Goal: Task Accomplishment & Management: Manage account settings

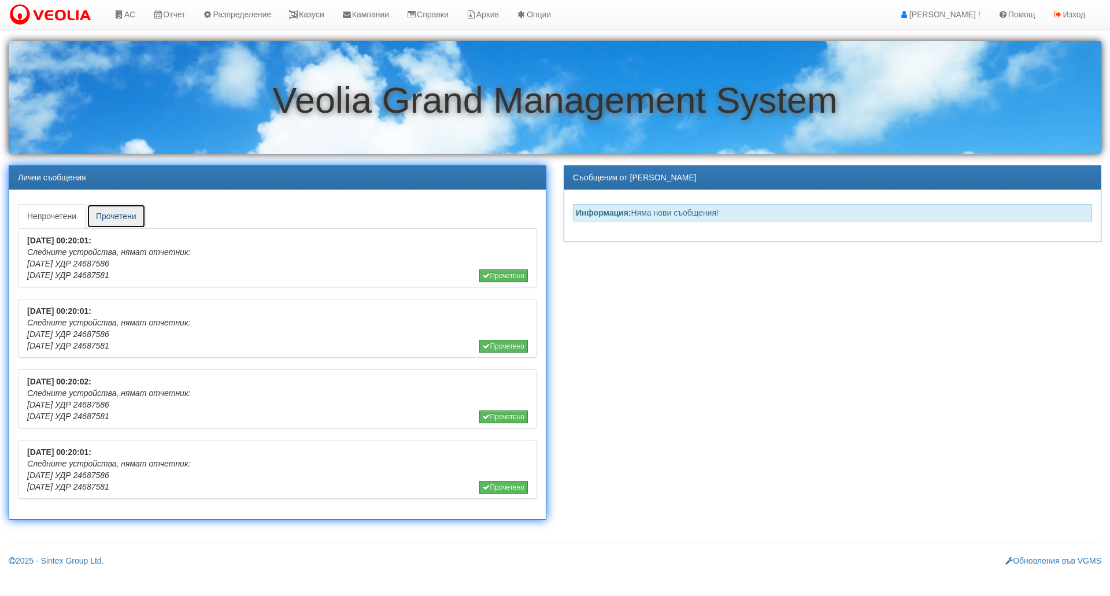
click at [131, 220] on link "Прочетени" at bounding box center [116, 216] width 59 height 24
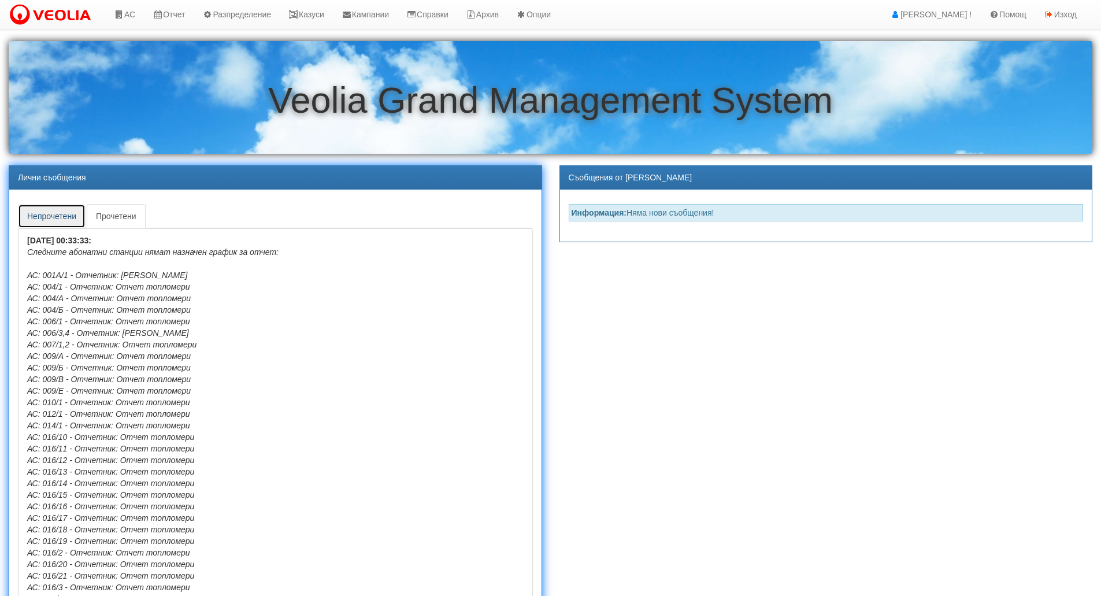
click at [51, 215] on link "Непрочетени" at bounding box center [52, 216] width 68 height 24
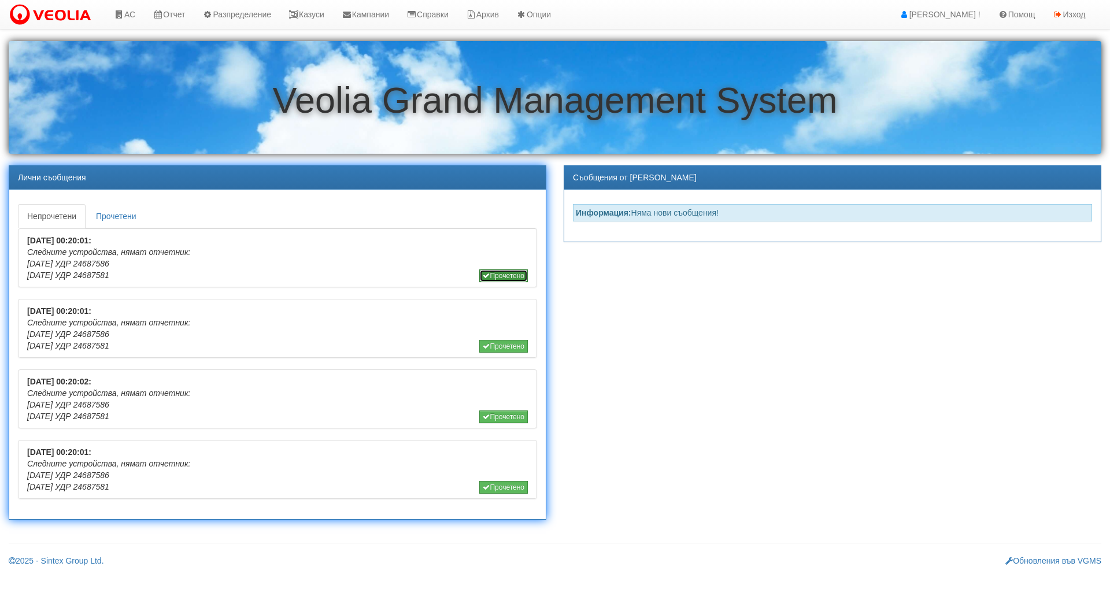
click at [500, 273] on button "Прочетено" at bounding box center [503, 275] width 49 height 13
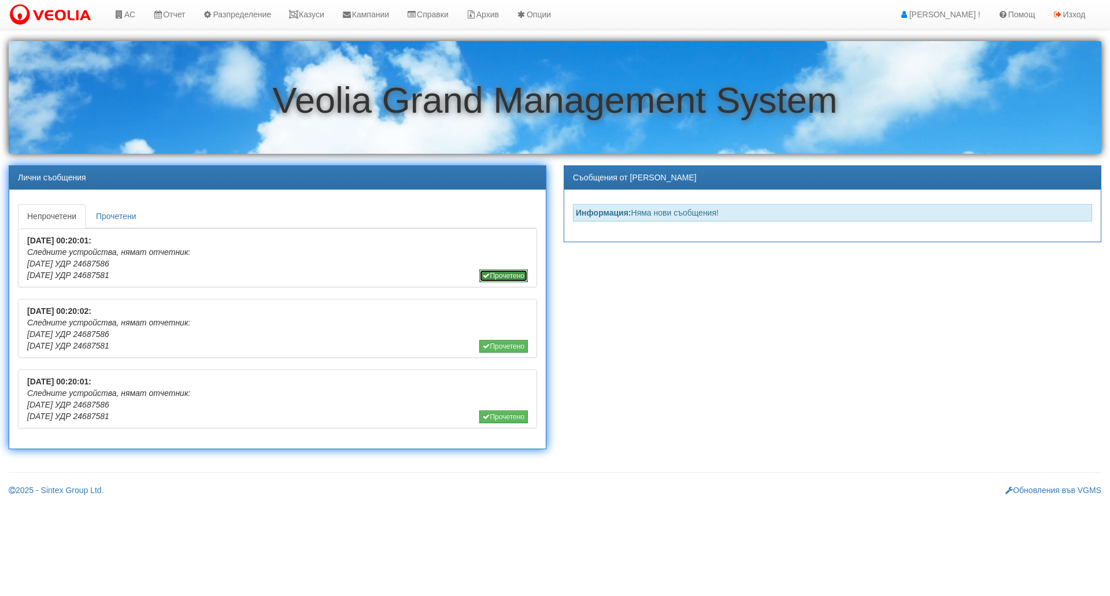
click at [483, 277] on icon "button" at bounding box center [486, 275] width 7 height 7
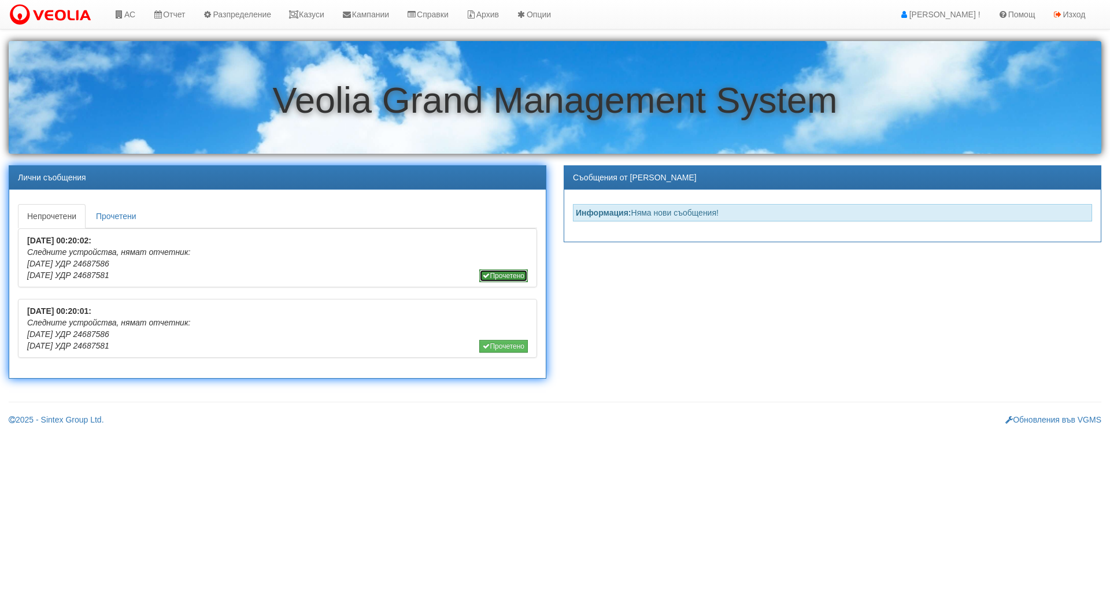
click at [483, 275] on icon "button" at bounding box center [486, 275] width 7 height 7
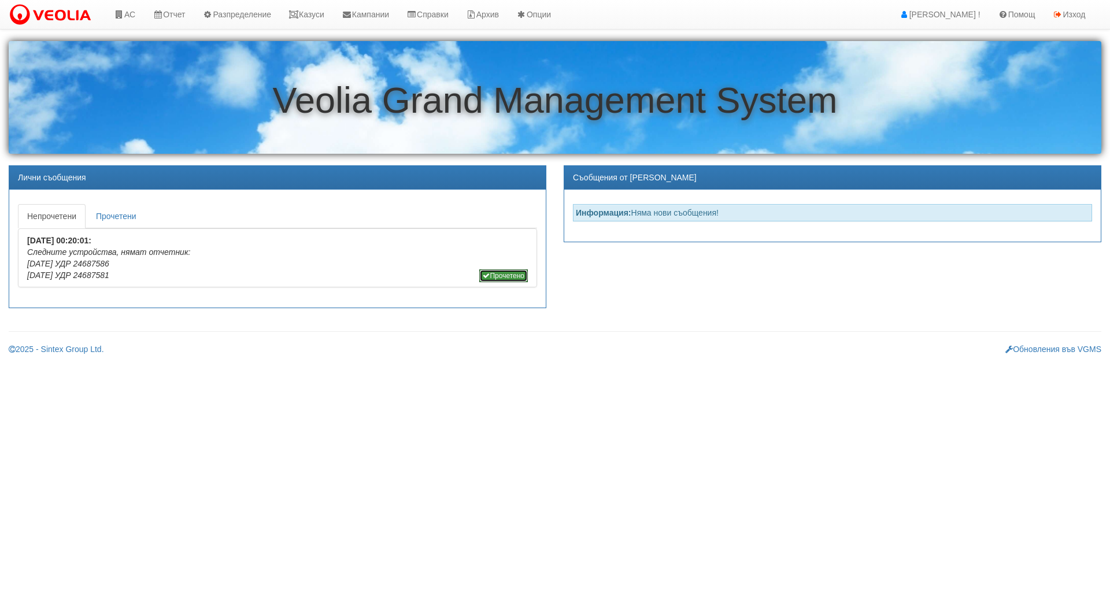
click at [483, 275] on icon "button" at bounding box center [486, 275] width 7 height 7
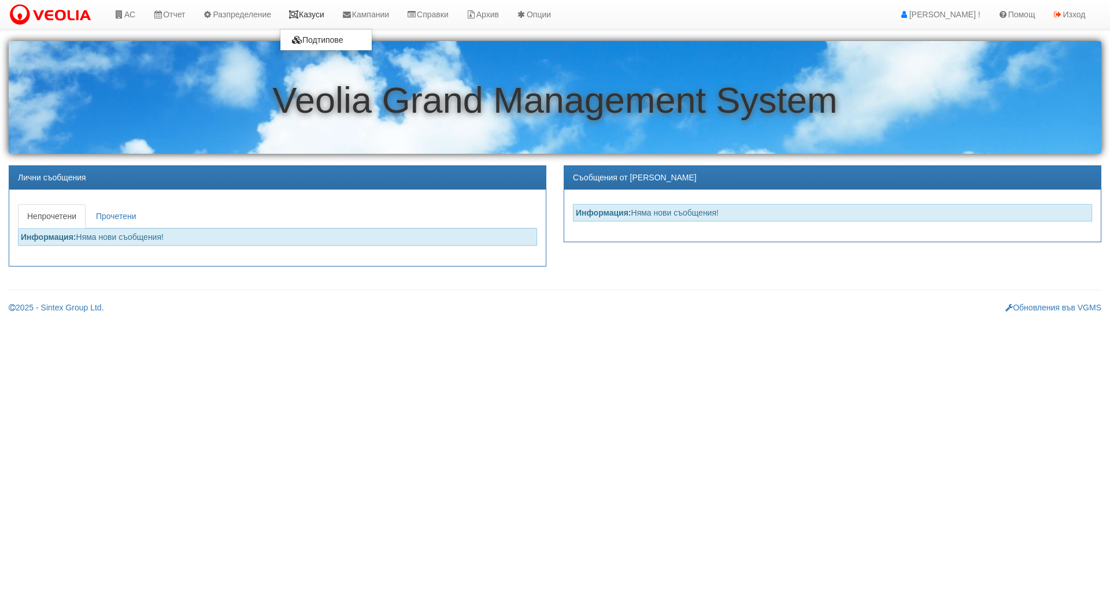
click at [323, 14] on link "Казуси" at bounding box center [306, 14] width 53 height 29
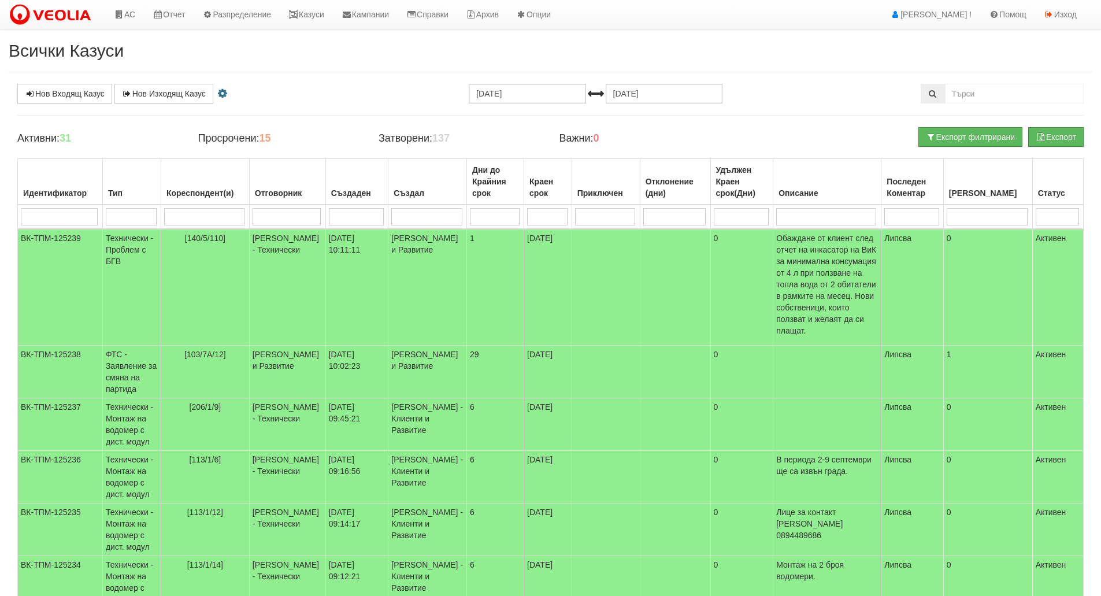
click at [135, 223] on input "search" at bounding box center [131, 216] width 51 height 17
type input "тех"
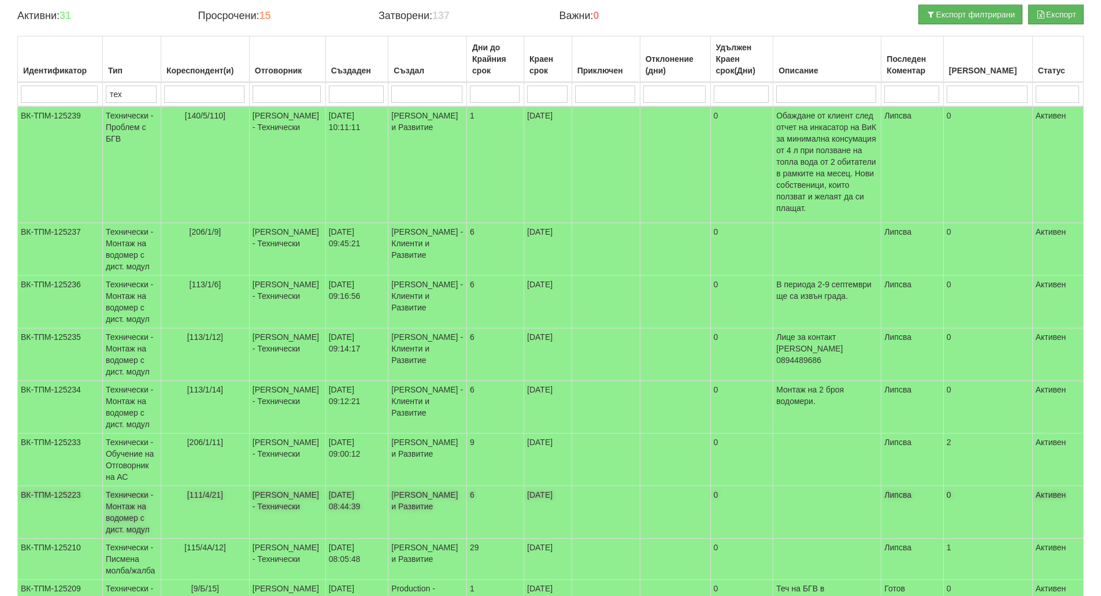
scroll to position [268, 0]
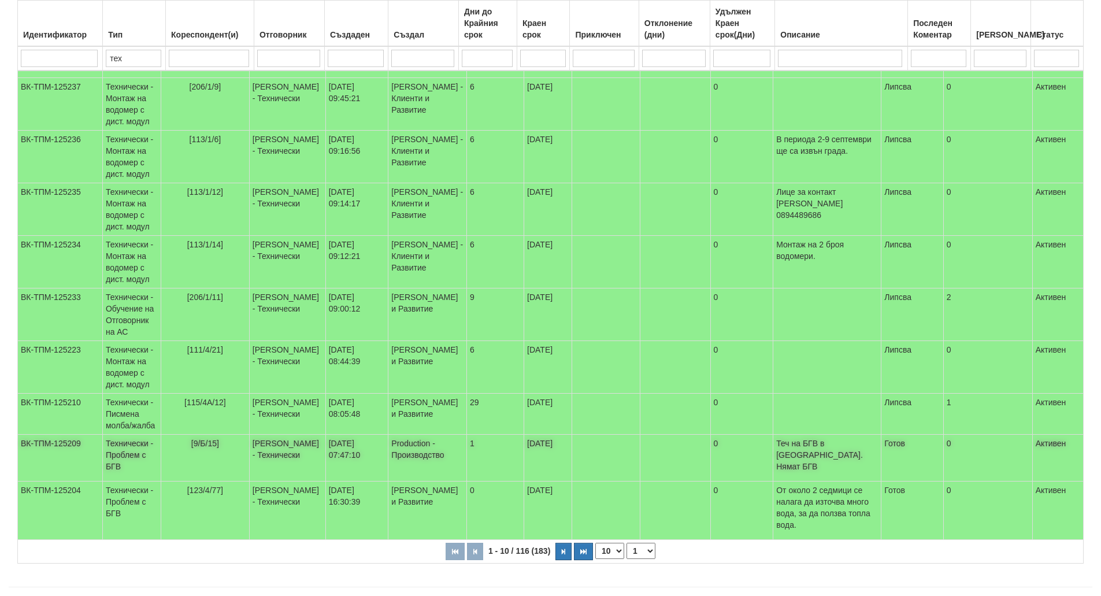
type input "тех"
click at [205, 445] on td "[9/Б/15]" at bounding box center [205, 458] width 88 height 47
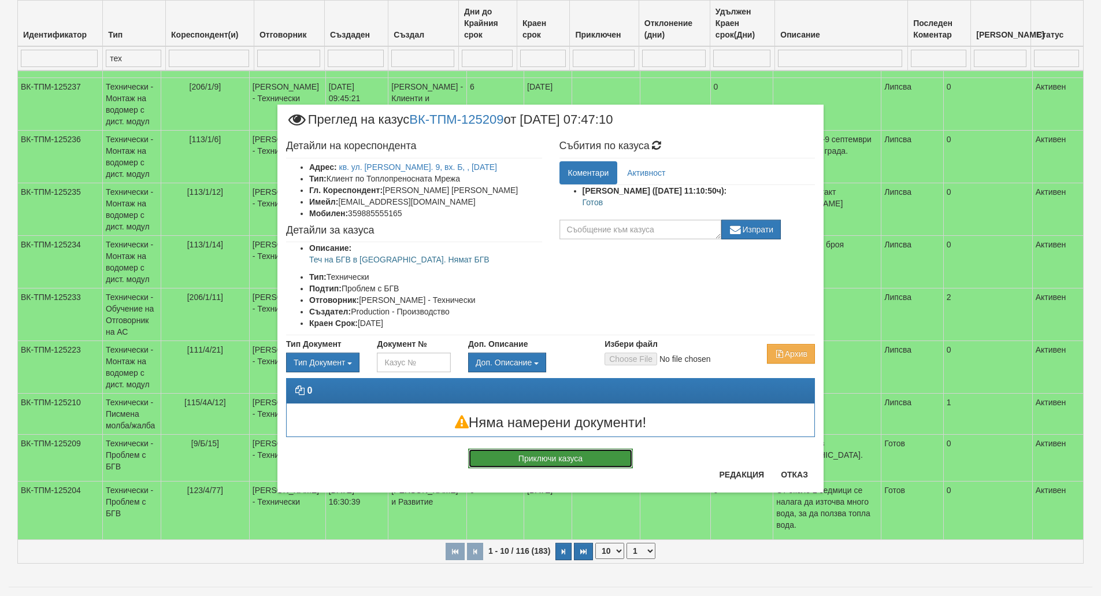
click at [542, 461] on button "Приключи казуса" at bounding box center [550, 459] width 165 height 20
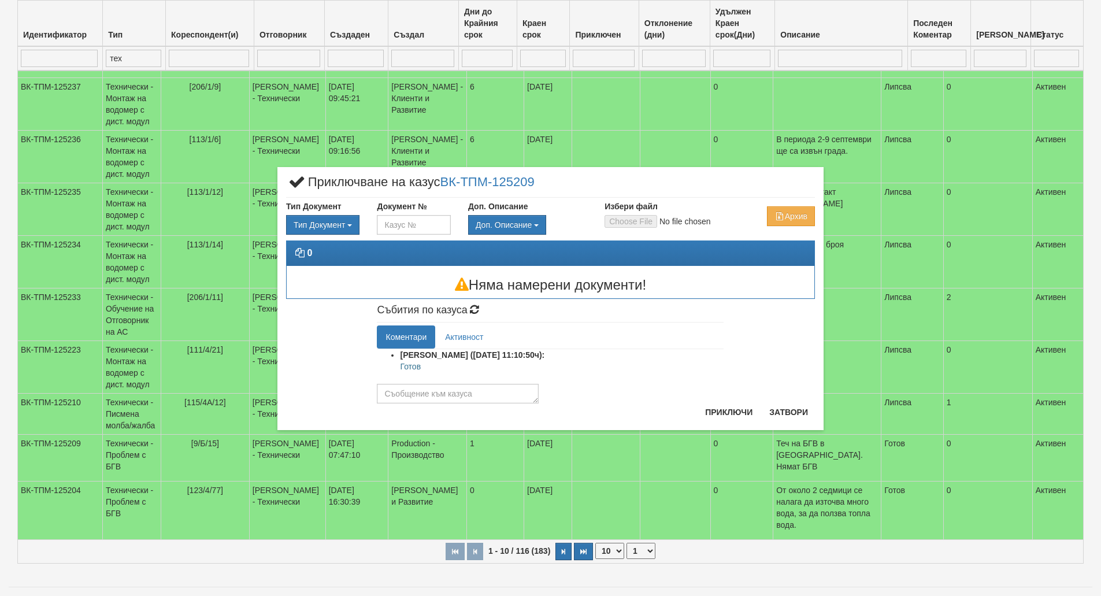
click at [408, 367] on p "Готов" at bounding box center [562, 367] width 324 height 12
copy p "Готов"
click at [448, 398] on textarea at bounding box center [458, 394] width 162 height 20
paste textarea "Готов"
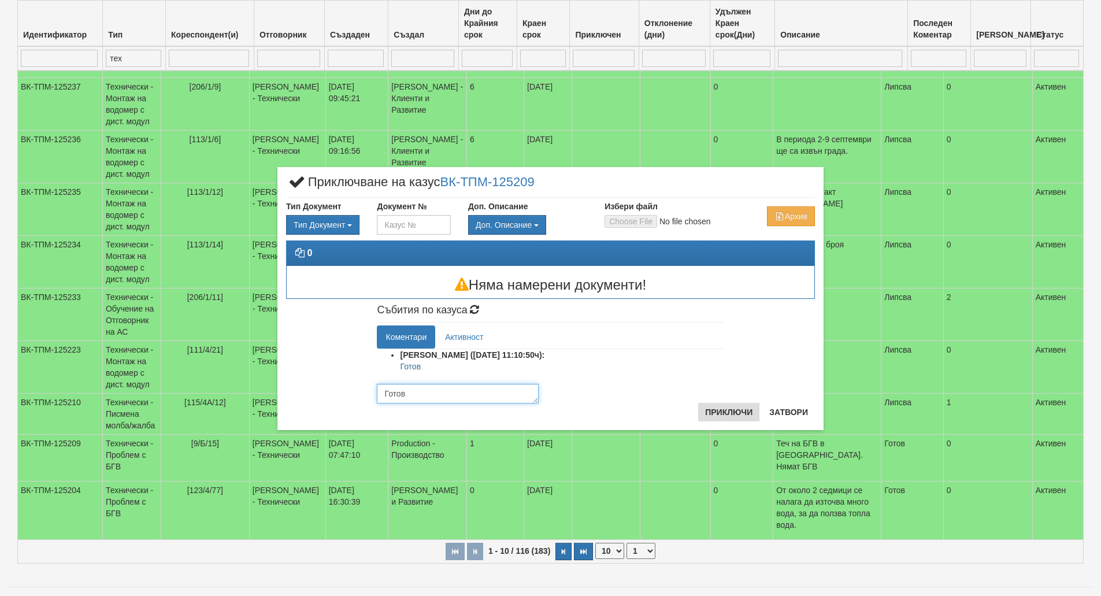
type textarea "Готов"
click at [718, 413] on button "Приключи" at bounding box center [728, 412] width 61 height 19
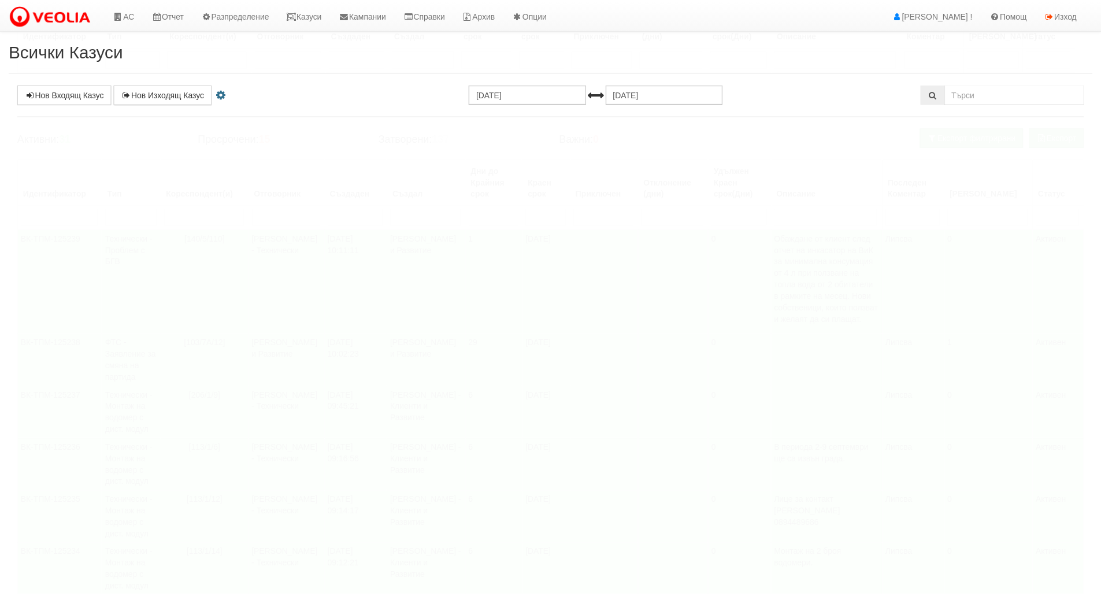
scroll to position [268, 0]
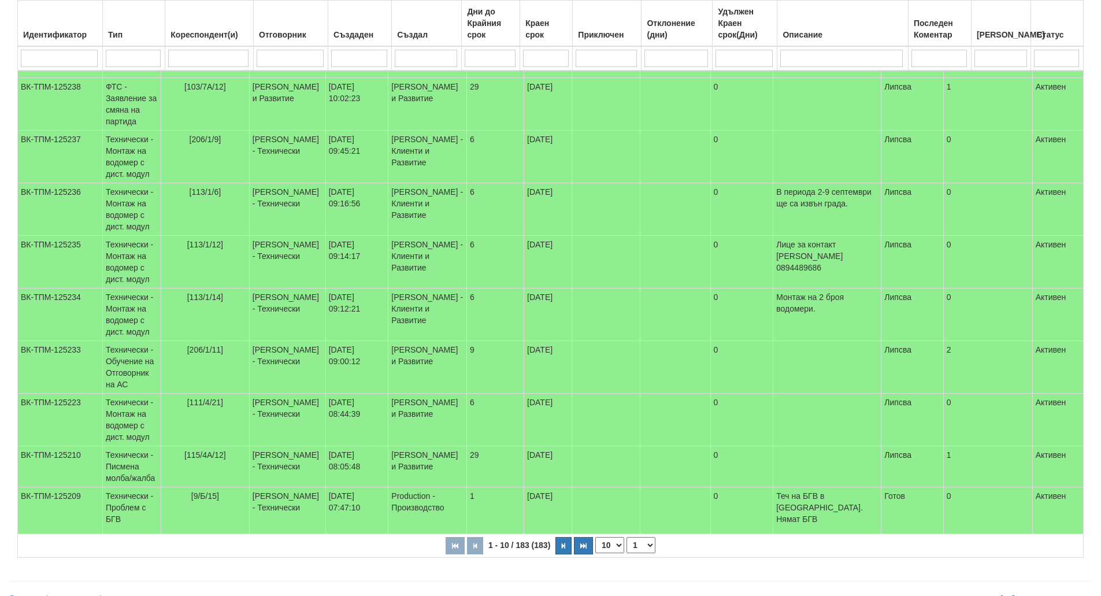
click at [122, 53] on input "search" at bounding box center [133, 58] width 55 height 17
type input "тех"
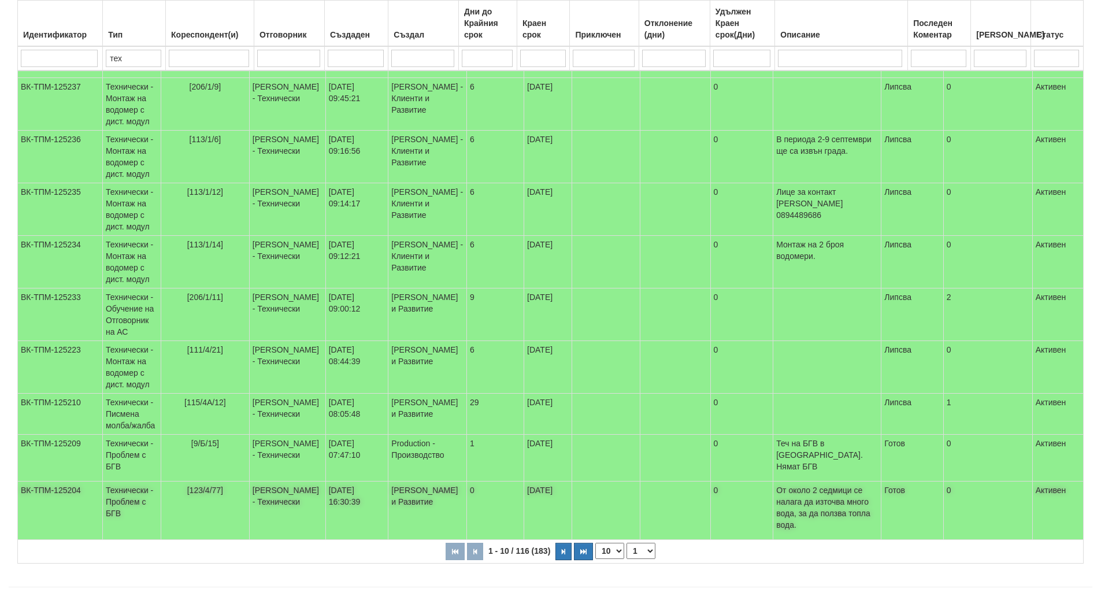
click at [232, 489] on td "[123/4/77]" at bounding box center [205, 511] width 88 height 58
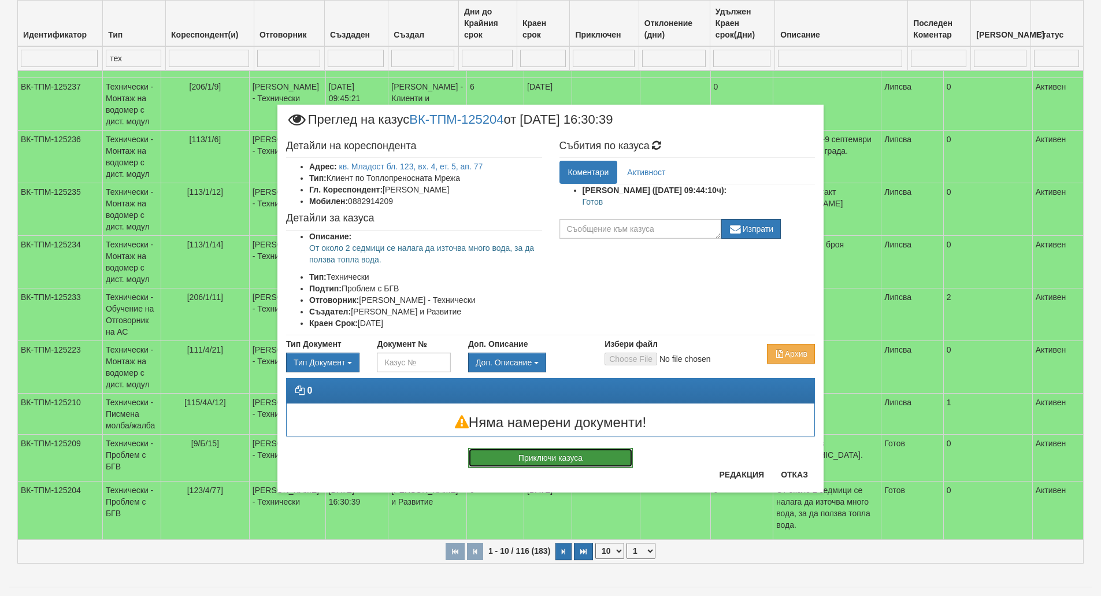
click at [583, 452] on button "Приключи казуса" at bounding box center [550, 458] width 165 height 20
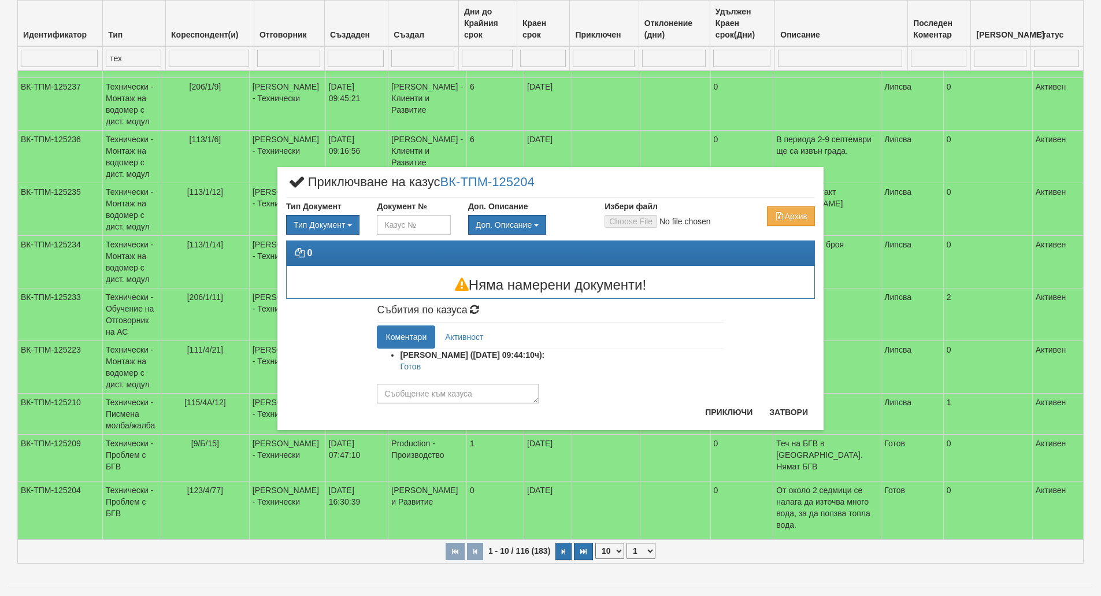
click at [412, 364] on p "Готов" at bounding box center [562, 367] width 324 height 12
click at [411, 387] on textarea at bounding box center [458, 394] width 162 height 20
paste textarea "Готов"
type textarea "Готов"
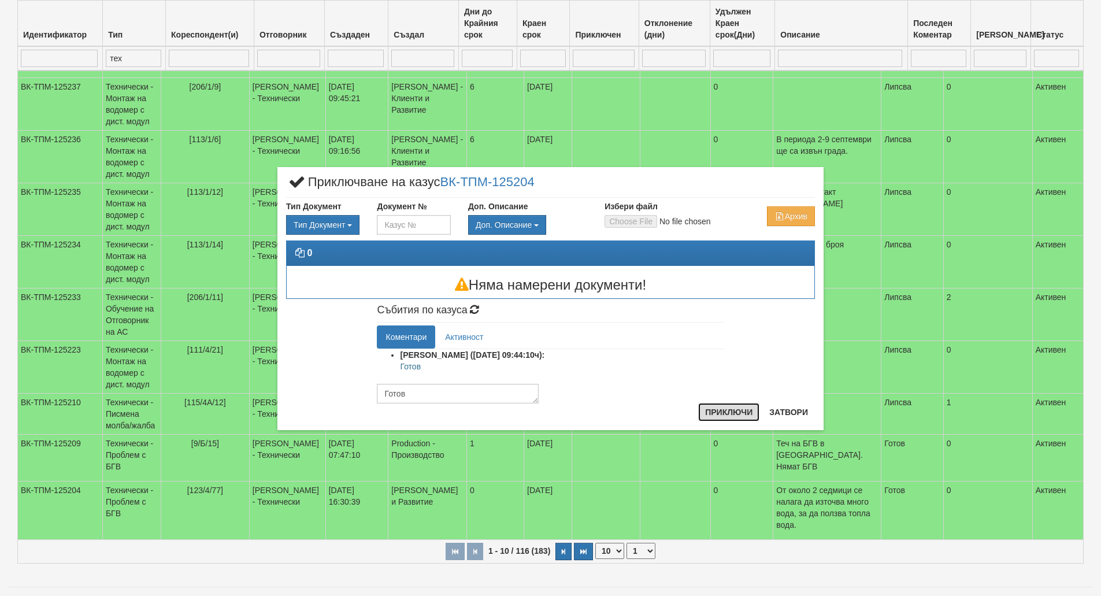
click at [722, 416] on button "Приключи" at bounding box center [728, 412] width 61 height 19
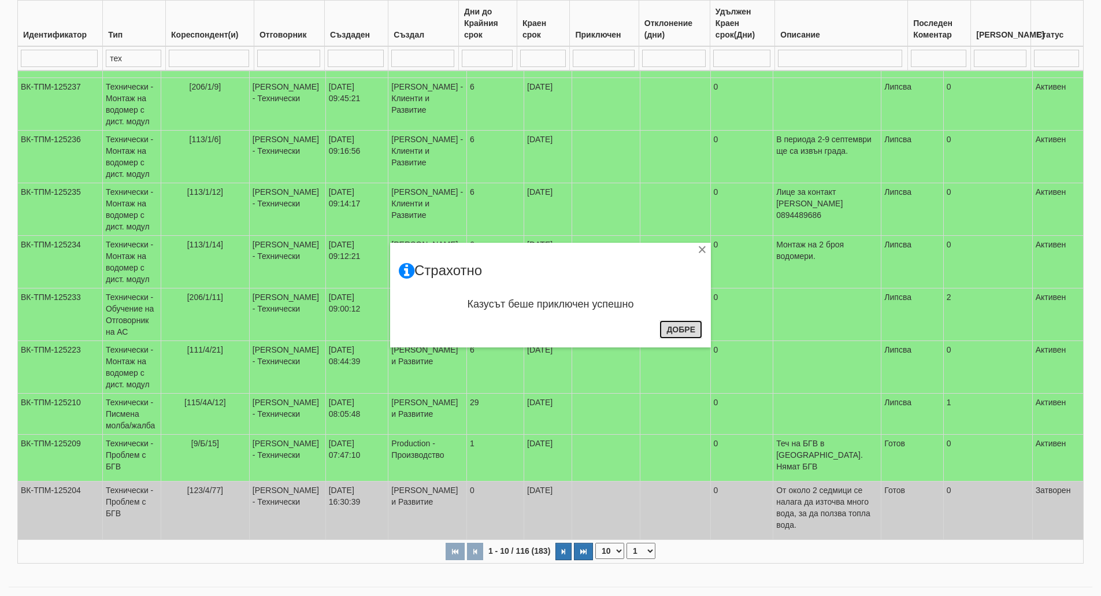
click at [682, 337] on button "Добре" at bounding box center [681, 329] width 43 height 19
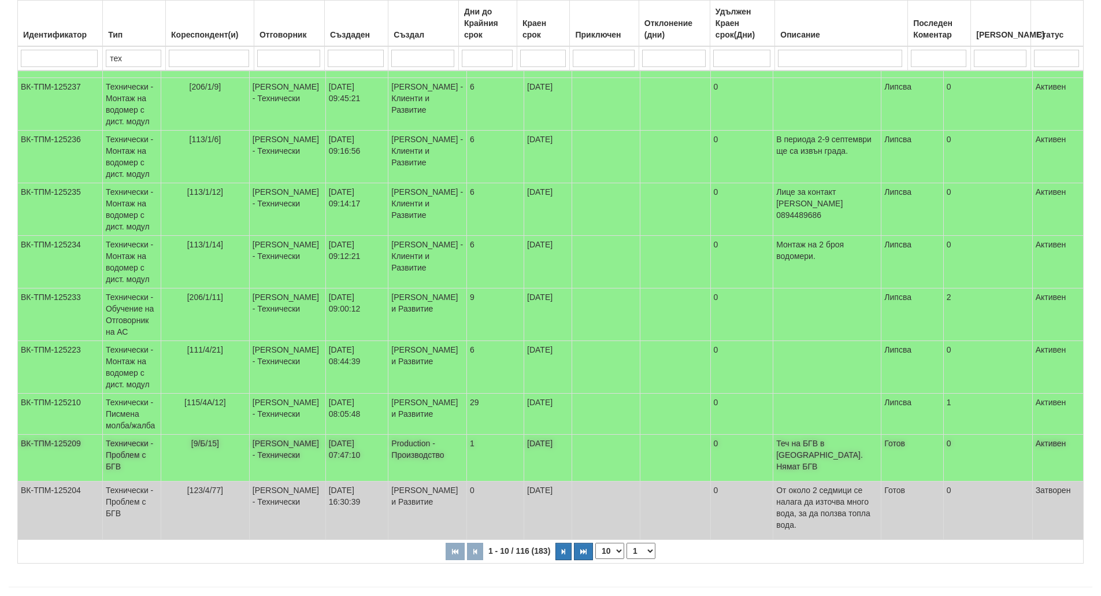
click at [223, 446] on td "[9/Б/15]" at bounding box center [205, 458] width 88 height 47
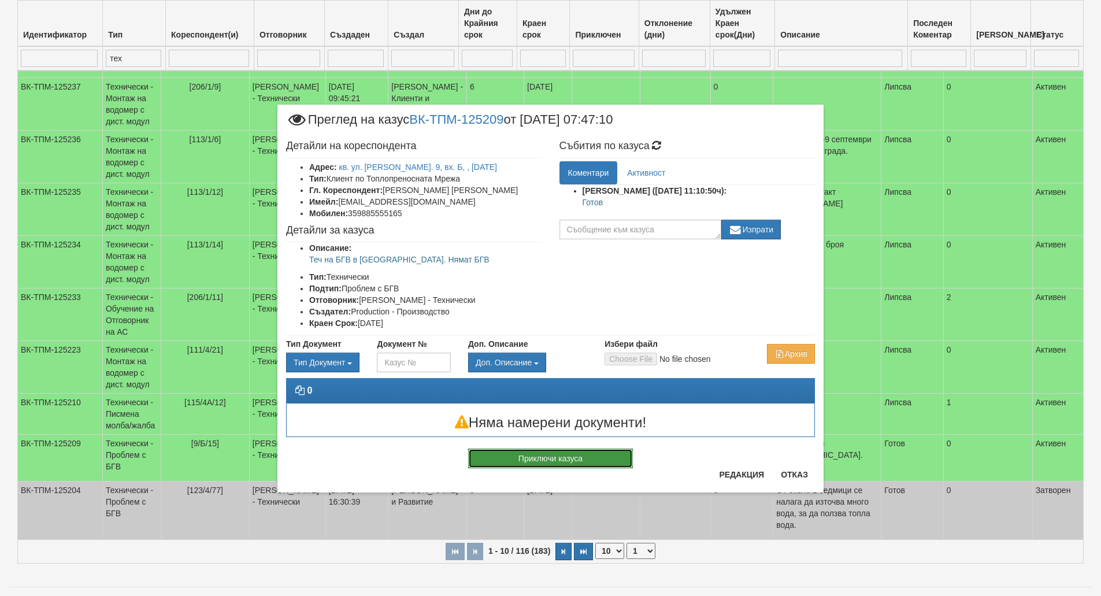
click at [548, 457] on button "Приключи казуса" at bounding box center [550, 459] width 165 height 20
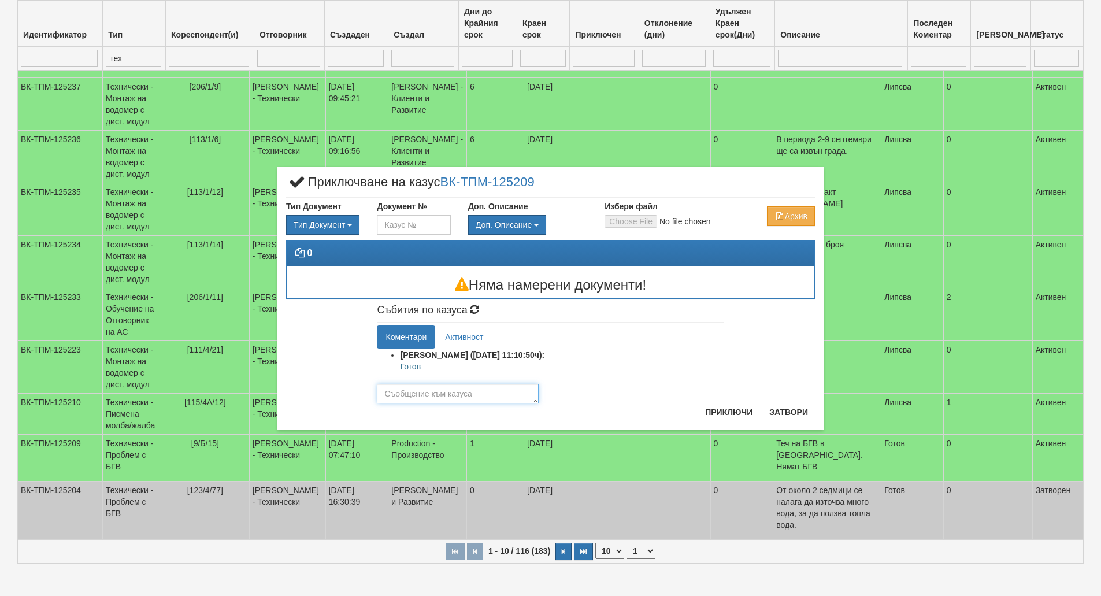
click at [472, 394] on textarea at bounding box center [458, 394] width 162 height 20
paste textarea "Готов"
type textarea "Готов"
click at [749, 414] on button "Приключи" at bounding box center [728, 412] width 61 height 19
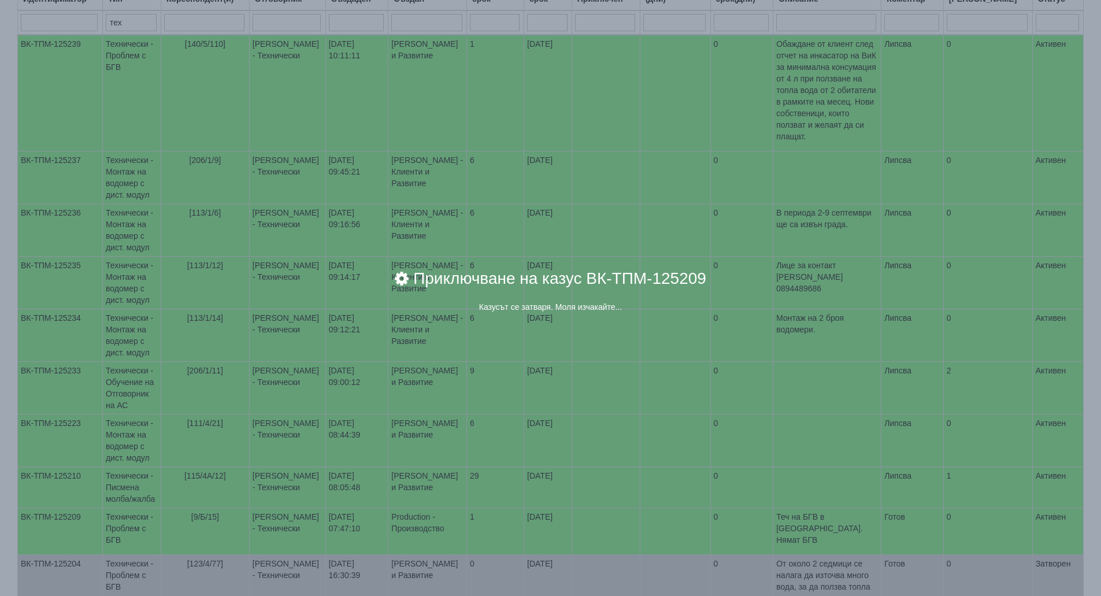
scroll to position [0, 0]
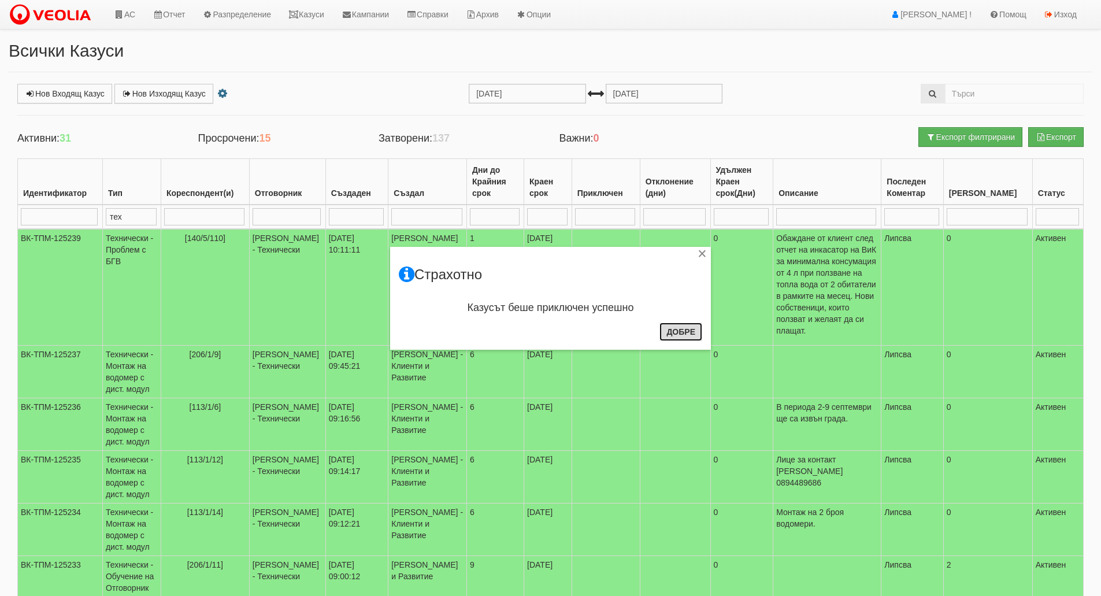
click at [664, 335] on button "Добре" at bounding box center [681, 332] width 43 height 19
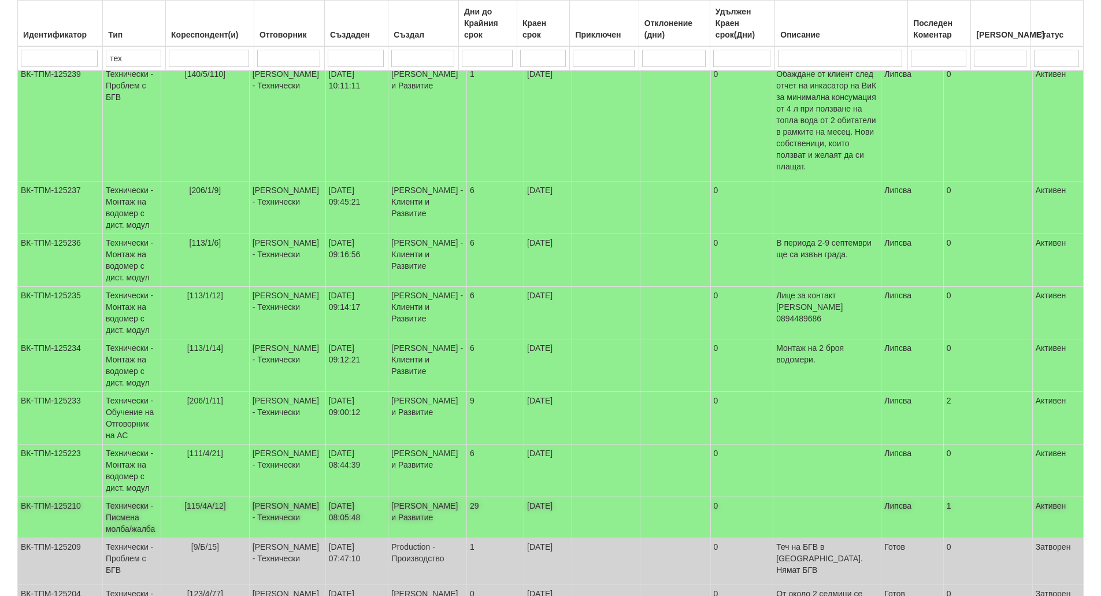
scroll to position [268, 0]
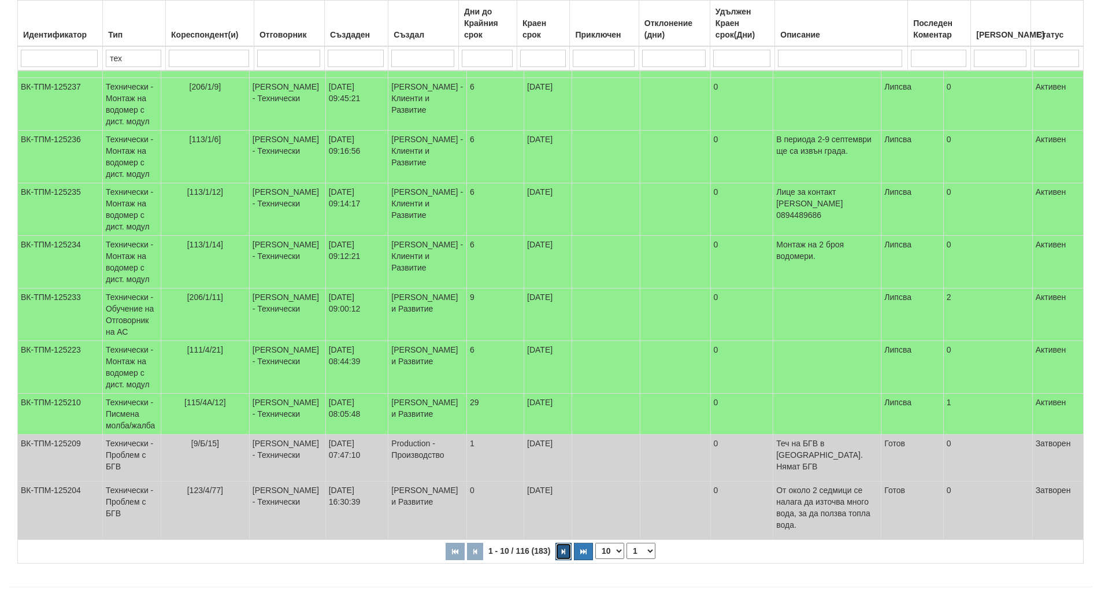
click at [561, 543] on button "button" at bounding box center [564, 551] width 16 height 17
select select "2"
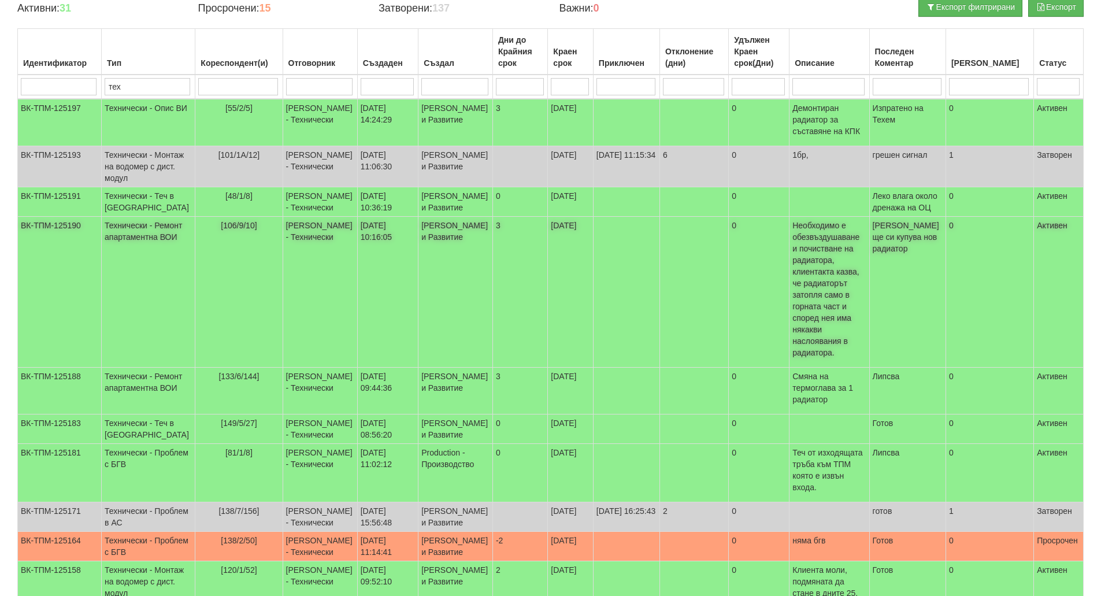
scroll to position [173, 0]
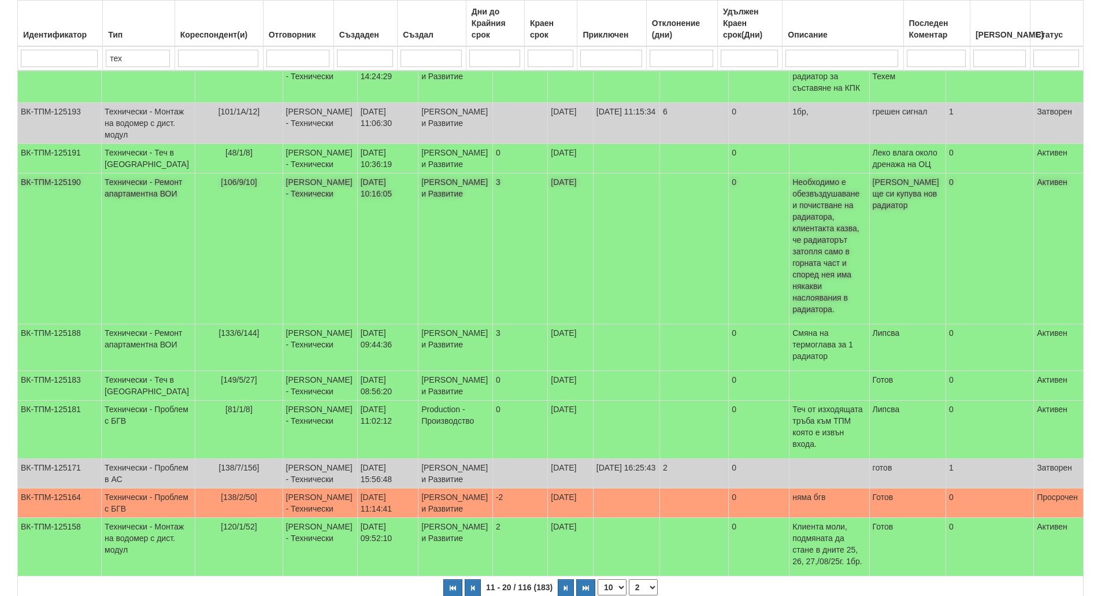
click at [202, 265] on td "[106/9/10]" at bounding box center [238, 248] width 87 height 151
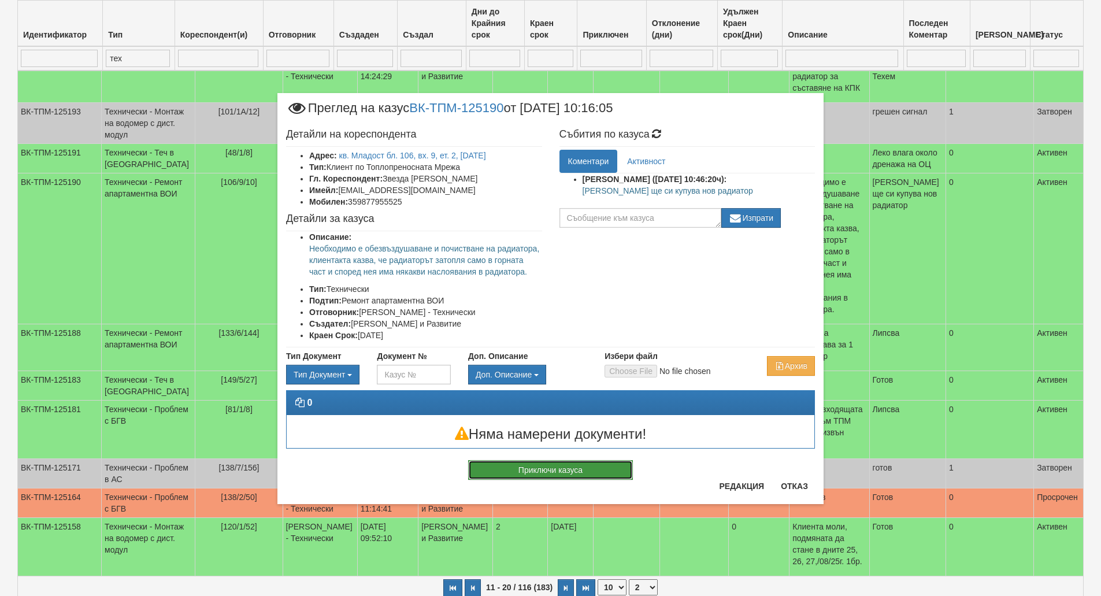
click at [602, 470] on button "Приключи казуса" at bounding box center [550, 470] width 165 height 20
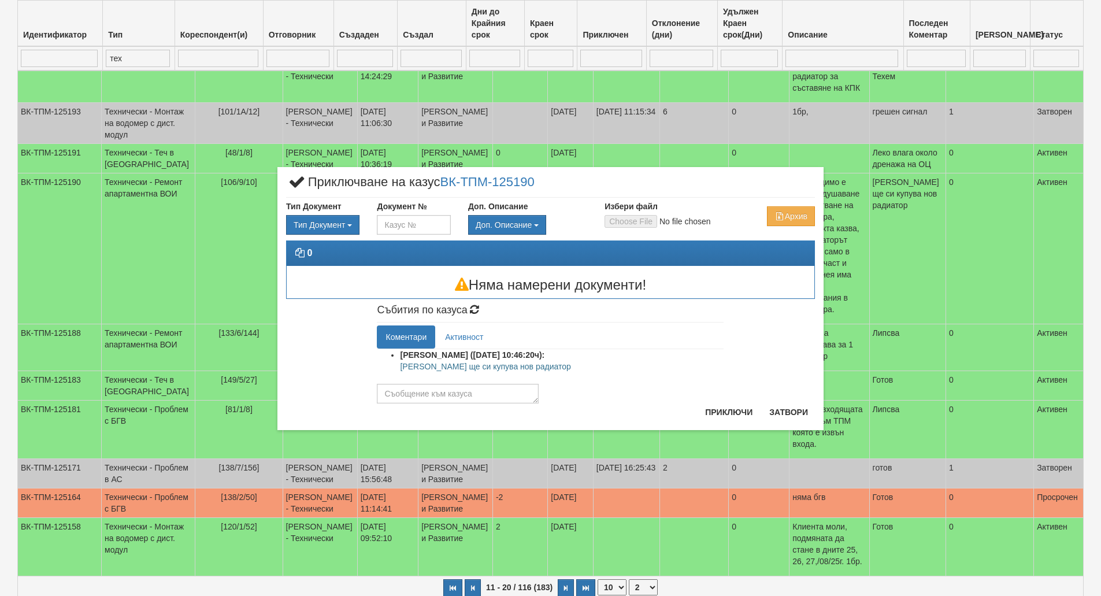
drag, startPoint x: 545, startPoint y: 370, endPoint x: 401, endPoint y: 367, distance: 143.4
click at [401, 367] on p "[PERSON_NAME] ще си купува нов радиатор" at bounding box center [562, 367] width 324 height 12
copy p "[PERSON_NAME] ще си купува нов радиатор"
click at [411, 402] on textarea at bounding box center [458, 394] width 162 height 20
paste textarea "[PERSON_NAME] ще си купува нов радиатор"
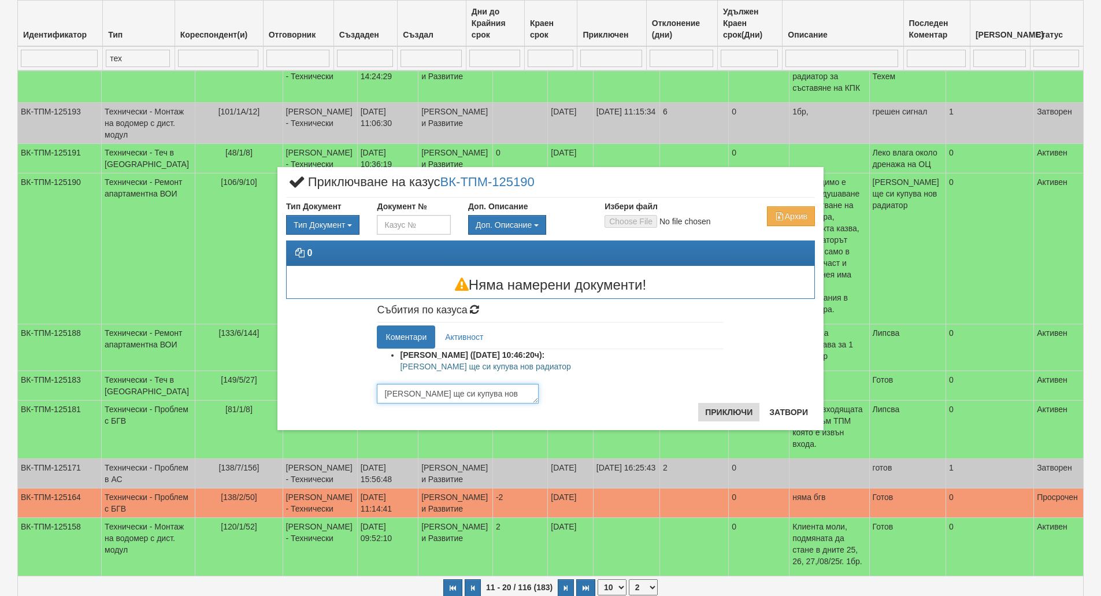
type textarea "[PERSON_NAME] ще си купува нов радиатор"
click at [746, 413] on button "Приключи" at bounding box center [728, 412] width 61 height 19
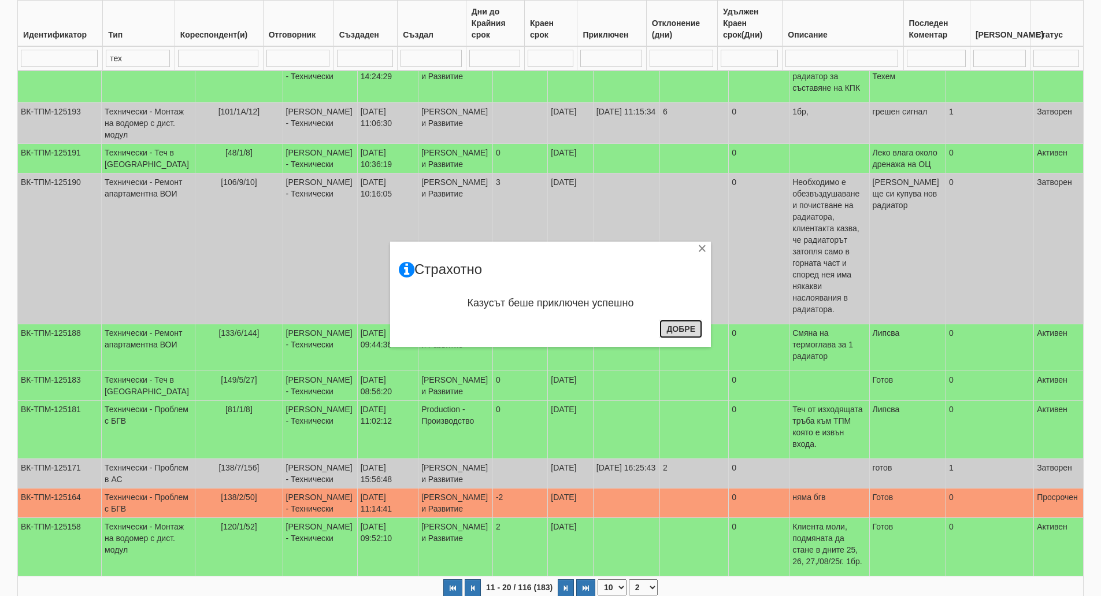
click at [690, 326] on button "Добре" at bounding box center [681, 329] width 43 height 19
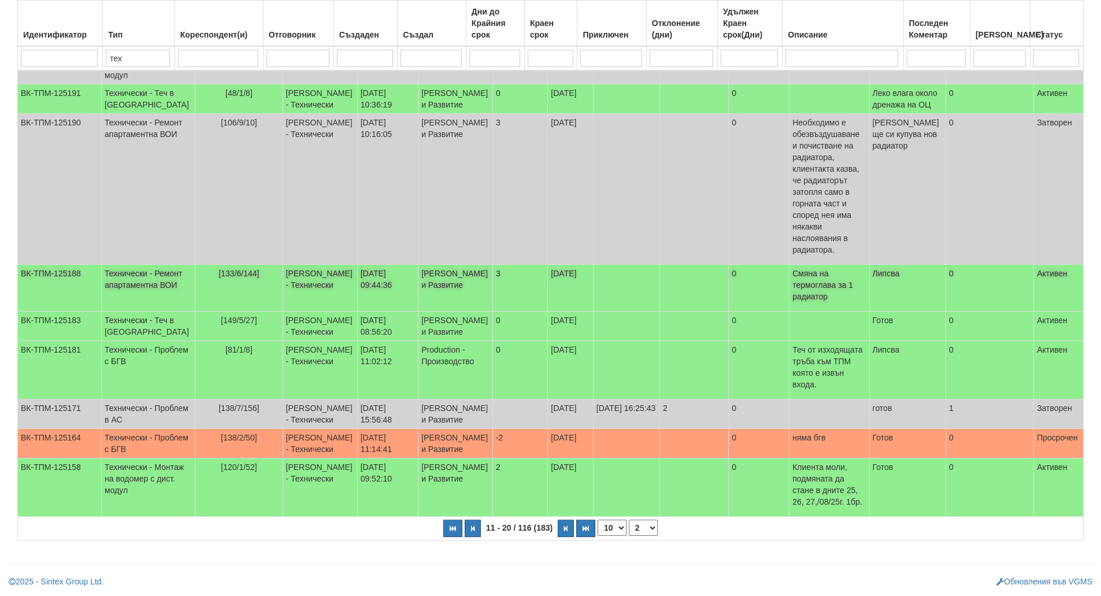
scroll to position [262, 0]
click at [312, 317] on td "[PERSON_NAME] - Технически" at bounding box center [320, 326] width 75 height 29
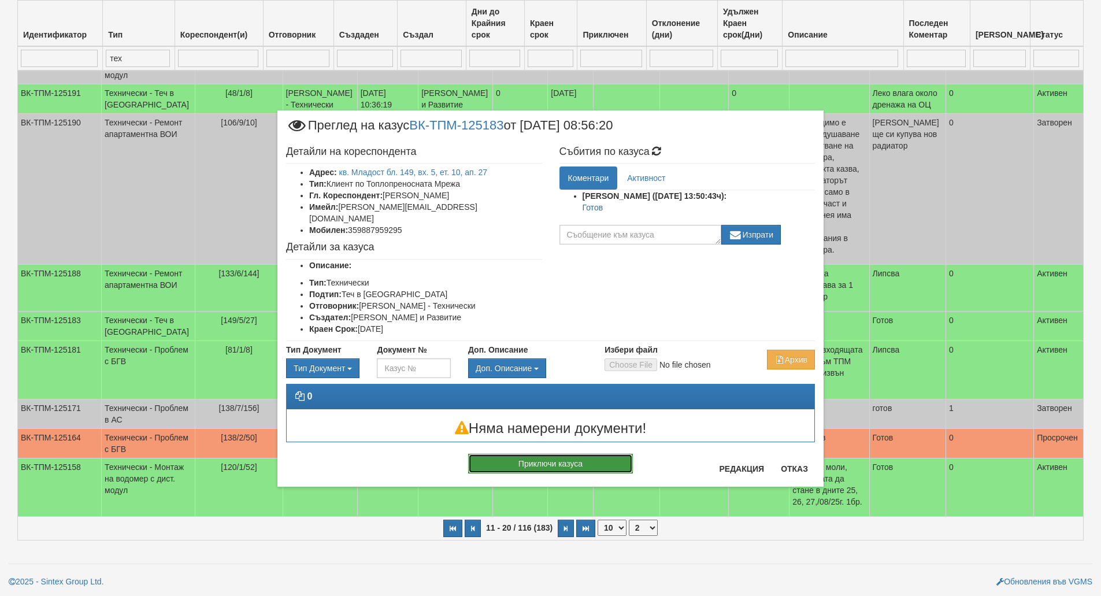
click at [531, 454] on button "Приключи казуса" at bounding box center [550, 464] width 165 height 20
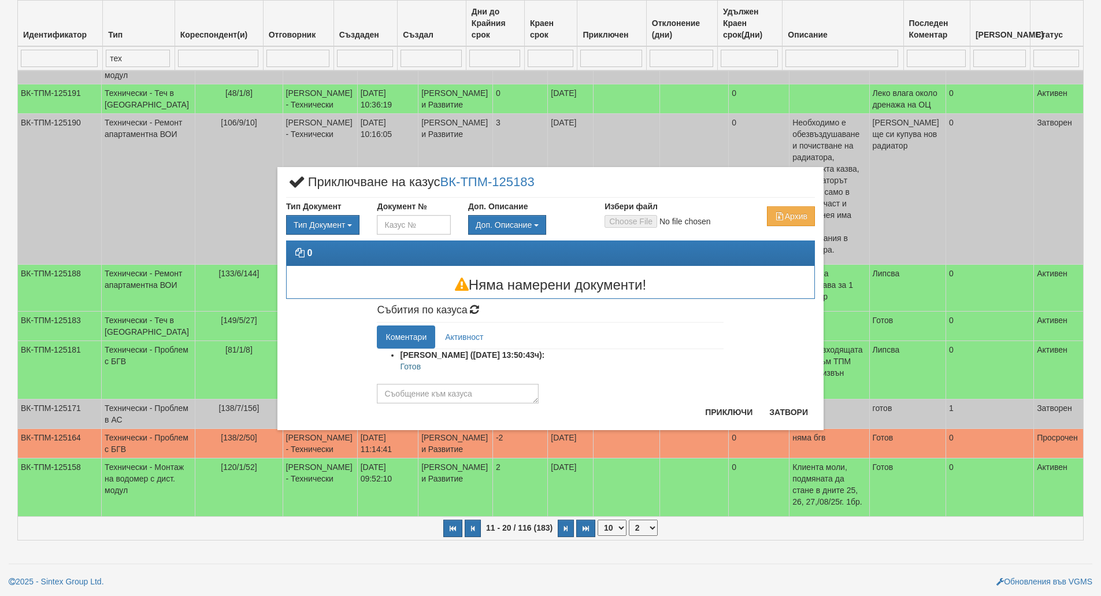
click at [412, 368] on p "Готов" at bounding box center [562, 367] width 324 height 12
copy p "Готов"
click at [423, 390] on textarea at bounding box center [458, 394] width 162 height 20
paste textarea "Готов"
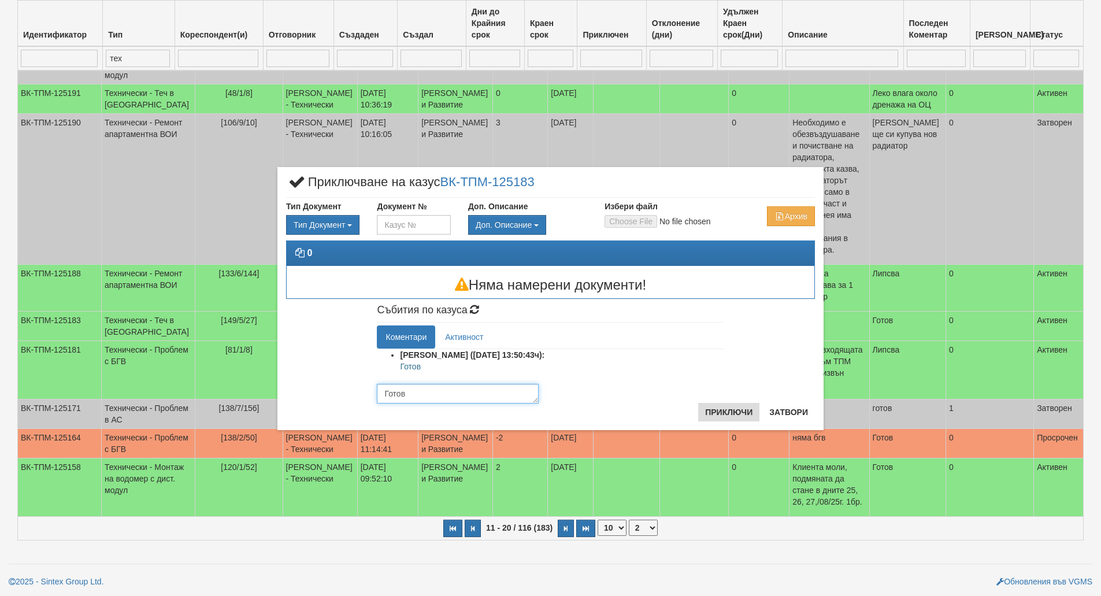
type textarea "Готов"
click at [713, 415] on button "Приключи" at bounding box center [728, 412] width 61 height 19
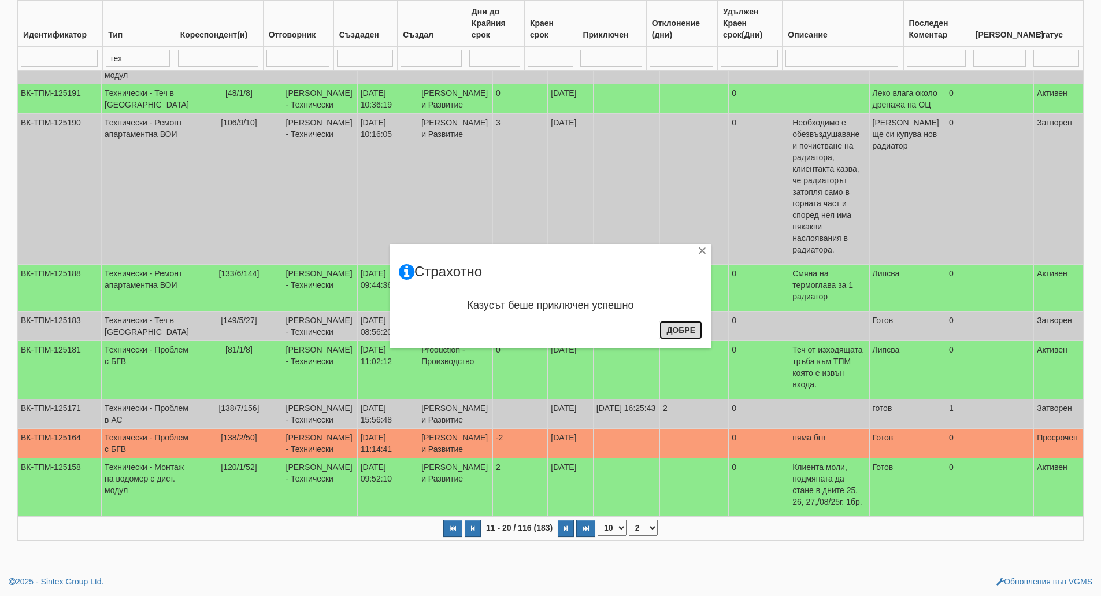
click at [675, 335] on button "Добре" at bounding box center [681, 330] width 43 height 19
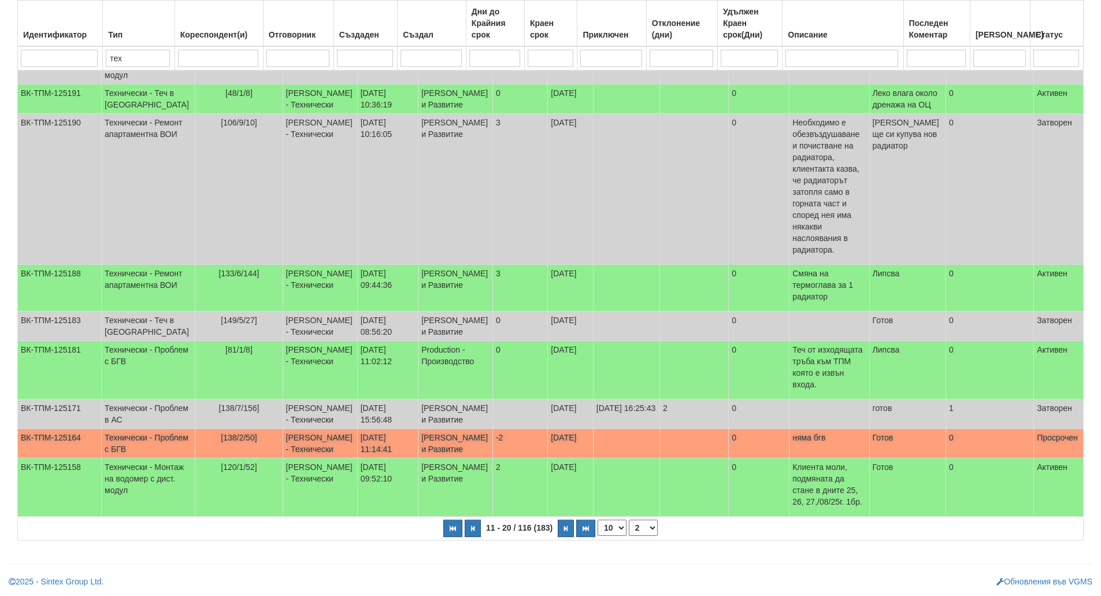
click at [219, 445] on td "[138/2/50]" at bounding box center [238, 443] width 87 height 29
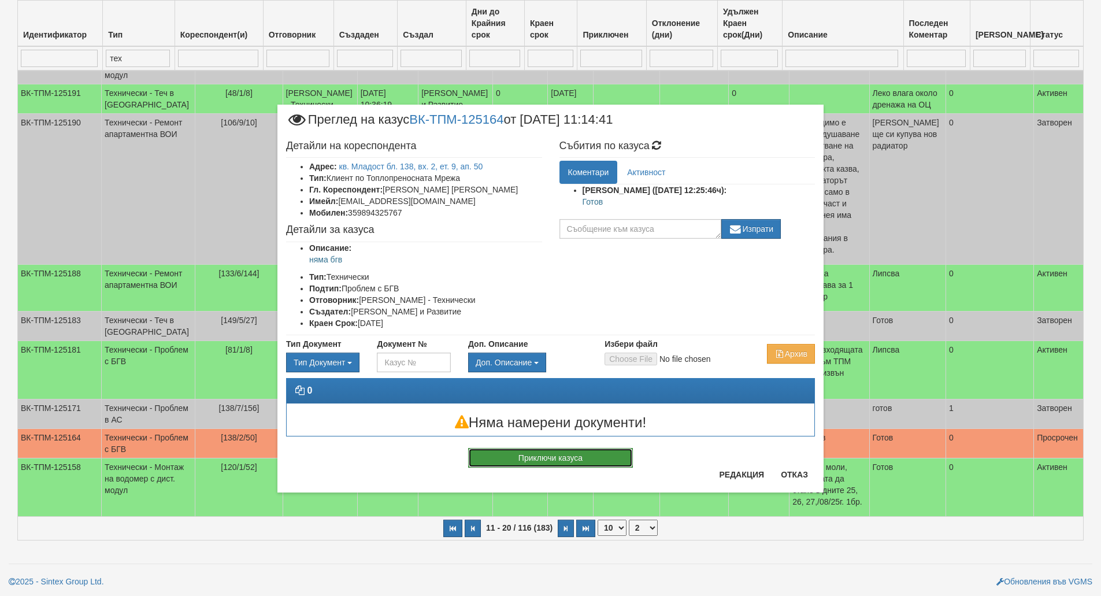
click at [599, 456] on button "Приключи казуса" at bounding box center [550, 458] width 165 height 20
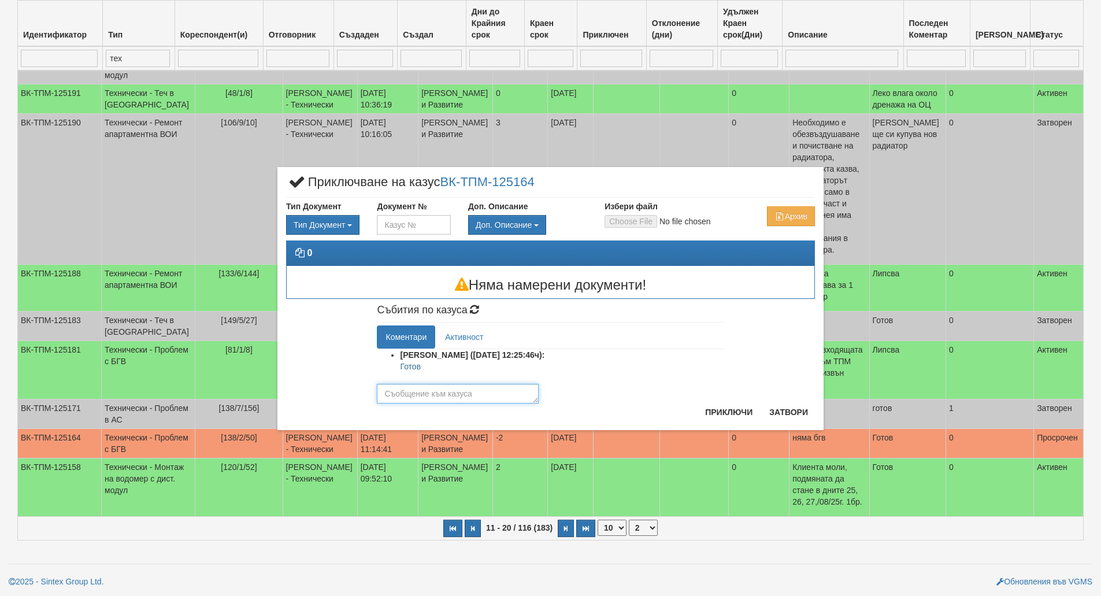
click at [454, 395] on textarea at bounding box center [458, 394] width 162 height 20
paste textarea "Готов"
type textarea "Готов"
click at [710, 420] on button "Приключи" at bounding box center [728, 412] width 61 height 19
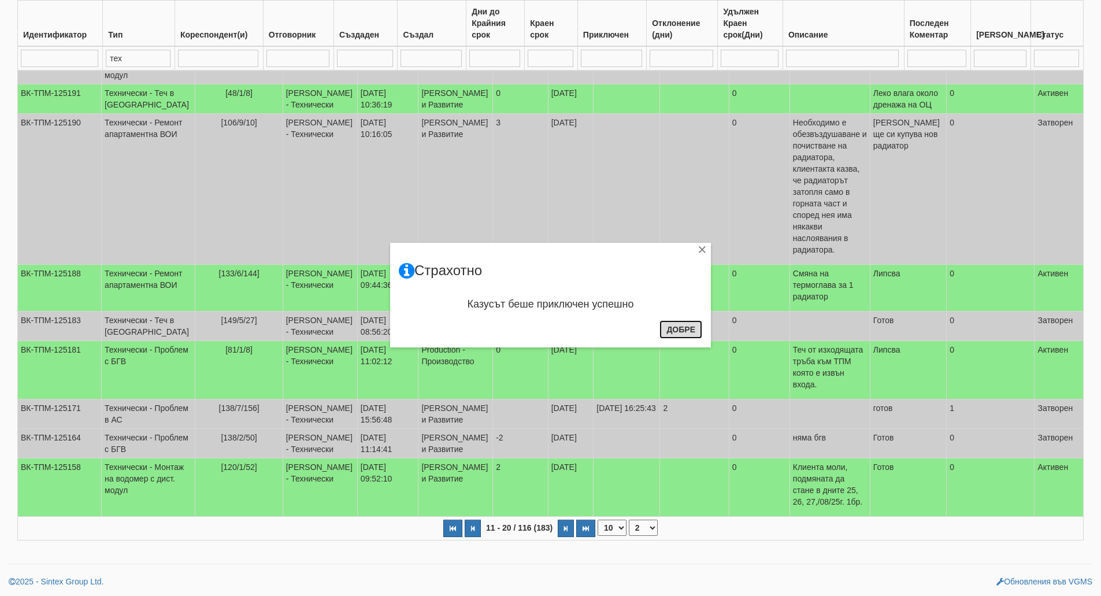
click at [693, 328] on button "Добре" at bounding box center [681, 329] width 43 height 19
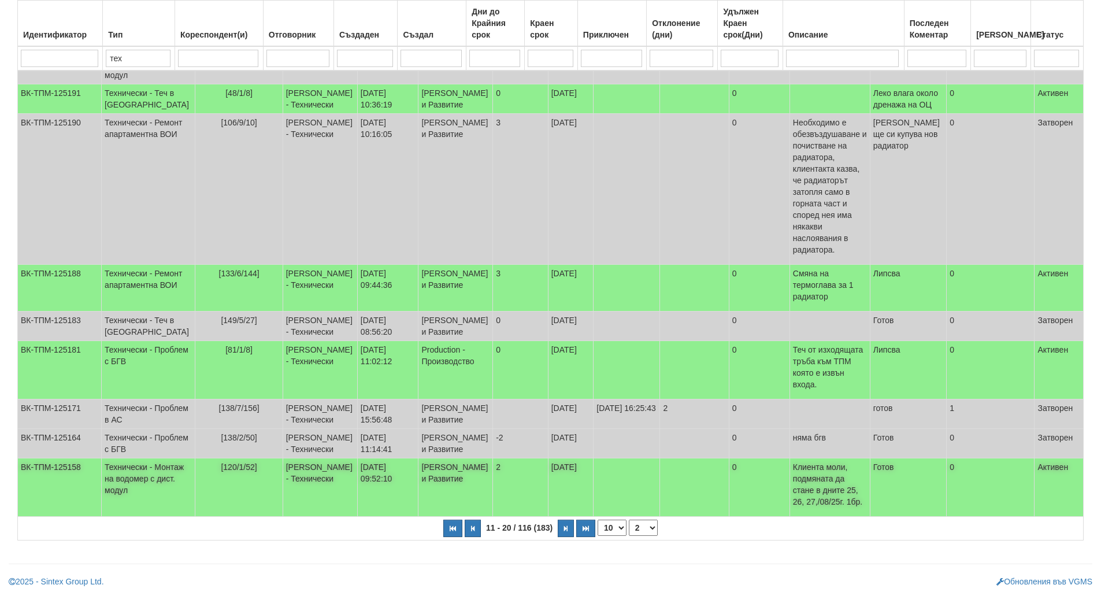
click at [419, 486] on td "[PERSON_NAME] и Развитие" at bounding box center [456, 488] width 75 height 58
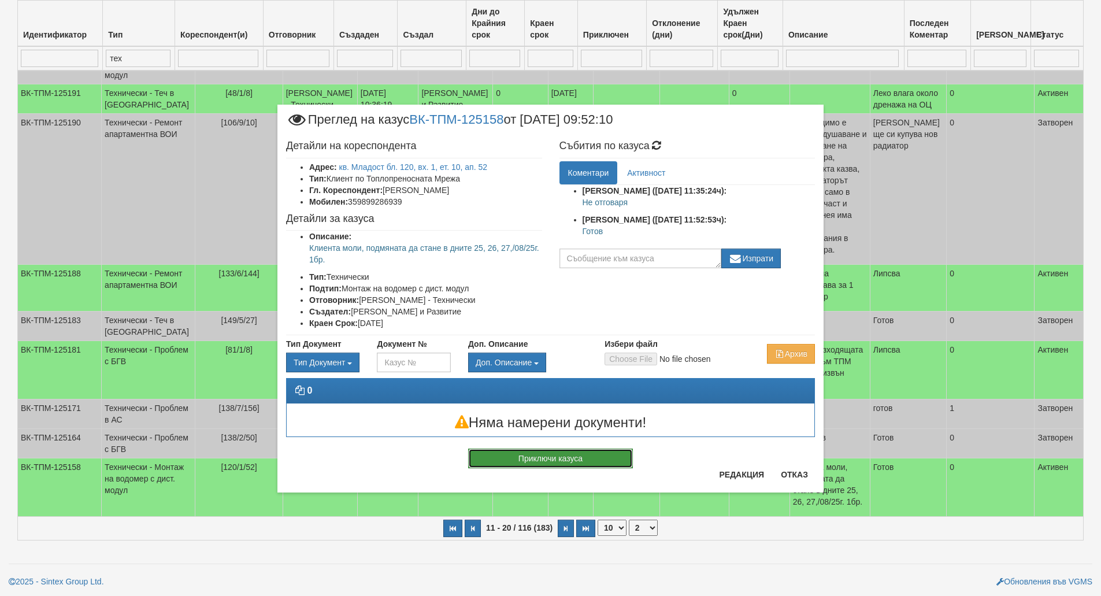
click at [583, 458] on button "Приключи казуса" at bounding box center [550, 459] width 165 height 20
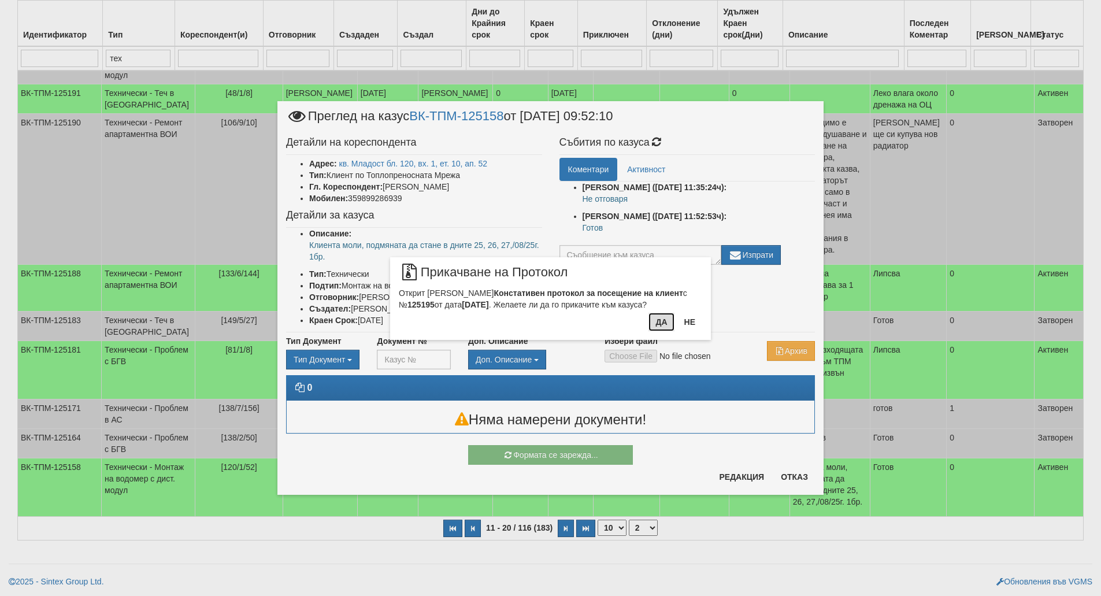
click at [667, 324] on button "Да" at bounding box center [661, 322] width 25 height 19
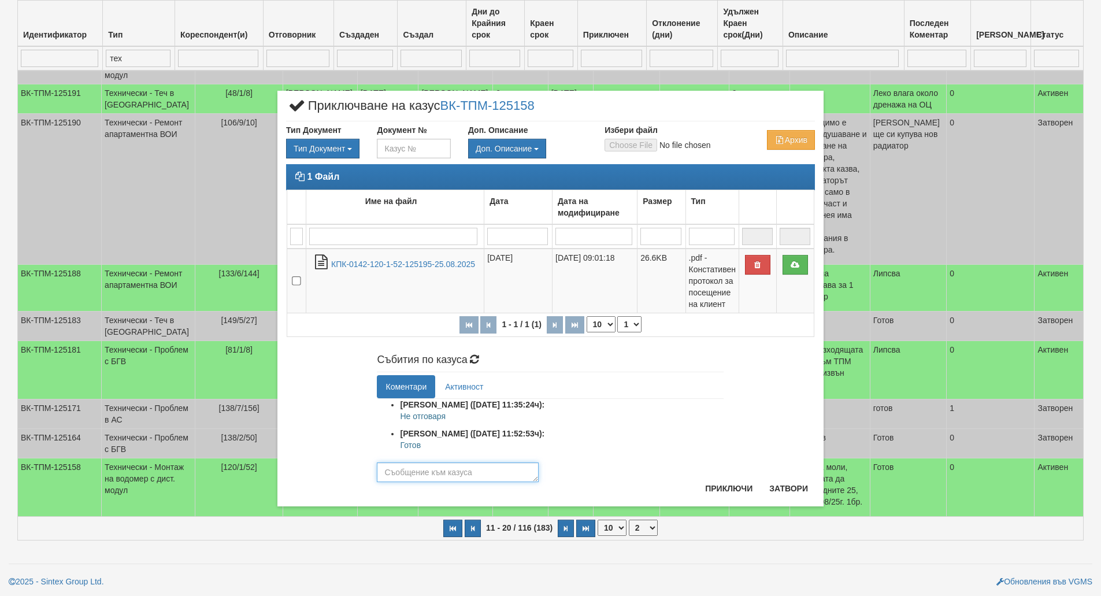
click at [488, 472] on textarea at bounding box center [458, 473] width 162 height 20
paste textarea "Готов"
type textarea "Готов"
click at [712, 490] on button "Приключи" at bounding box center [728, 488] width 61 height 19
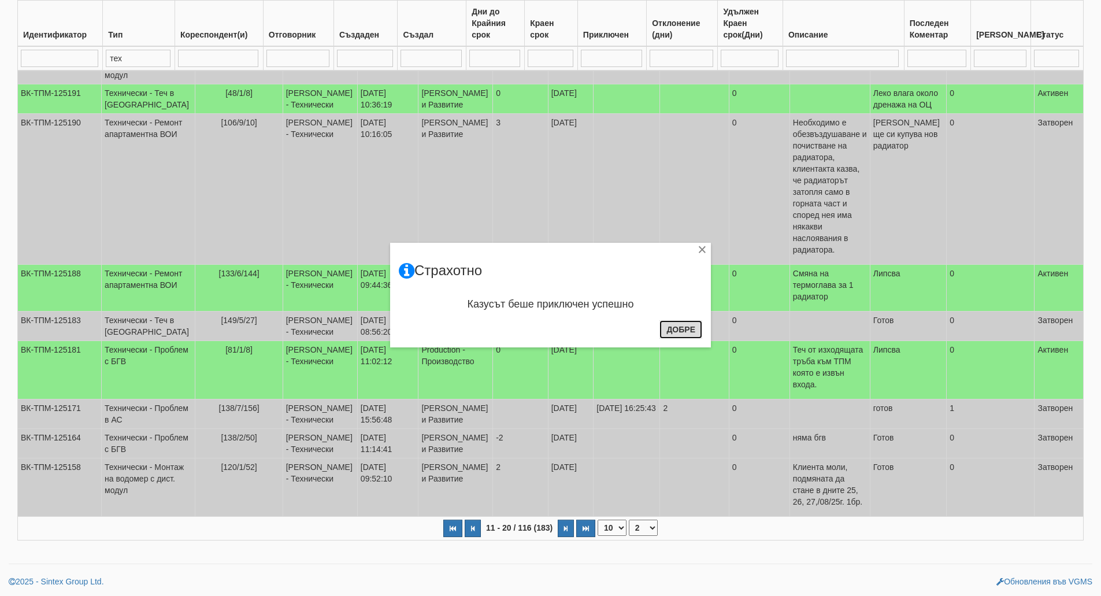
click at [693, 336] on button "Добре" at bounding box center [681, 329] width 43 height 19
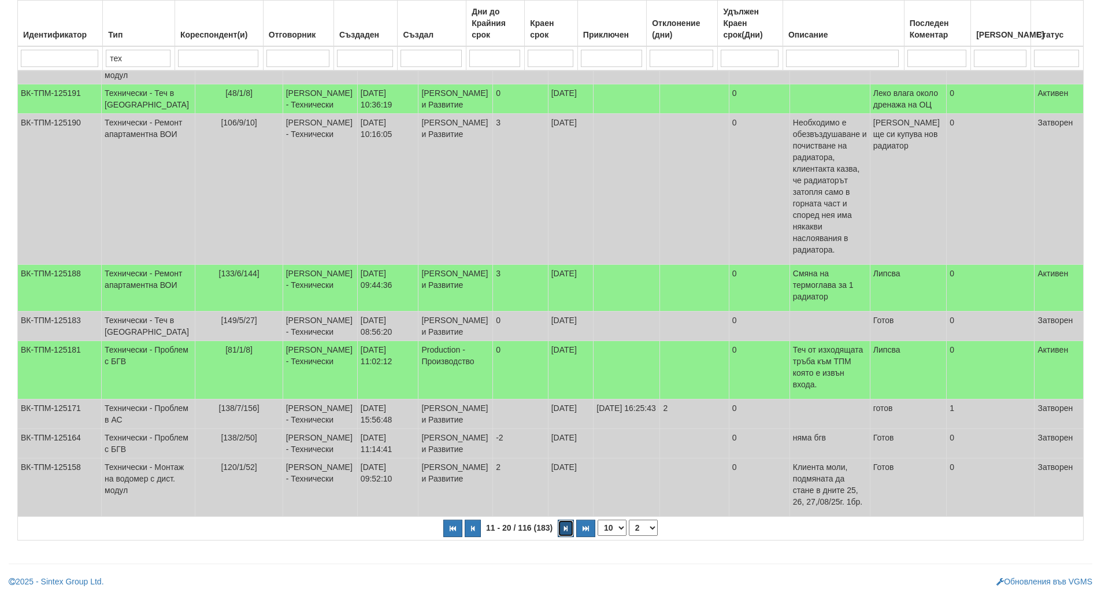
click at [565, 535] on button "button" at bounding box center [566, 528] width 16 height 17
select select "3"
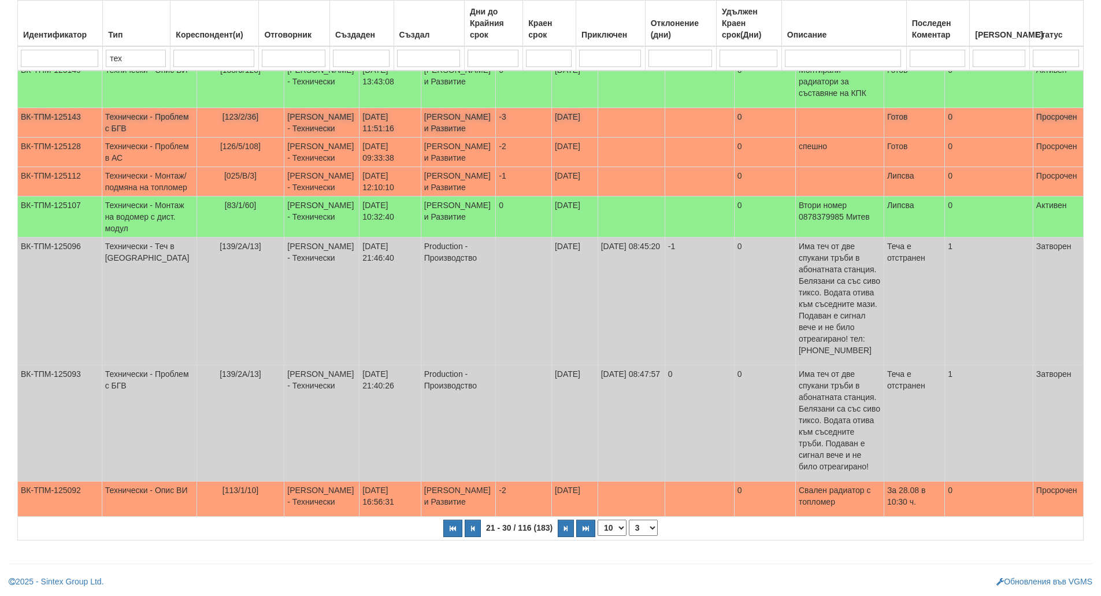
click at [197, 131] on td "[123/2/36]" at bounding box center [241, 122] width 88 height 29
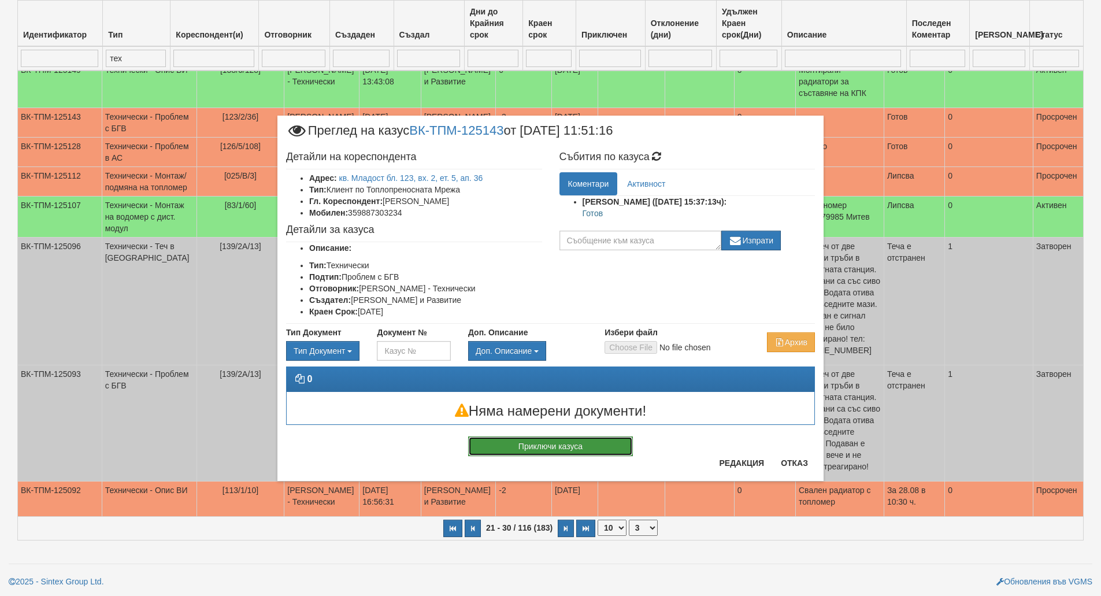
click at [563, 449] on button "Приключи казуса" at bounding box center [550, 447] width 165 height 20
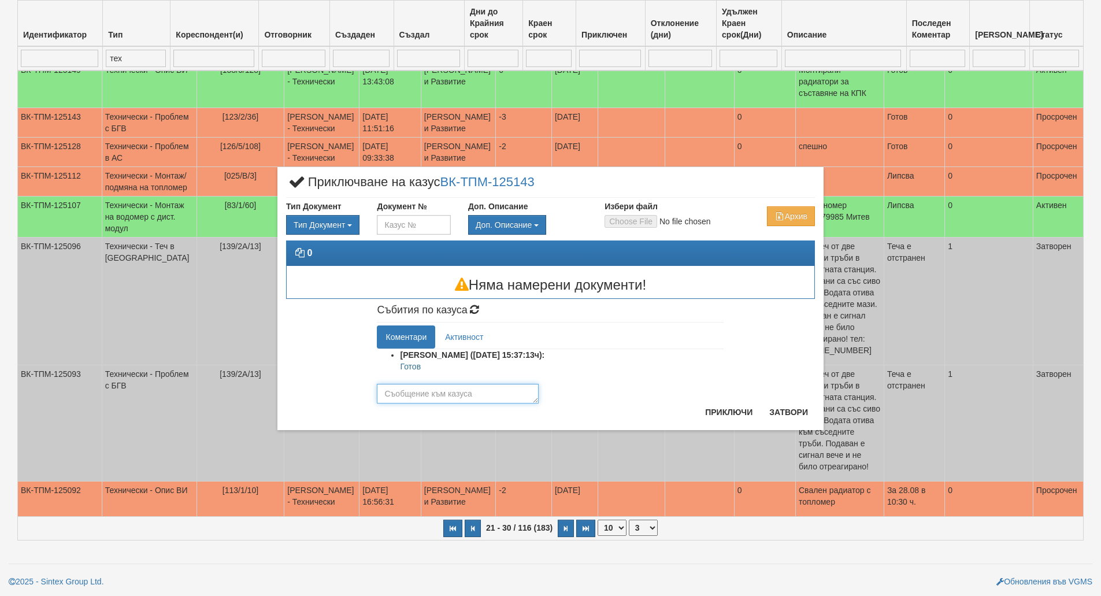
click at [435, 395] on textarea at bounding box center [458, 394] width 162 height 20
paste textarea "Готов"
type textarea "Готов"
click at [731, 405] on button "Приключи" at bounding box center [728, 412] width 61 height 19
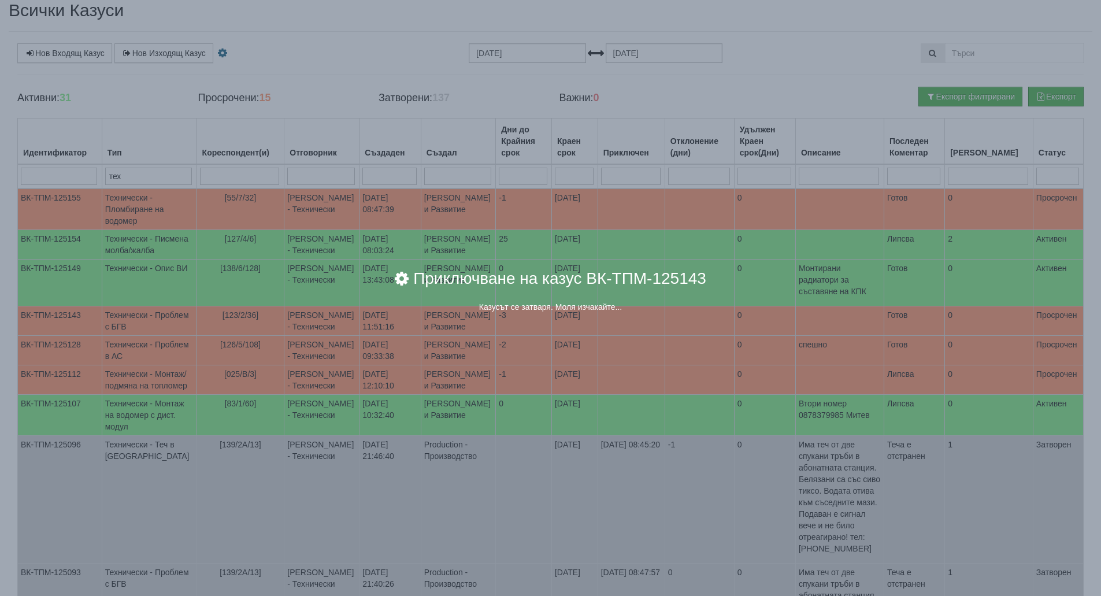
scroll to position [116, 0]
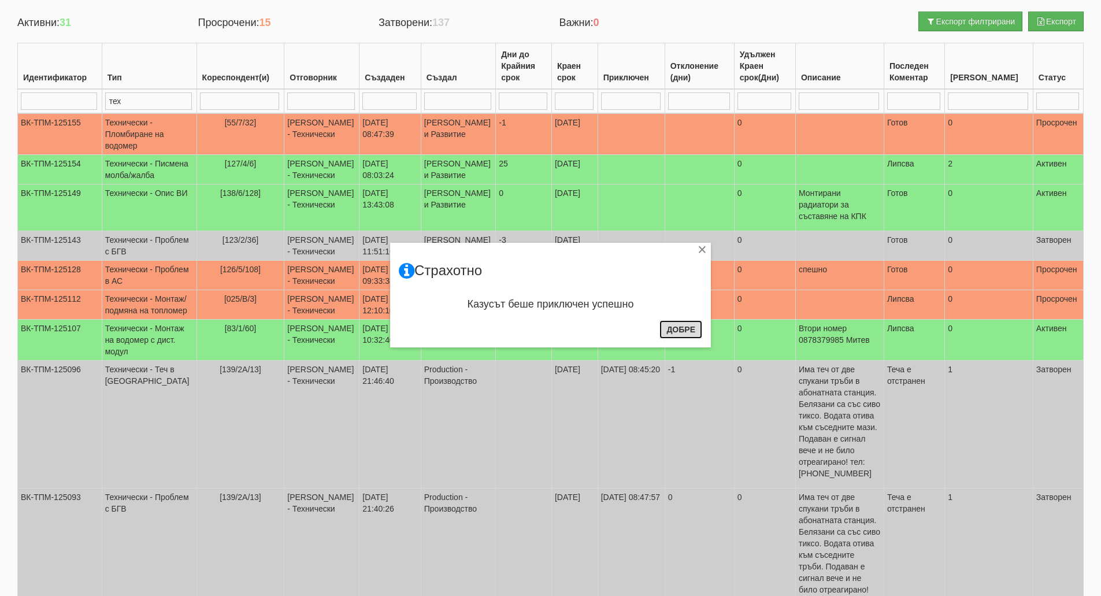
click at [677, 330] on button "Добре" at bounding box center [681, 329] width 43 height 19
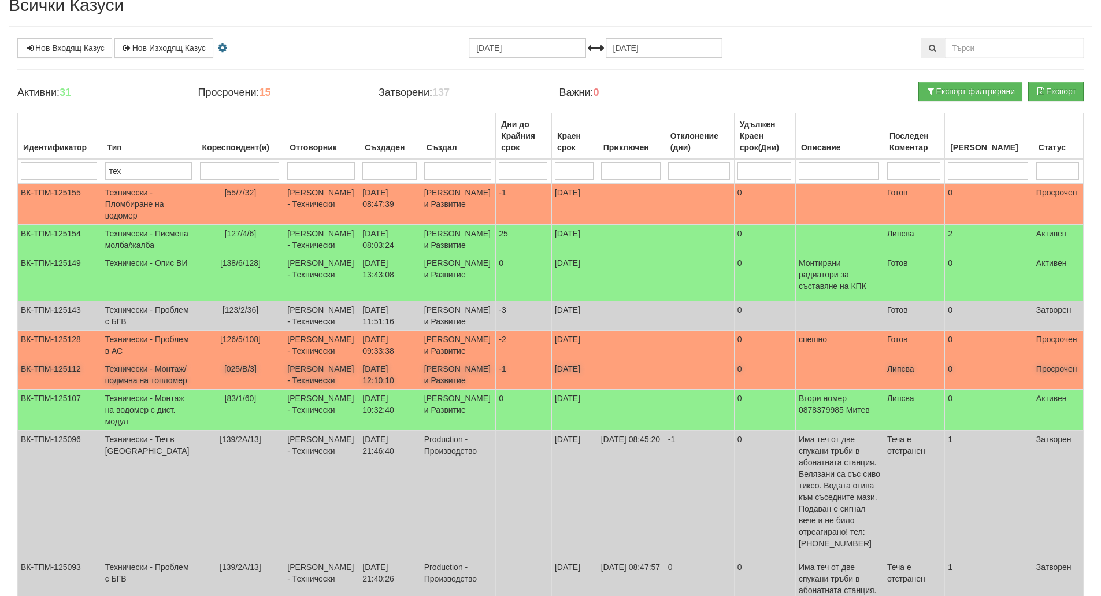
scroll to position [0, 0]
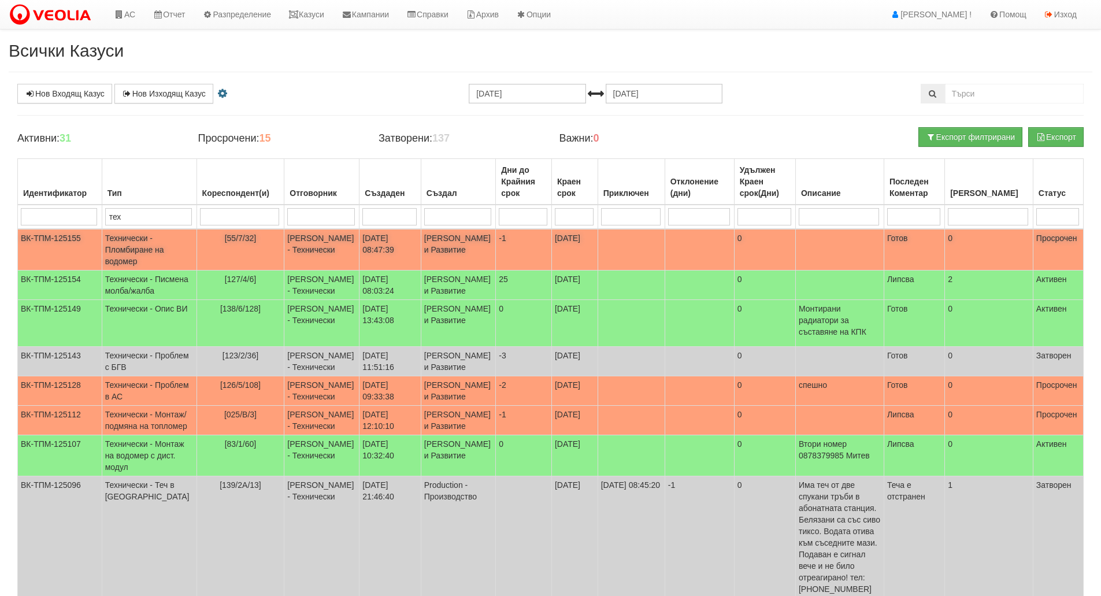
click at [225, 240] on span "[55/7/32]" at bounding box center [241, 238] width 32 height 9
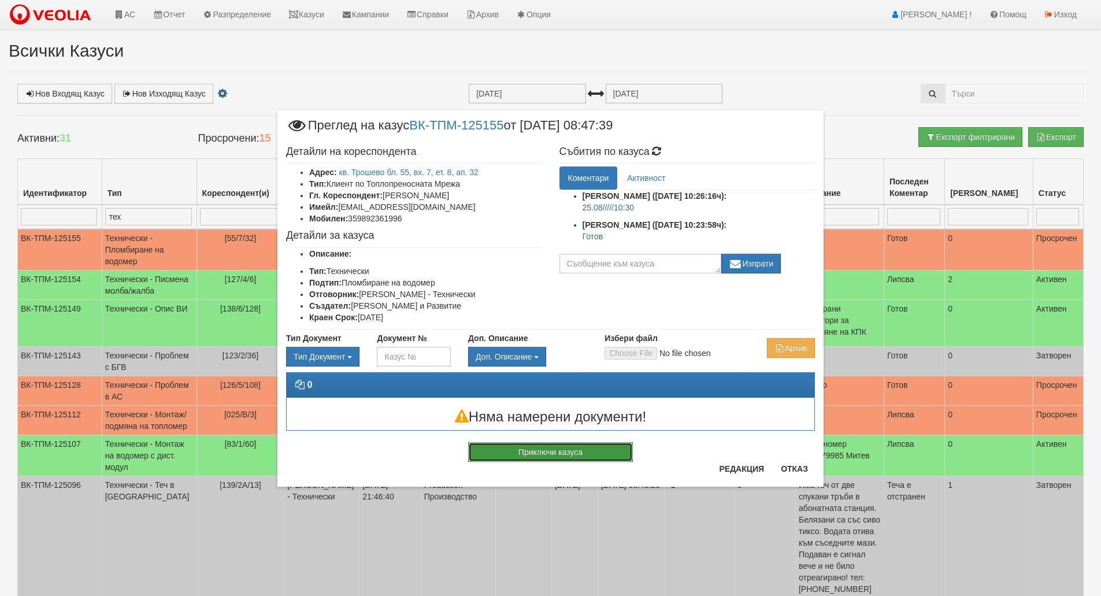
click at [594, 454] on button "Приключи казуса" at bounding box center [550, 452] width 165 height 20
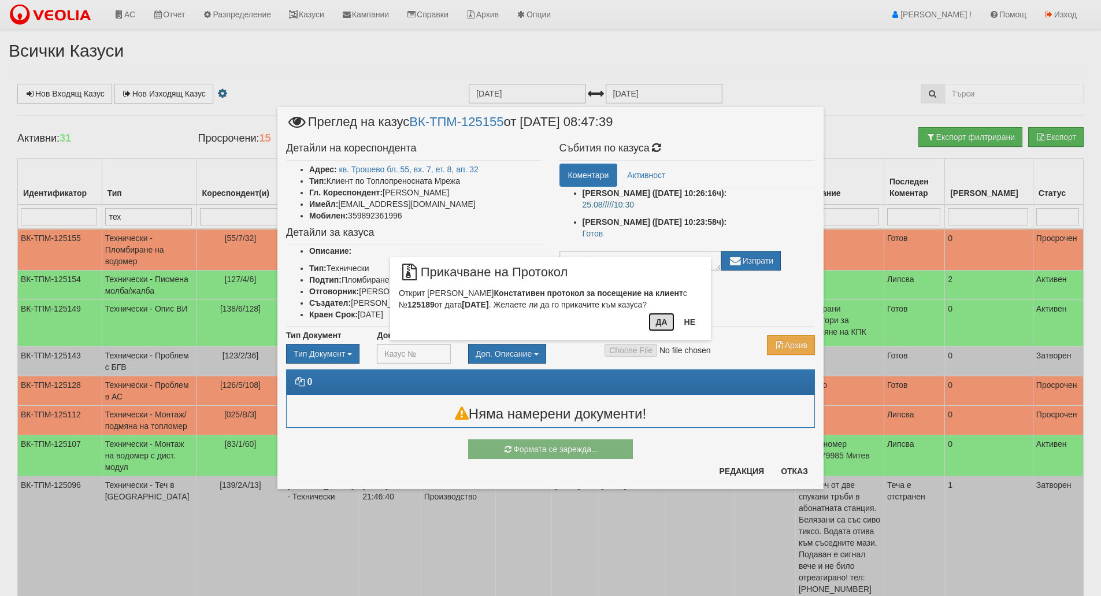
click at [652, 326] on button "Да" at bounding box center [661, 322] width 25 height 19
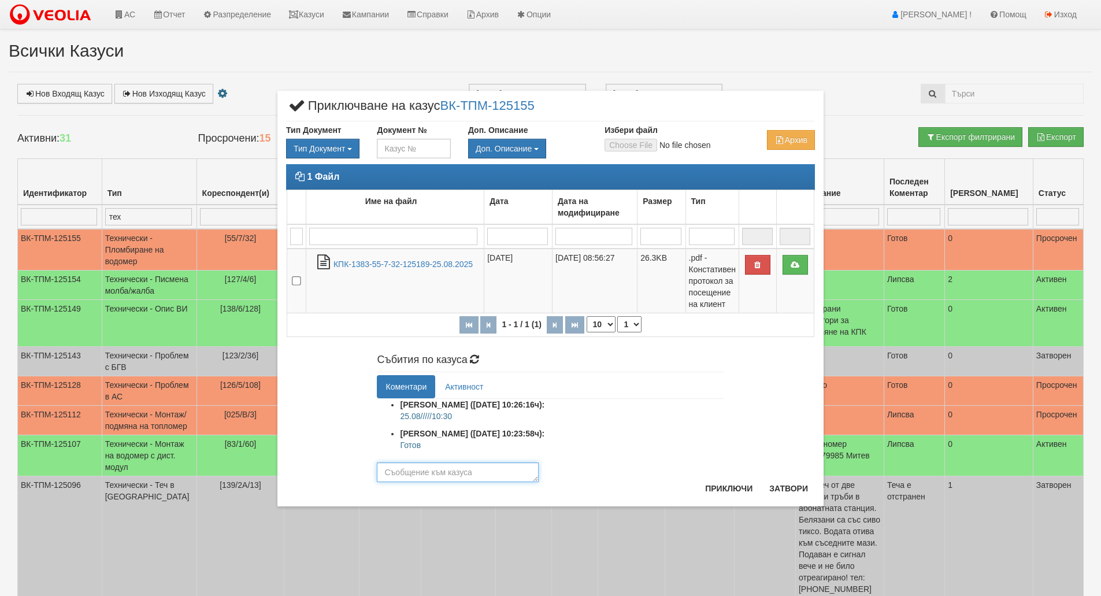
click at [445, 471] on textarea at bounding box center [458, 473] width 162 height 20
paste textarea "Готов"
type textarea "Готов"
click at [709, 493] on button "Приключи" at bounding box center [728, 488] width 61 height 19
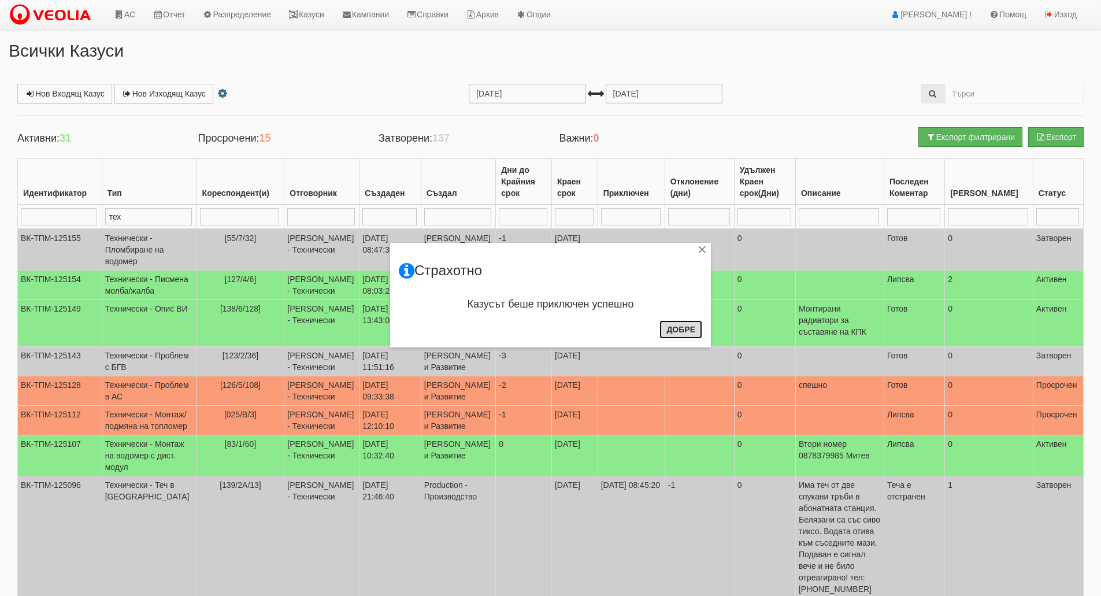
click at [667, 334] on button "Добре" at bounding box center [681, 329] width 43 height 19
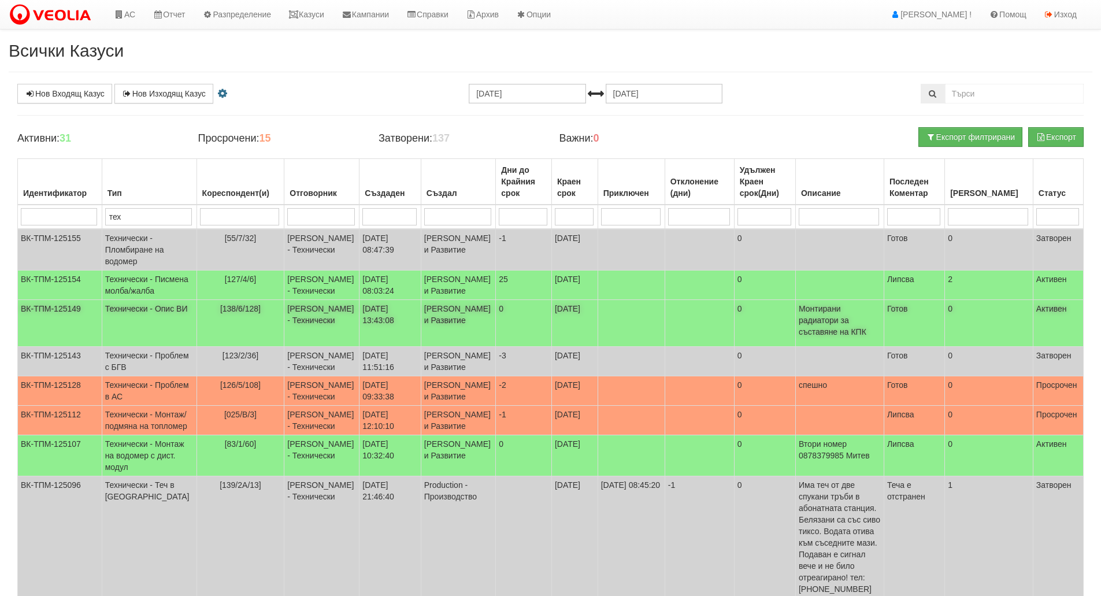
click at [665, 347] on td at bounding box center [699, 323] width 69 height 47
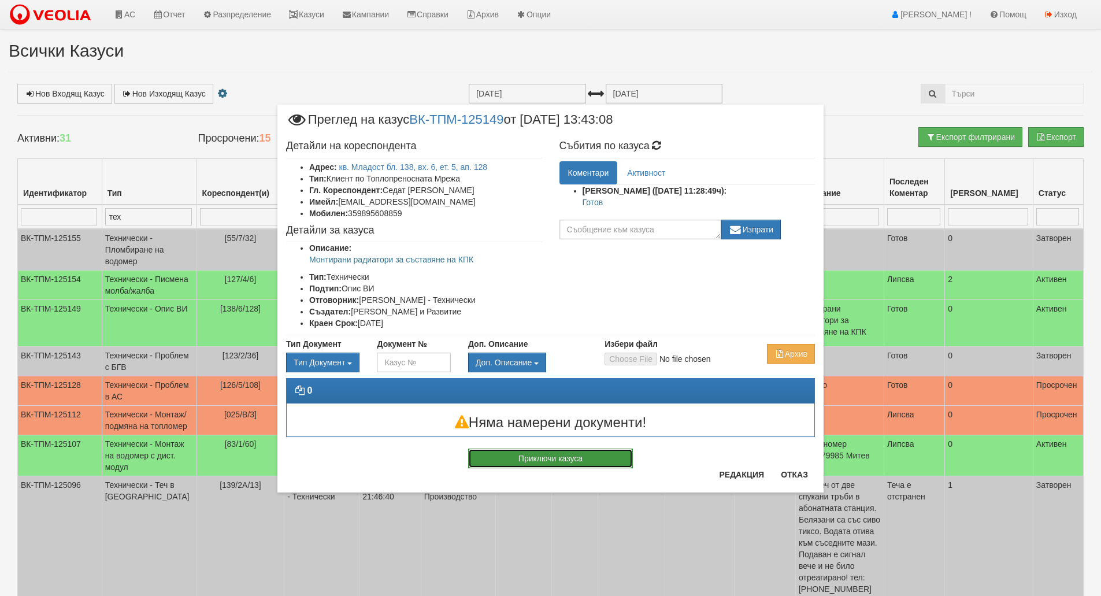
click at [545, 464] on button "Приключи казуса" at bounding box center [550, 459] width 165 height 20
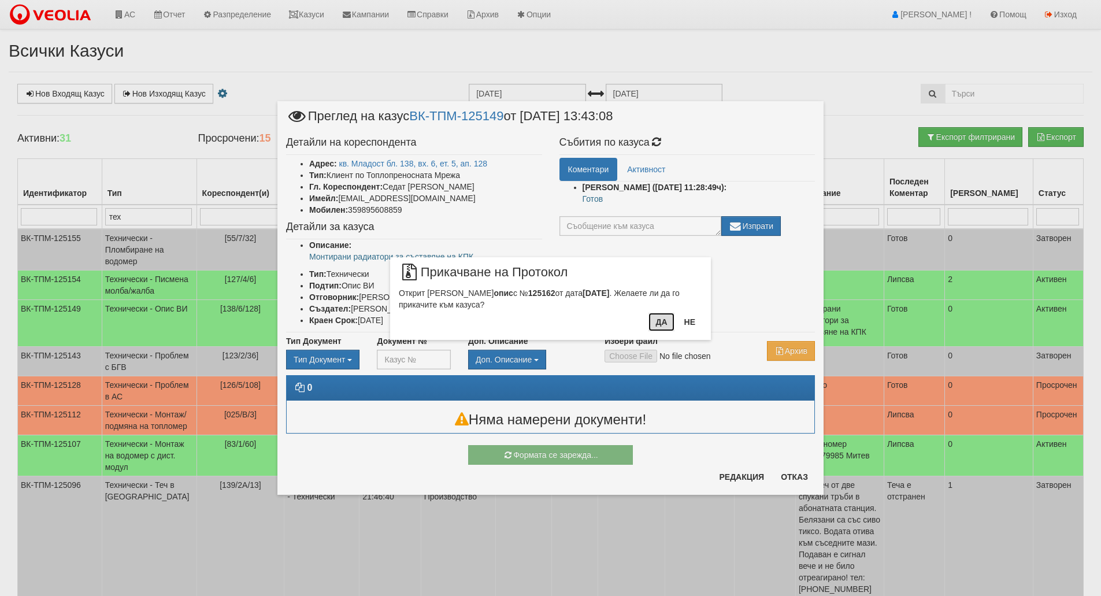
click at [666, 324] on button "Да" at bounding box center [661, 322] width 25 height 19
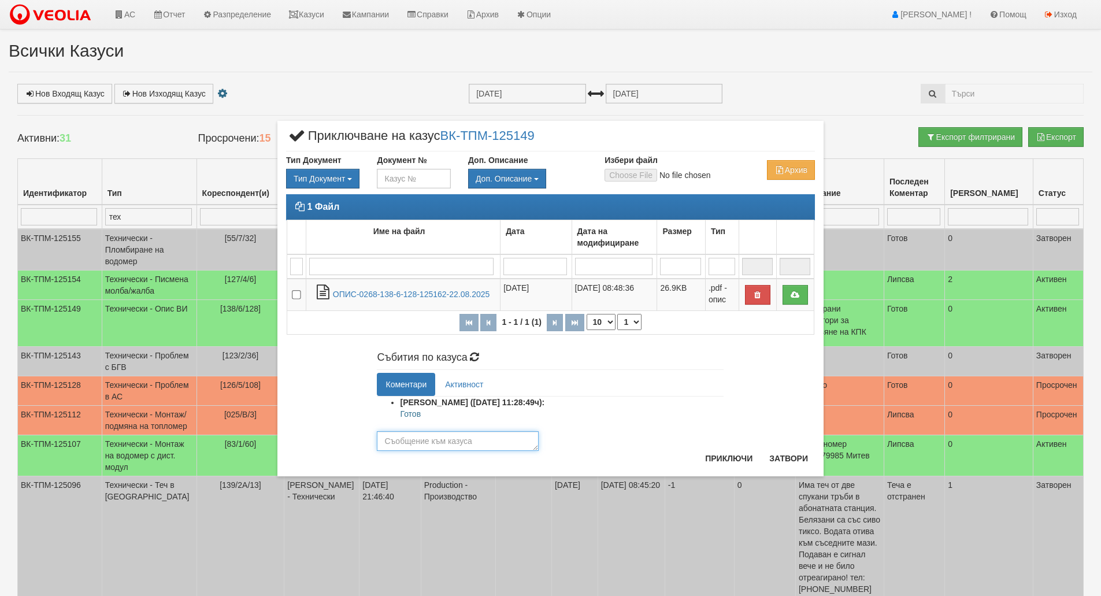
click at [477, 441] on textarea at bounding box center [458, 441] width 162 height 20
paste textarea "Готов"
type textarea "Готов"
click at [723, 458] on button "Приключи" at bounding box center [728, 458] width 61 height 19
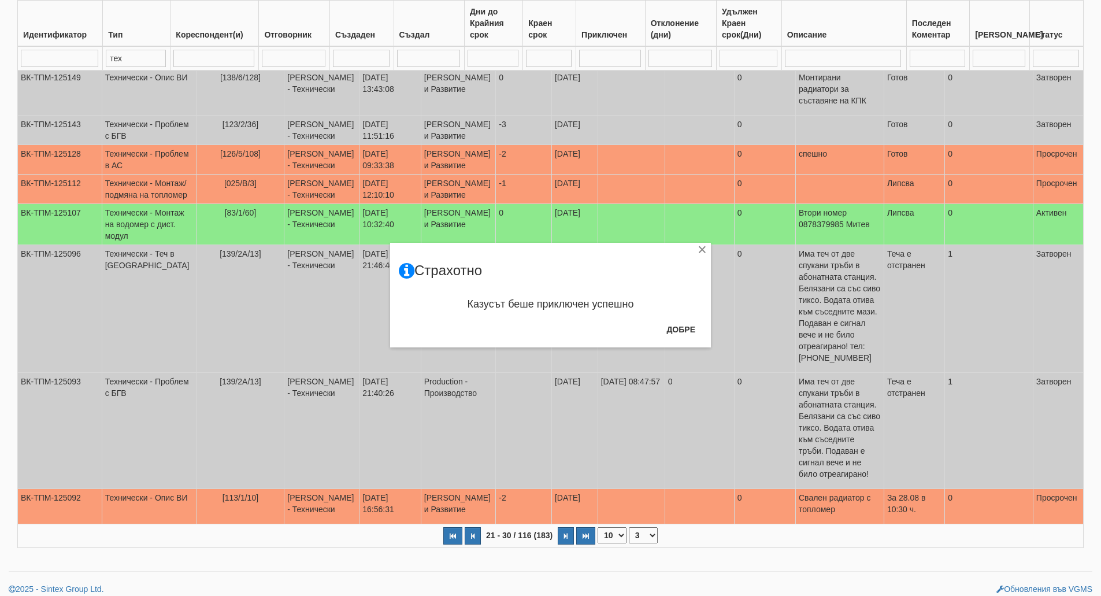
scroll to position [173, 0]
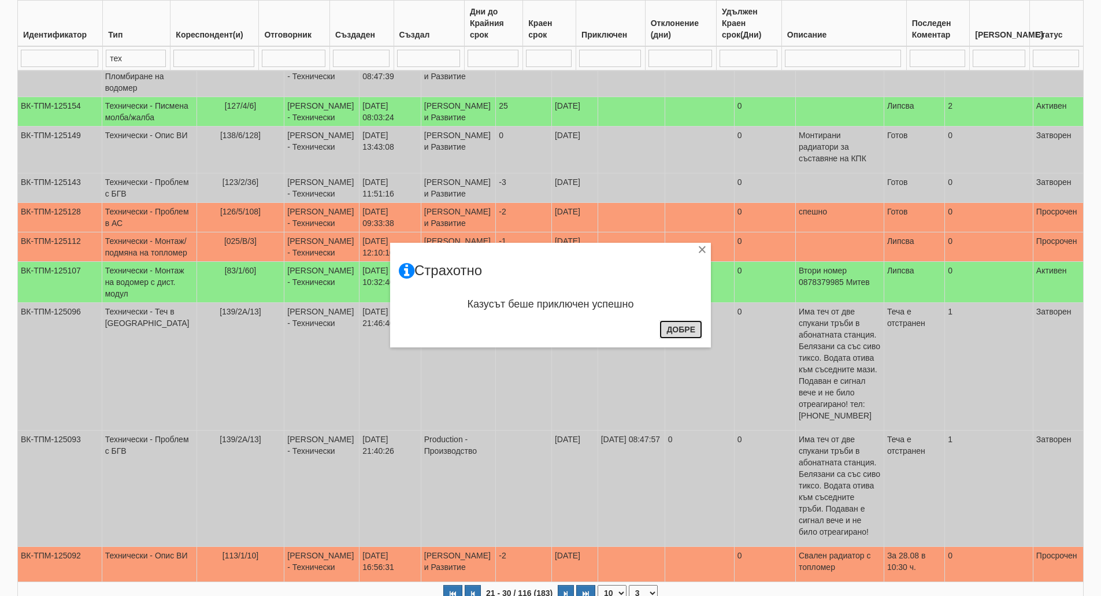
click at [690, 325] on button "Добре" at bounding box center [681, 329] width 43 height 19
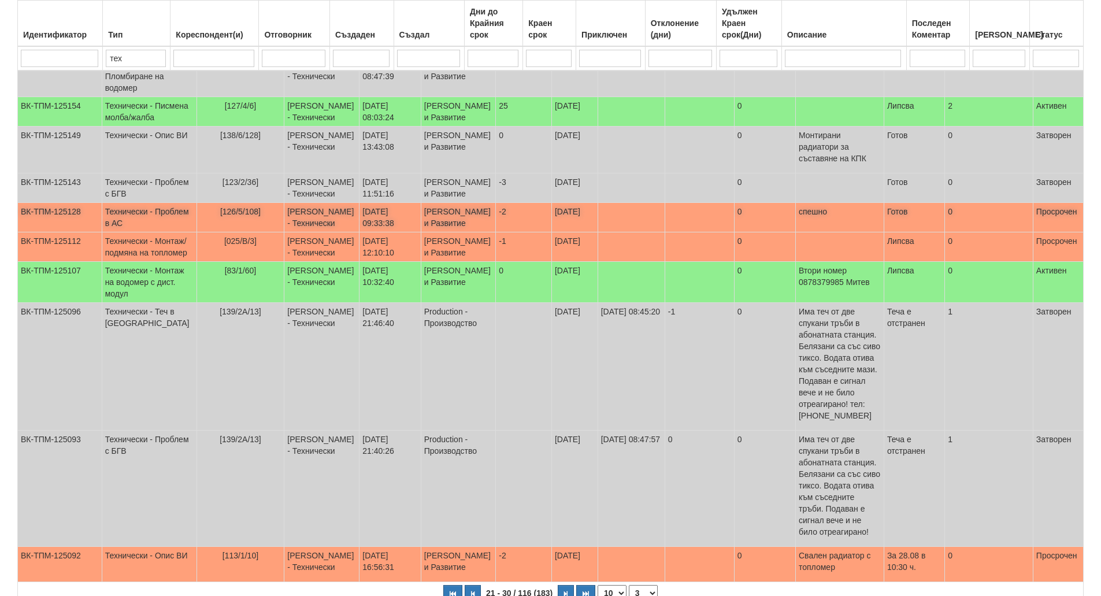
click at [237, 232] on td "[126/5/108]" at bounding box center [241, 217] width 88 height 29
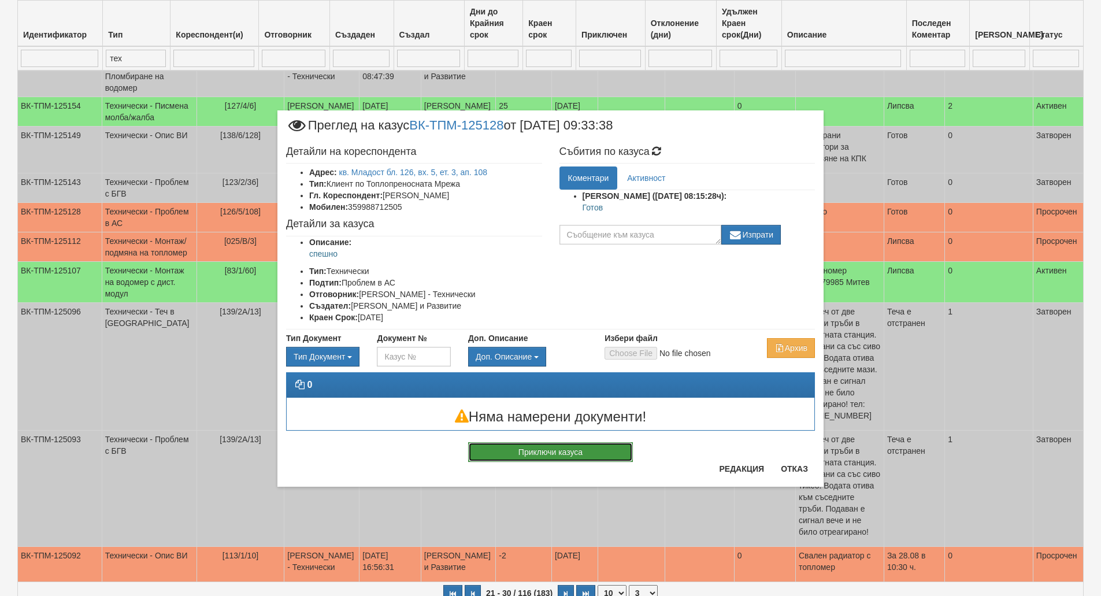
click at [545, 456] on button "Приключи казуса" at bounding box center [550, 452] width 165 height 20
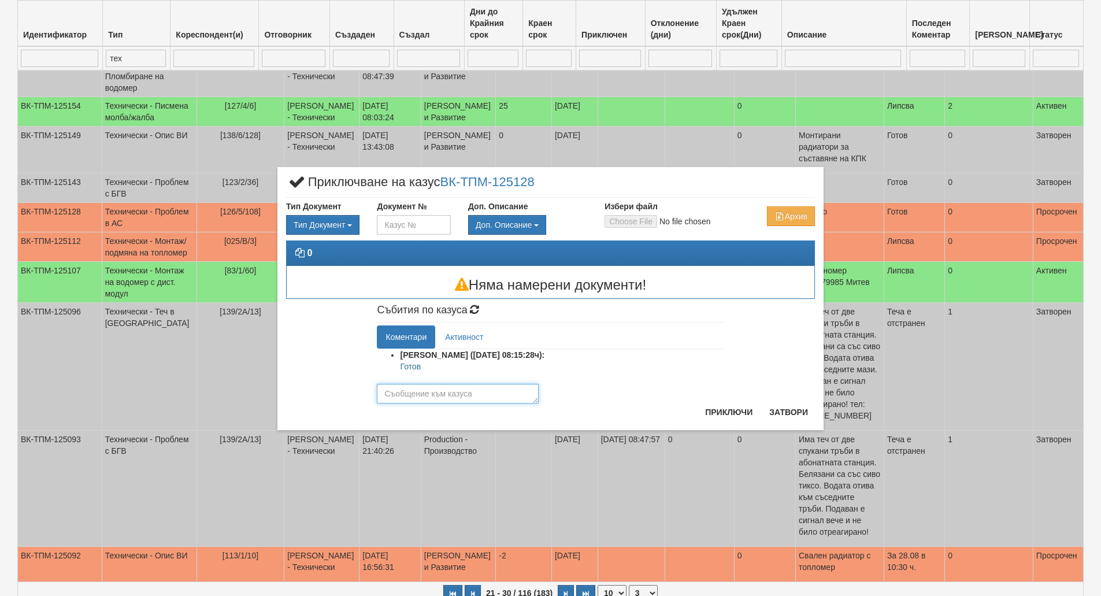
click at [438, 395] on textarea at bounding box center [458, 394] width 162 height 20
paste textarea "Готов"
type textarea "Готов"
click at [706, 419] on button "Приключи" at bounding box center [728, 412] width 61 height 19
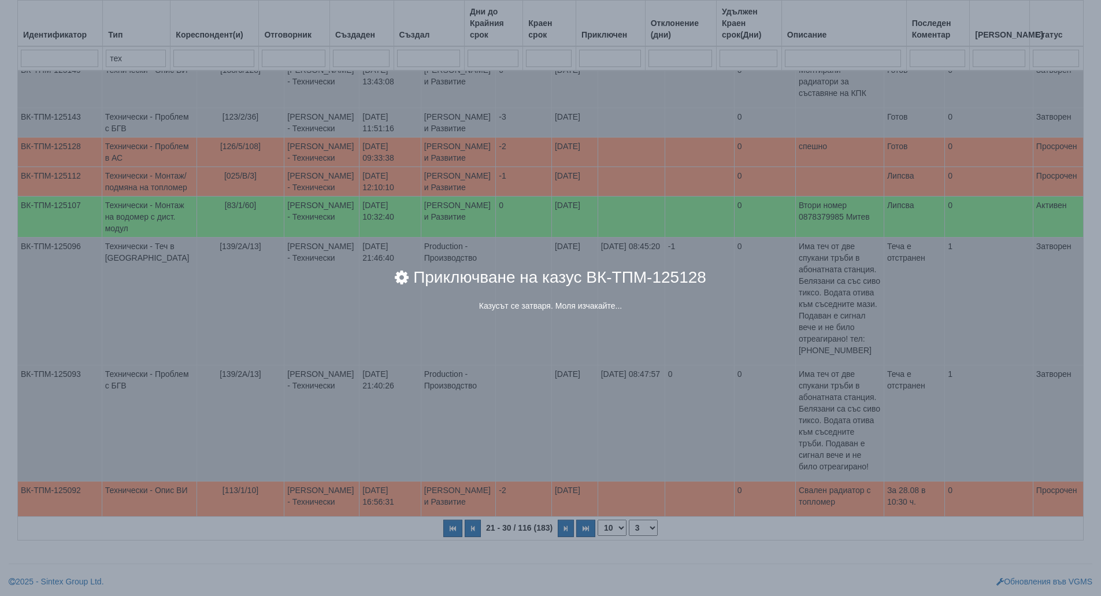
scroll to position [297, 0]
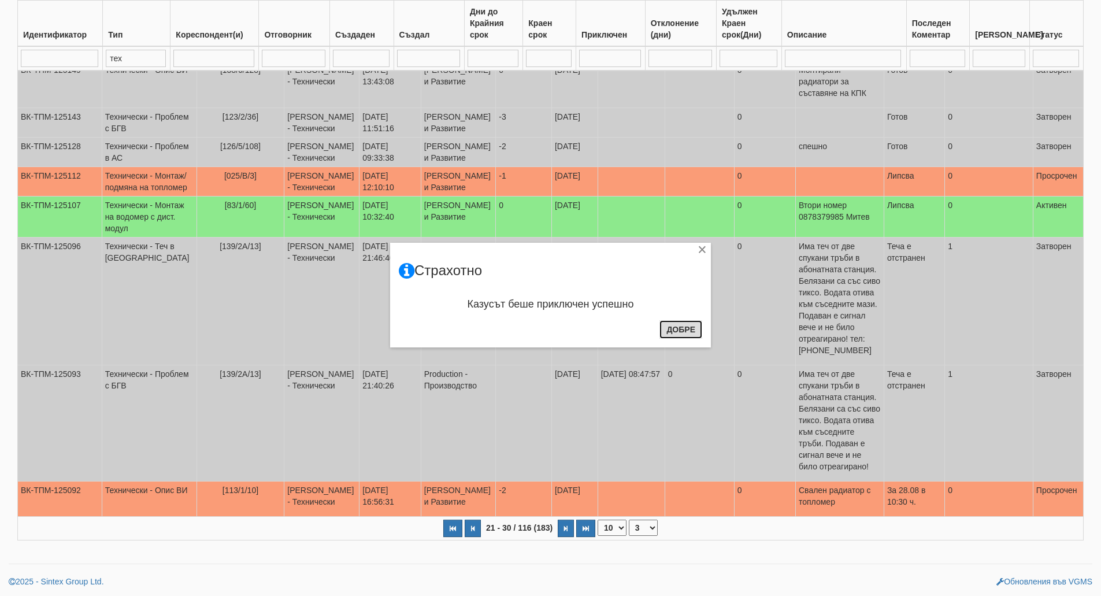
click at [686, 328] on button "Добре" at bounding box center [681, 329] width 43 height 19
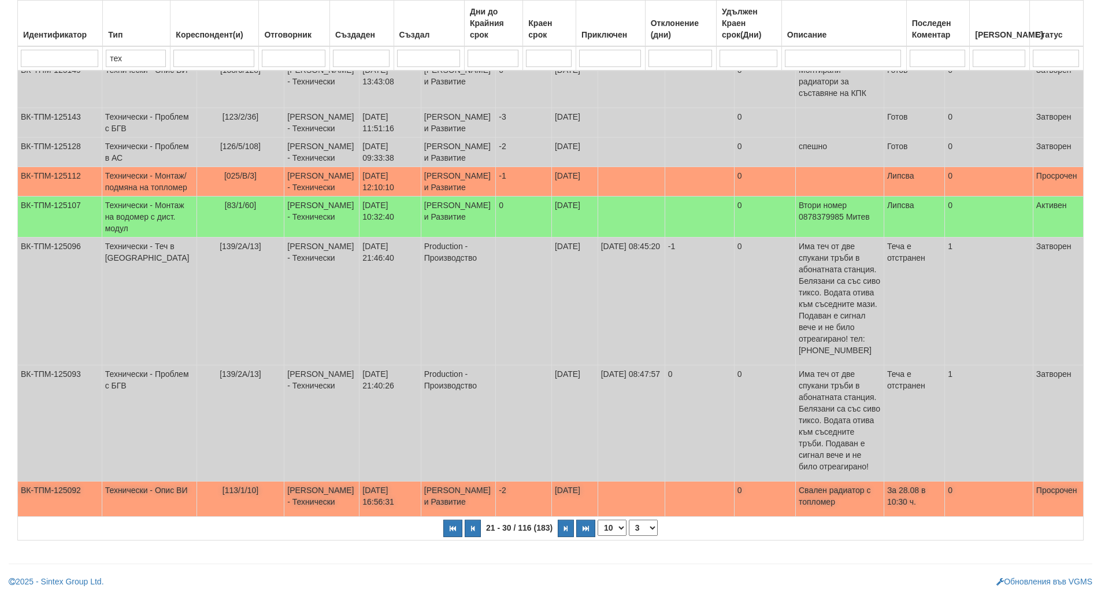
click at [230, 486] on td "[113/1/10]" at bounding box center [241, 499] width 88 height 35
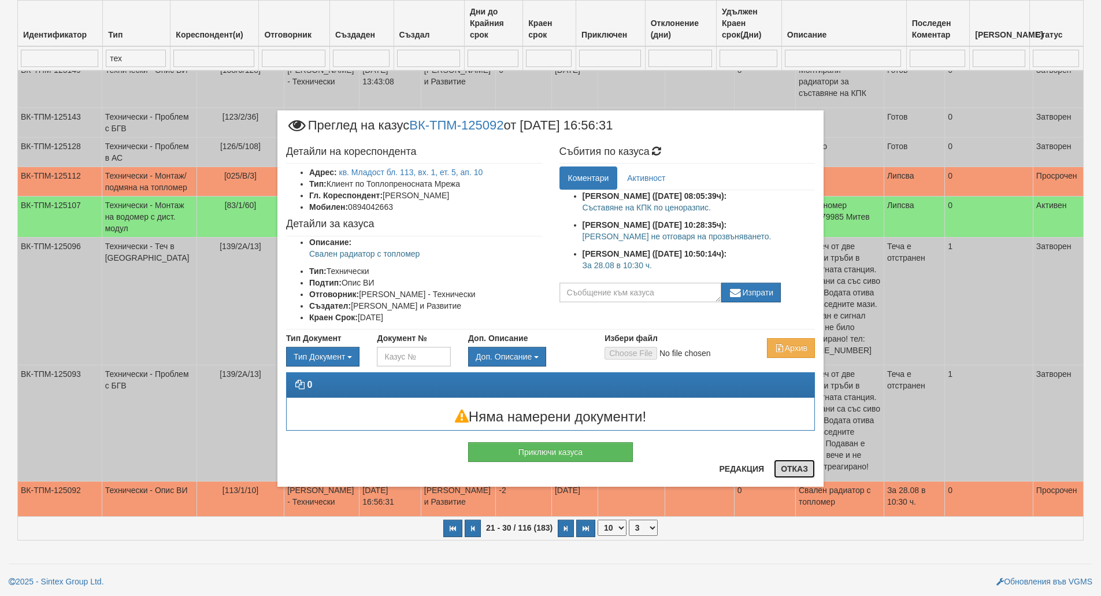
click at [782, 472] on button "Отказ" at bounding box center [794, 469] width 41 height 19
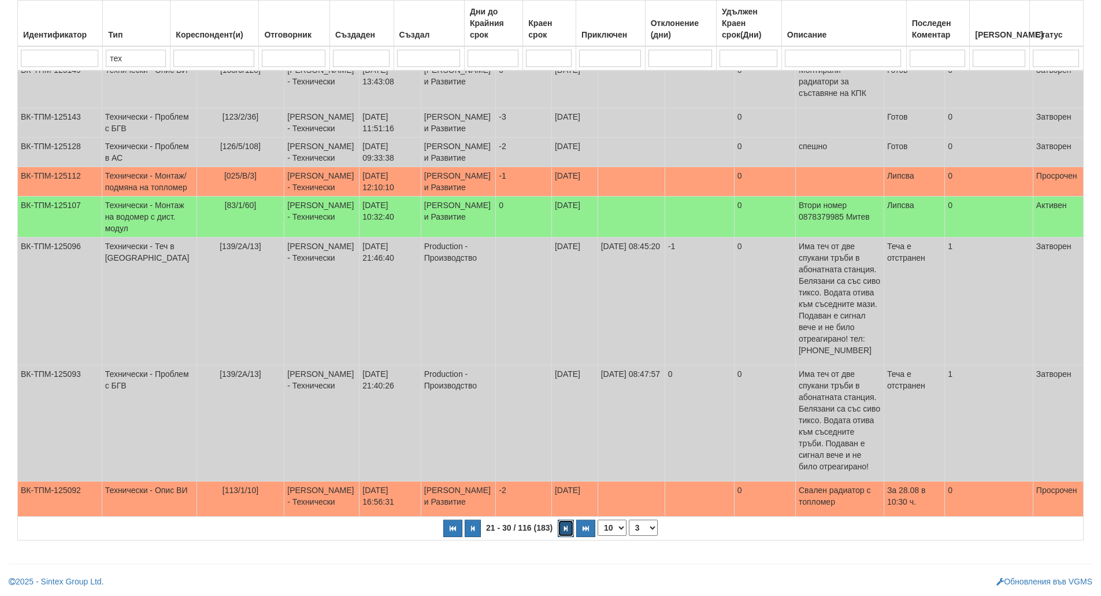
click at [564, 529] on icon "button" at bounding box center [565, 529] width 3 height 6
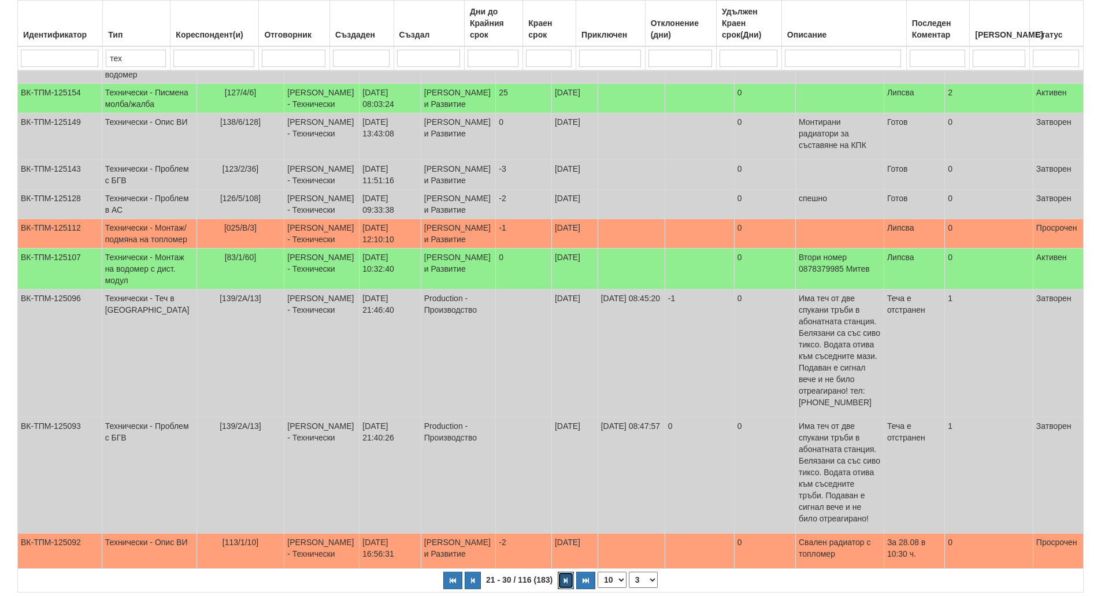
select select "4"
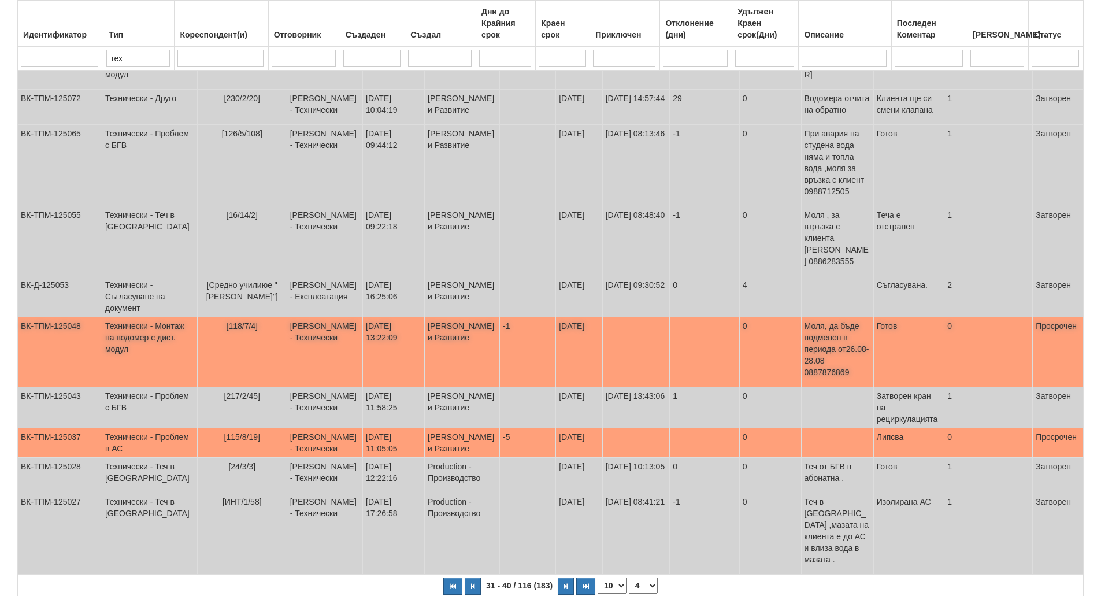
click at [242, 317] on td "[118/7/4]" at bounding box center [242, 352] width 90 height 70
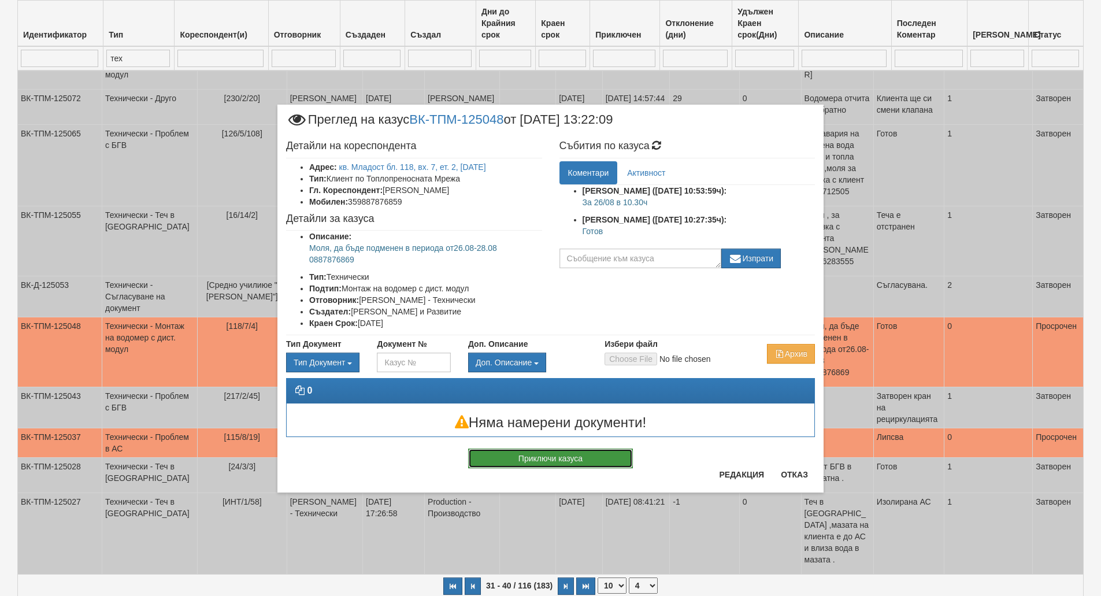
click at [596, 454] on button "Приключи казуса" at bounding box center [550, 459] width 165 height 20
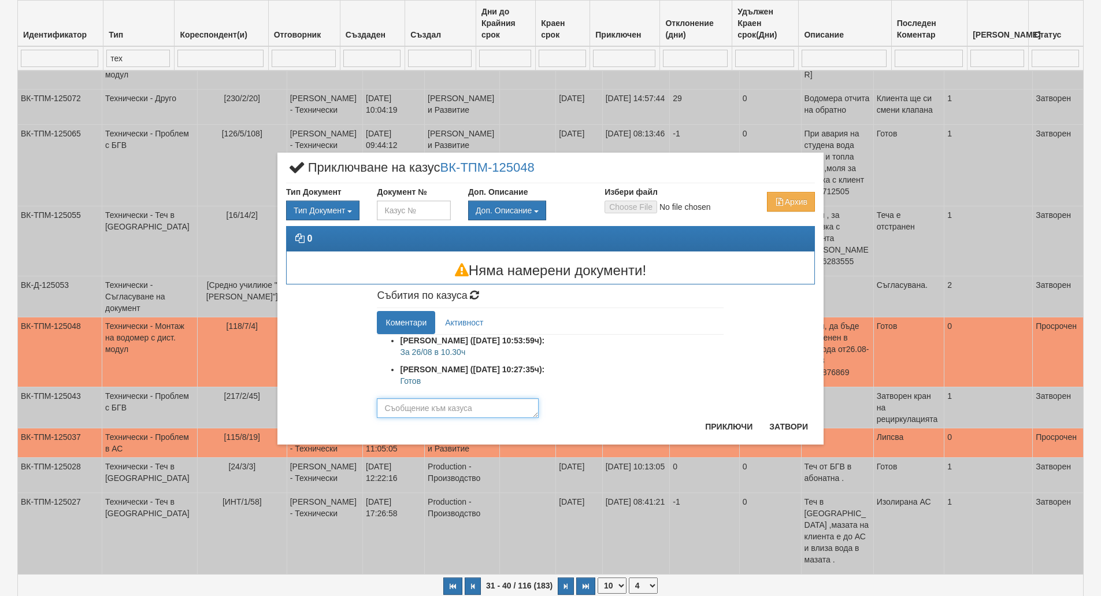
click at [445, 408] on textarea at bounding box center [458, 408] width 162 height 20
paste textarea "Готов"
type textarea "Готов"
click at [718, 430] on button "Приключи" at bounding box center [728, 426] width 61 height 19
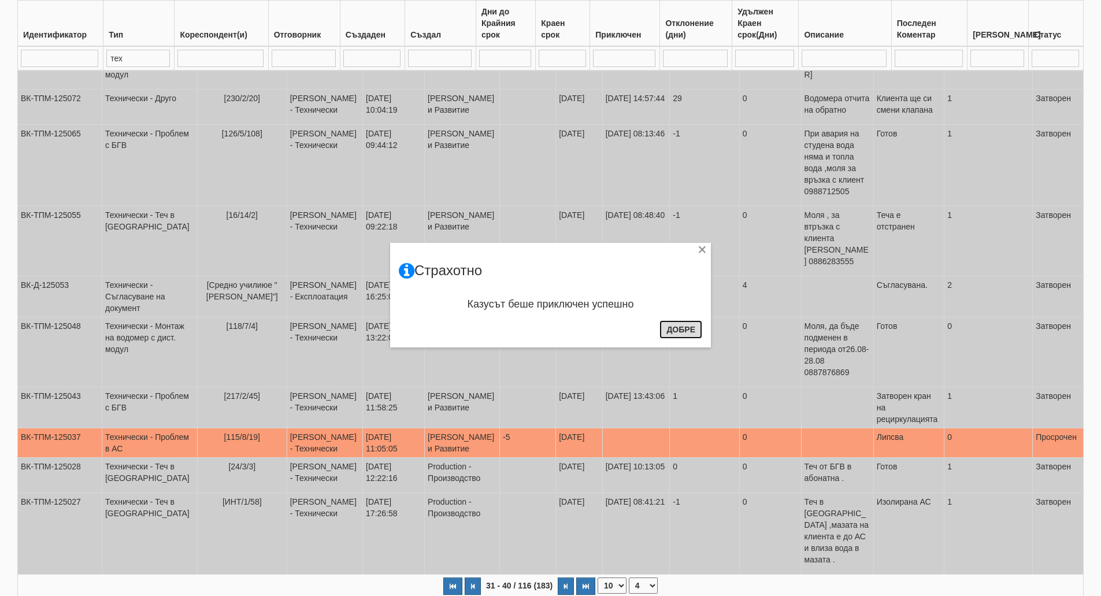
click at [681, 332] on button "Добре" at bounding box center [681, 329] width 43 height 19
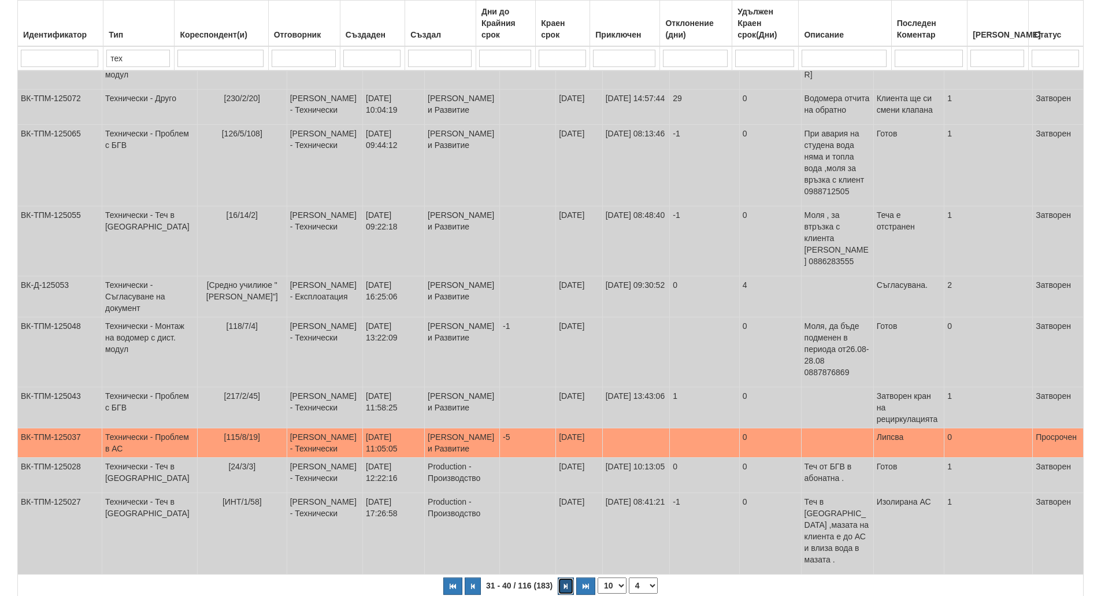
click at [564, 578] on button "button" at bounding box center [566, 586] width 16 height 17
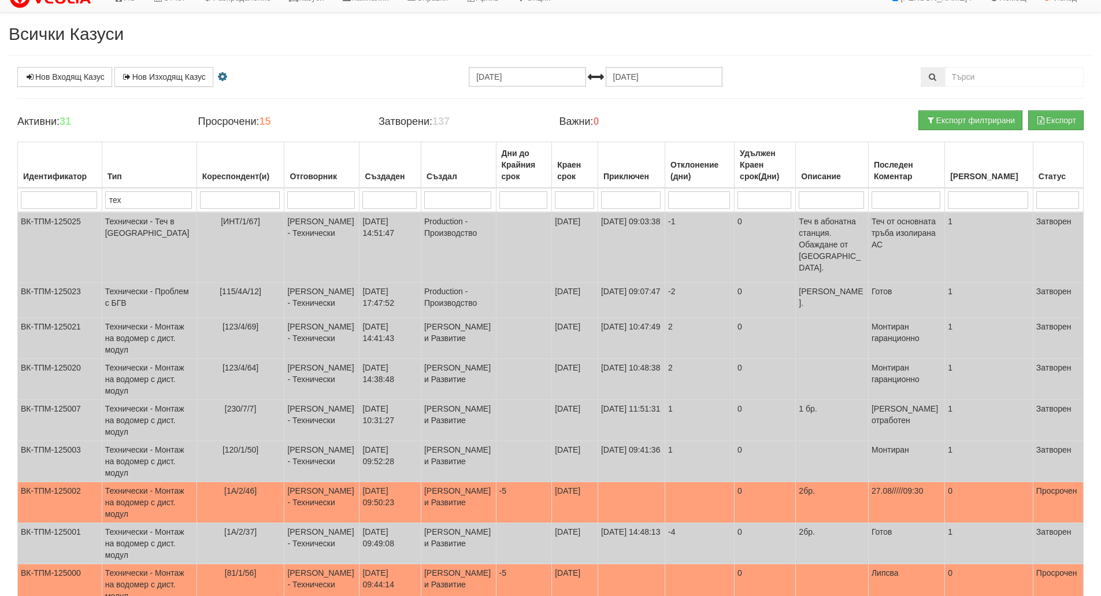
scroll to position [0, 0]
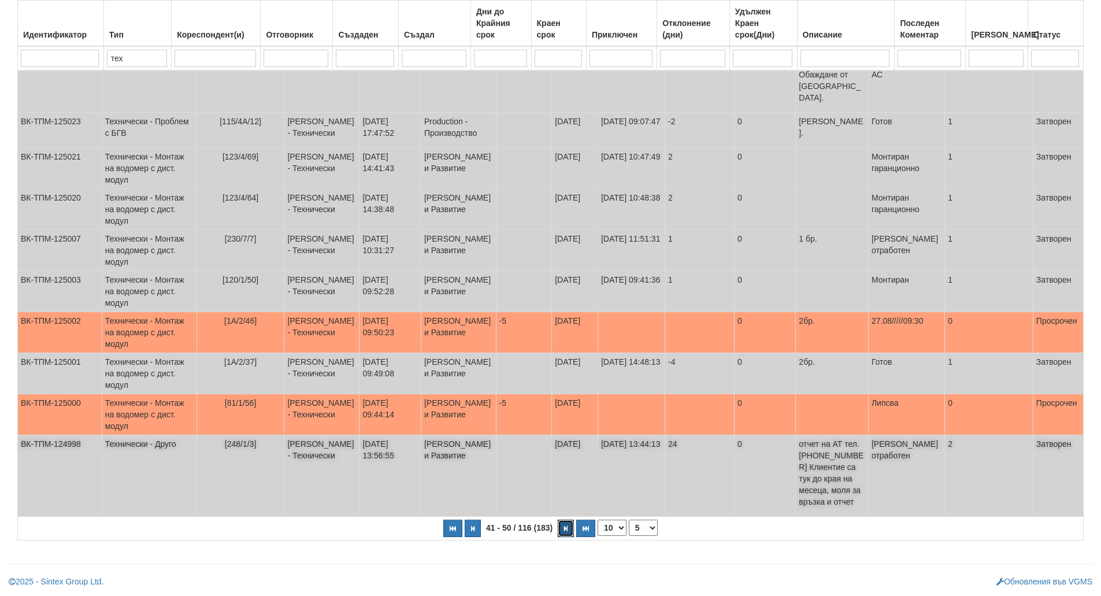
click at [564, 534] on button "button" at bounding box center [566, 528] width 16 height 17
select select "6"
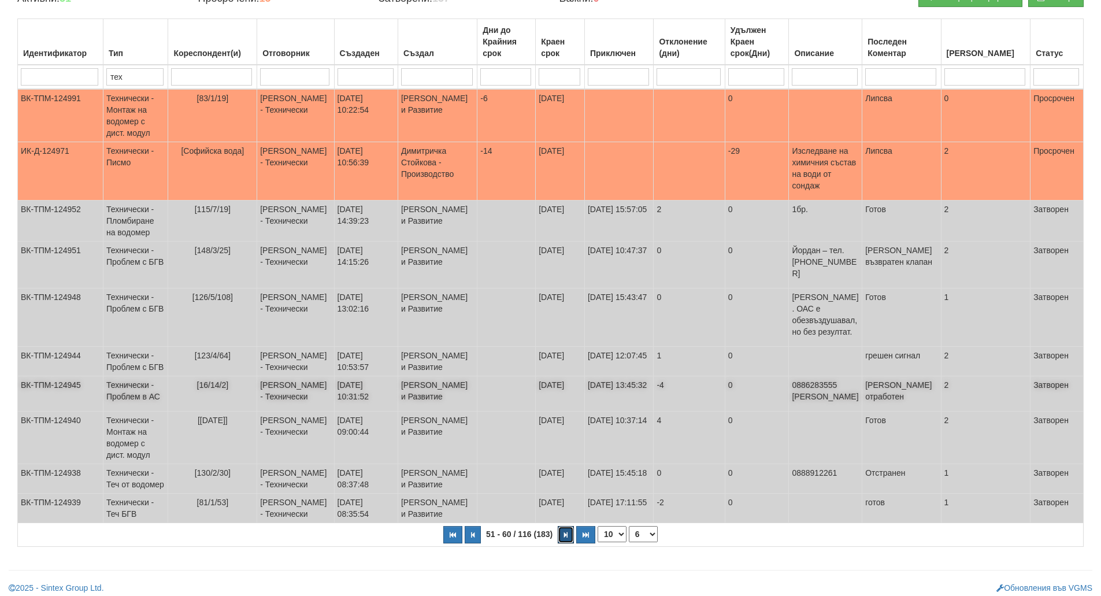
scroll to position [158, 0]
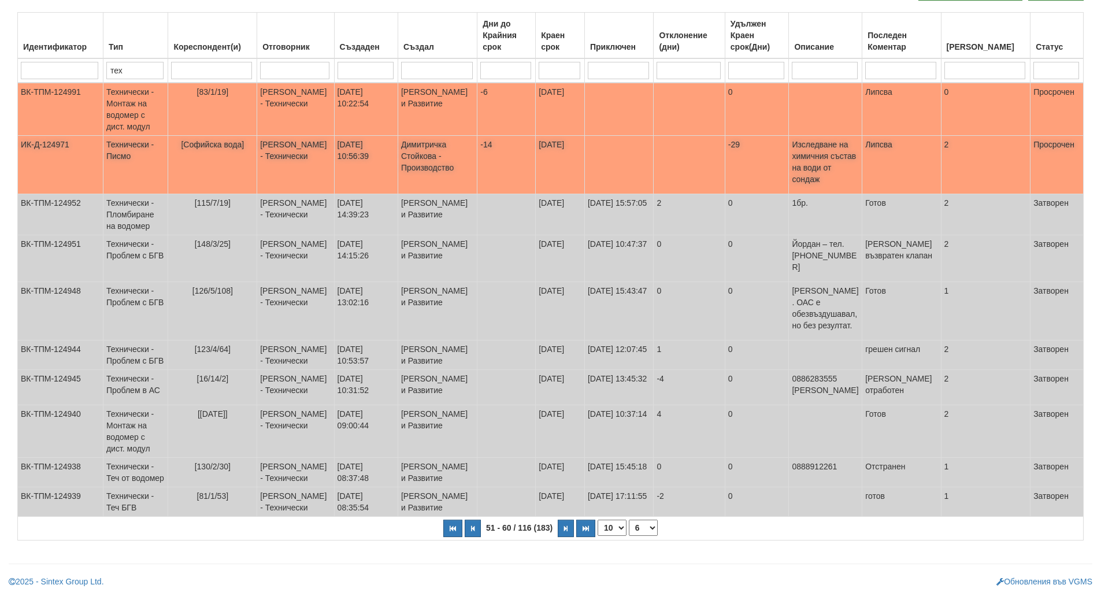
click at [221, 139] on td "[Софийска вода]" at bounding box center [212, 165] width 89 height 58
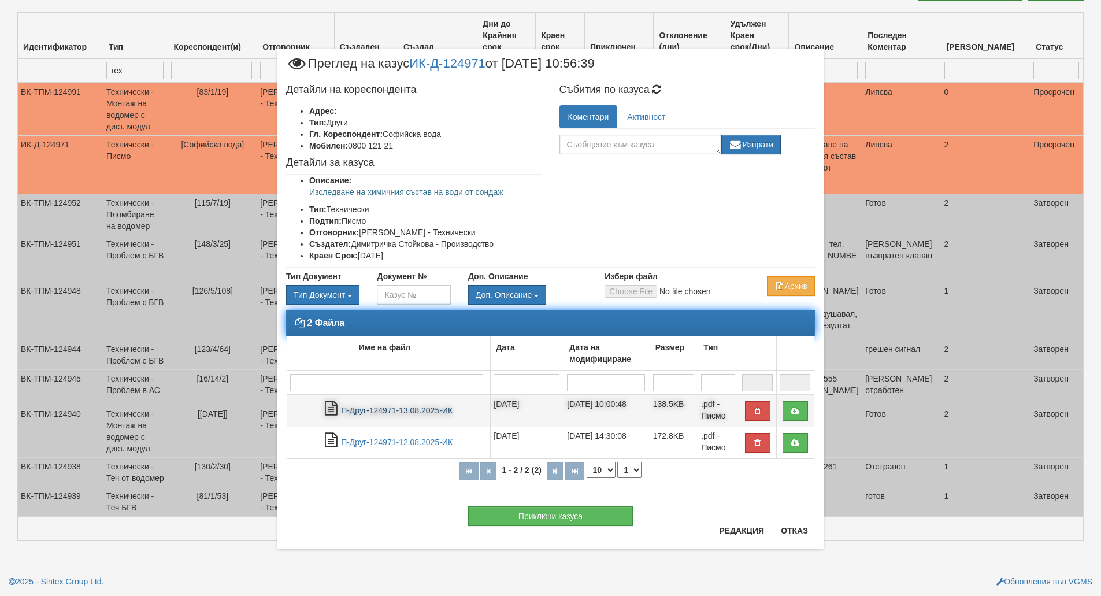
click at [392, 414] on link "П-Друг-124971-13.08.2025-ИК" at bounding box center [397, 410] width 112 height 9
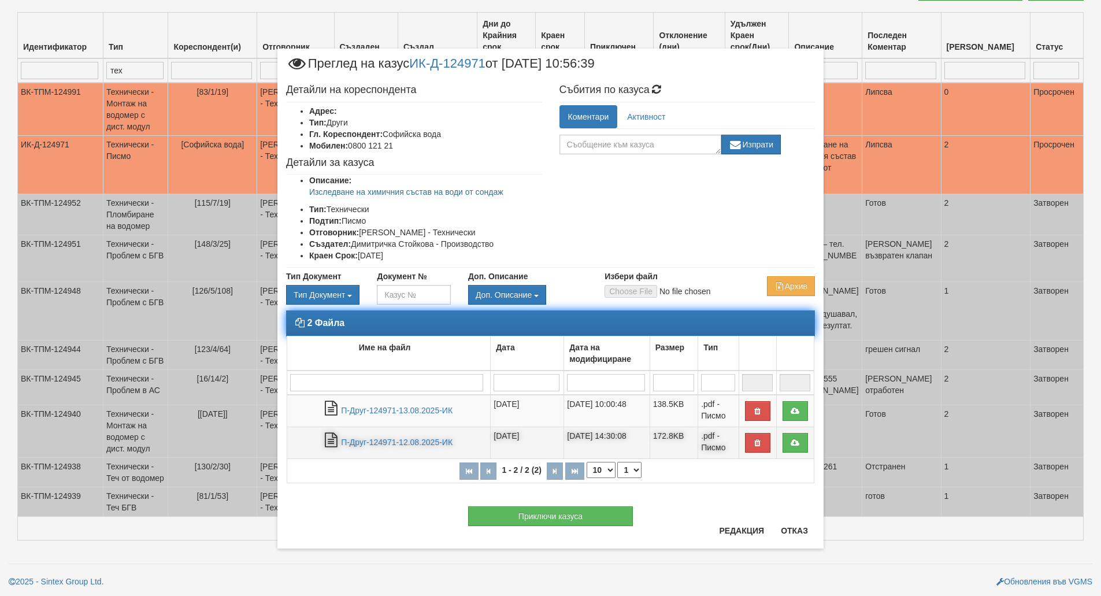
click at [407, 436] on td "П-Друг-124971-12.08.2025-ИК" at bounding box center [389, 443] width 204 height 32
click at [407, 441] on link "П-Друг-124971-12.08.2025-ИК" at bounding box center [397, 442] width 112 height 9
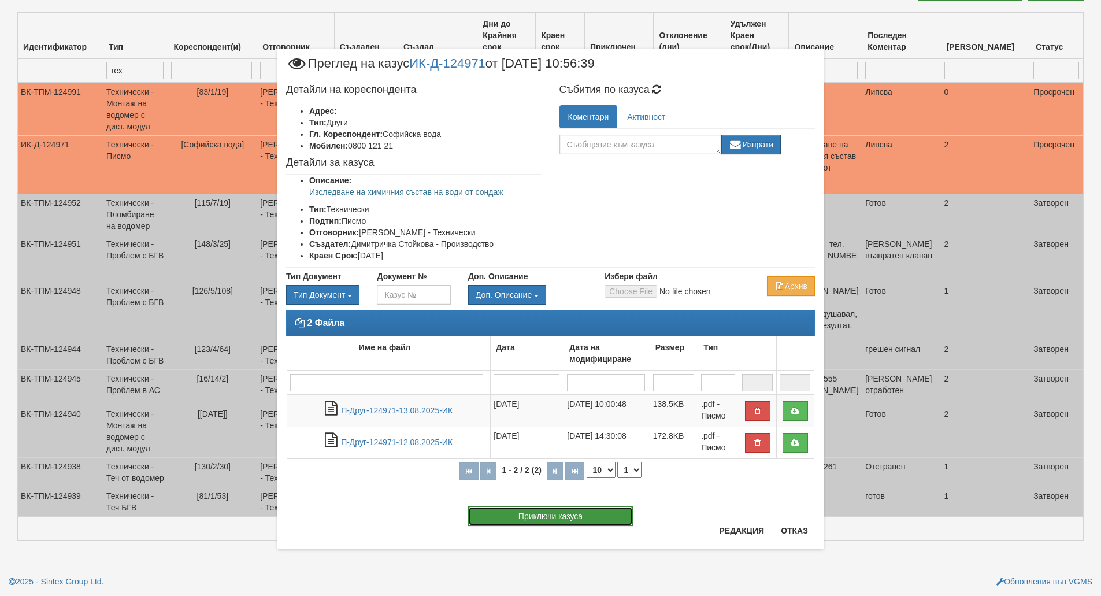
click at [611, 516] on button "Приключи казуса" at bounding box center [550, 516] width 165 height 20
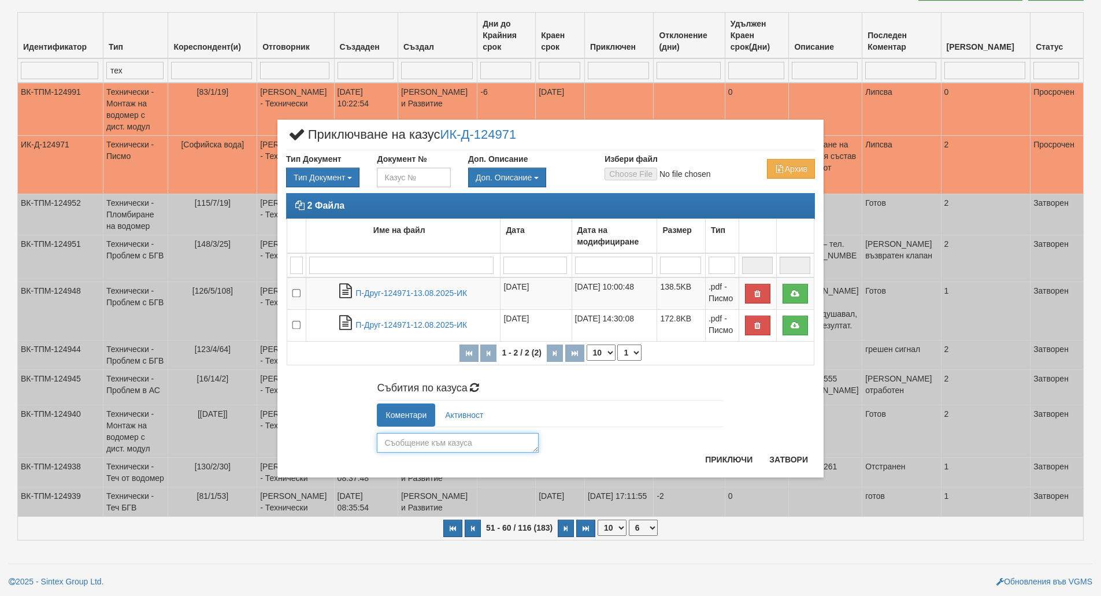
click at [448, 439] on textarea at bounding box center [458, 443] width 162 height 20
type textarea "Изпратени проби."
click at [734, 462] on button "Приключи" at bounding box center [728, 459] width 61 height 19
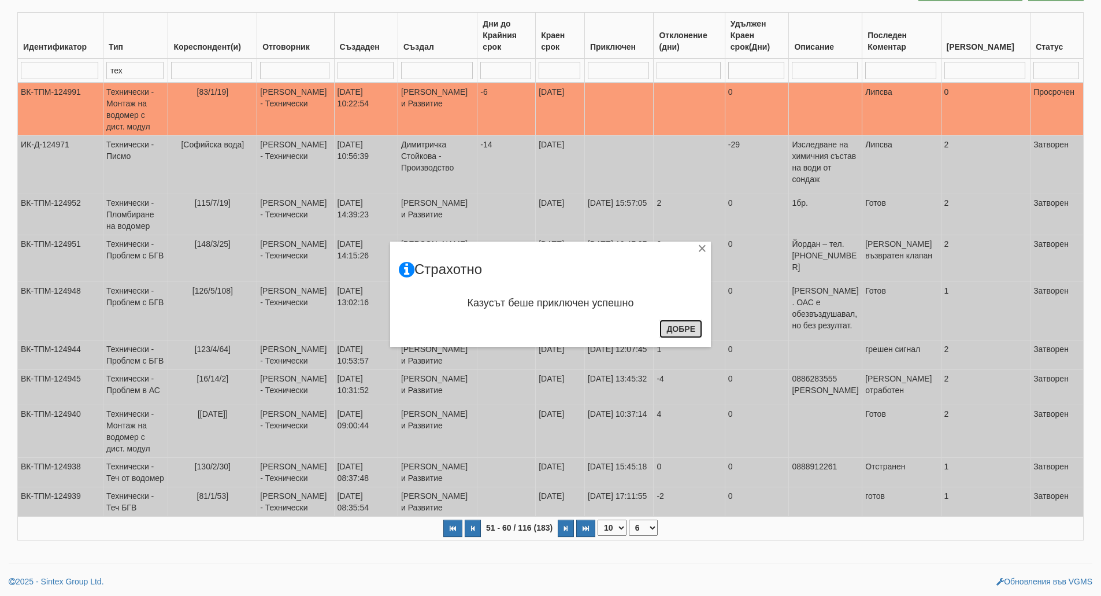
click at [696, 333] on button "Добре" at bounding box center [681, 329] width 43 height 19
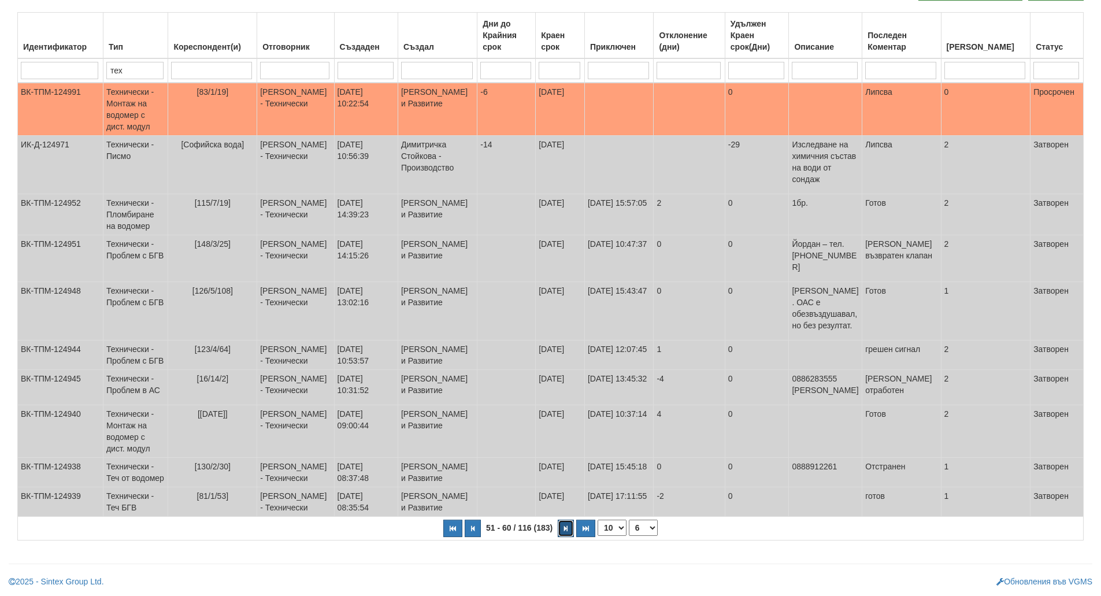
click at [564, 529] on icon "button" at bounding box center [565, 529] width 3 height 6
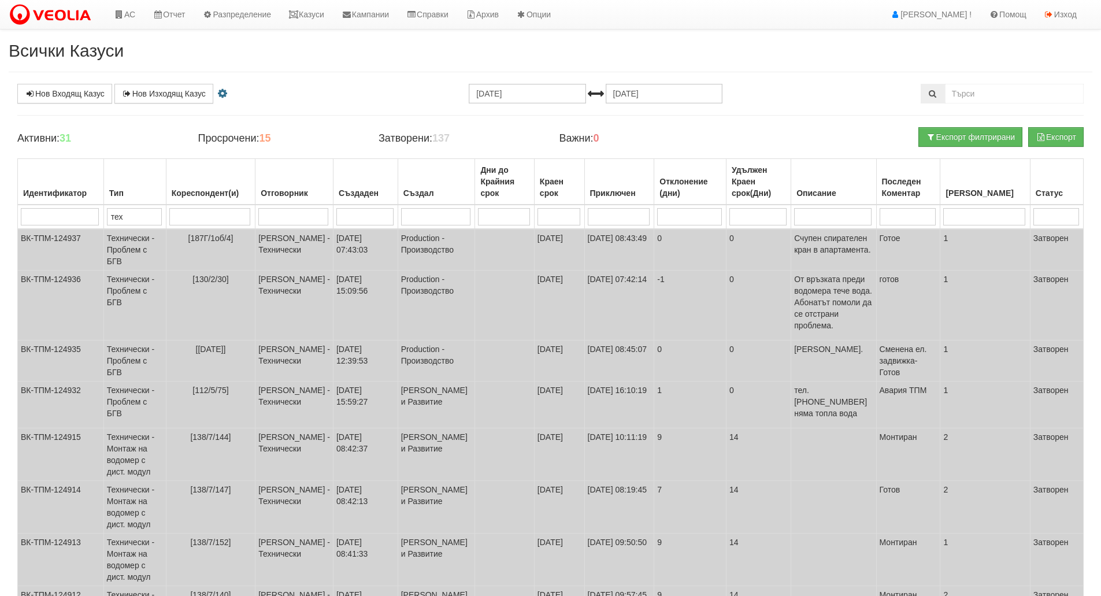
scroll to position [175, 0]
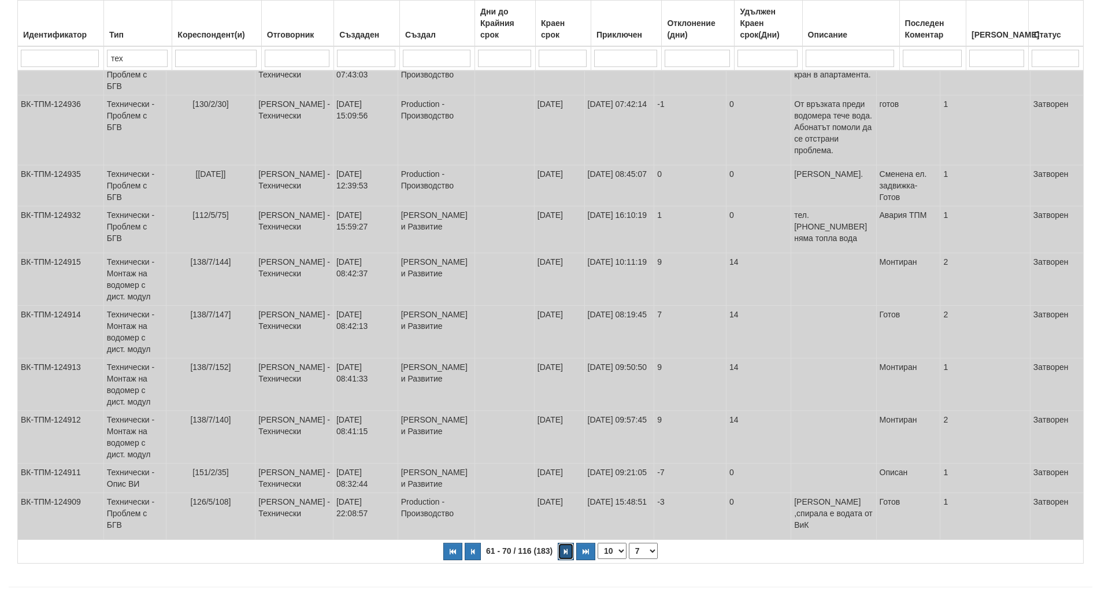
click at [564, 543] on button "button" at bounding box center [566, 551] width 16 height 17
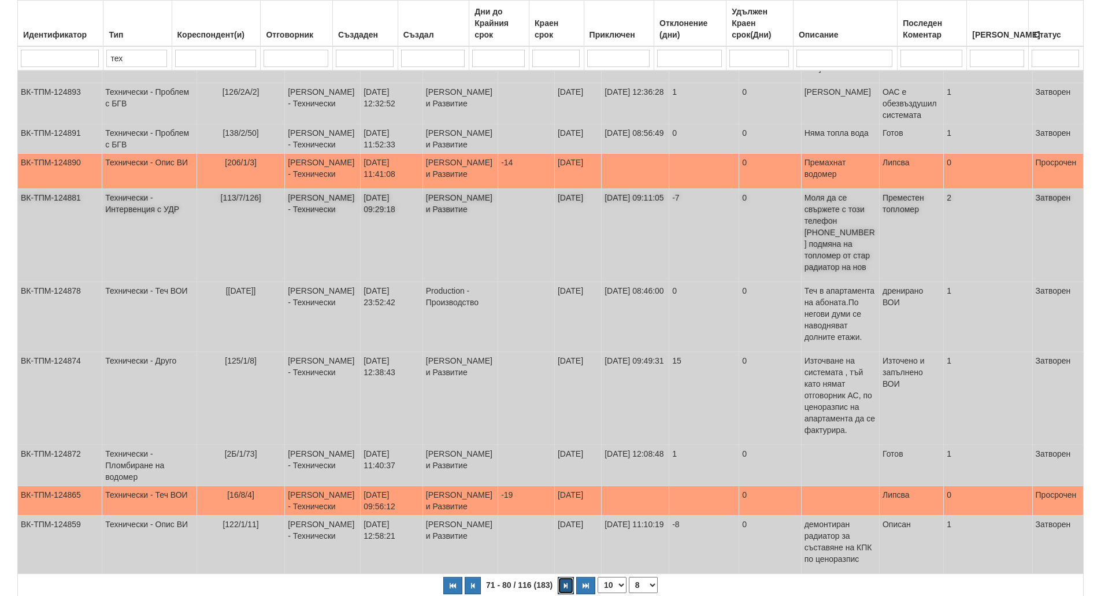
scroll to position [204, 0]
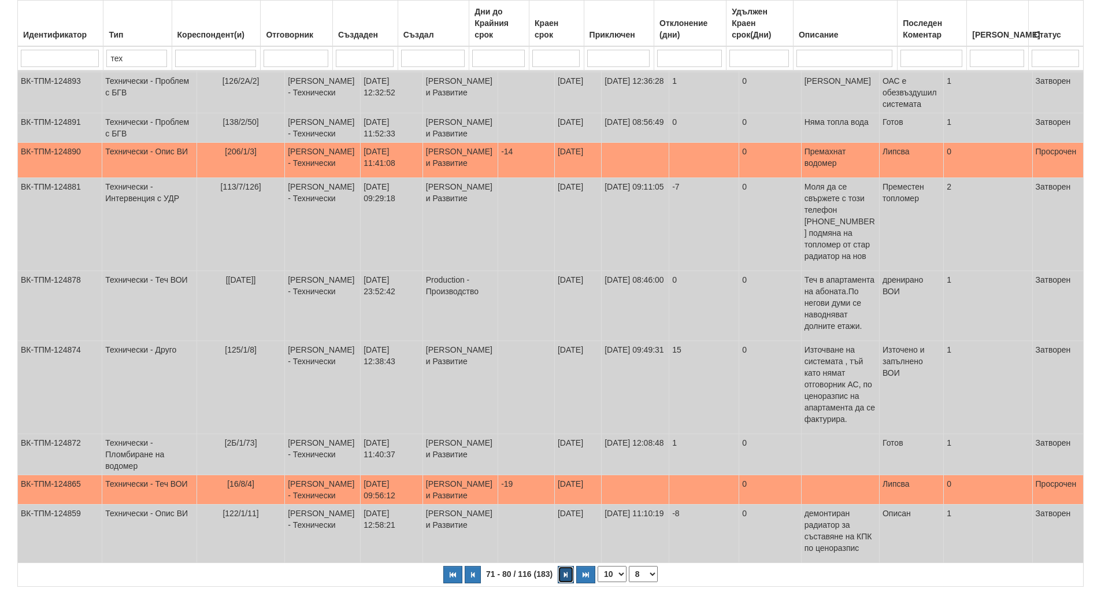
click at [563, 566] on button "button" at bounding box center [566, 574] width 16 height 17
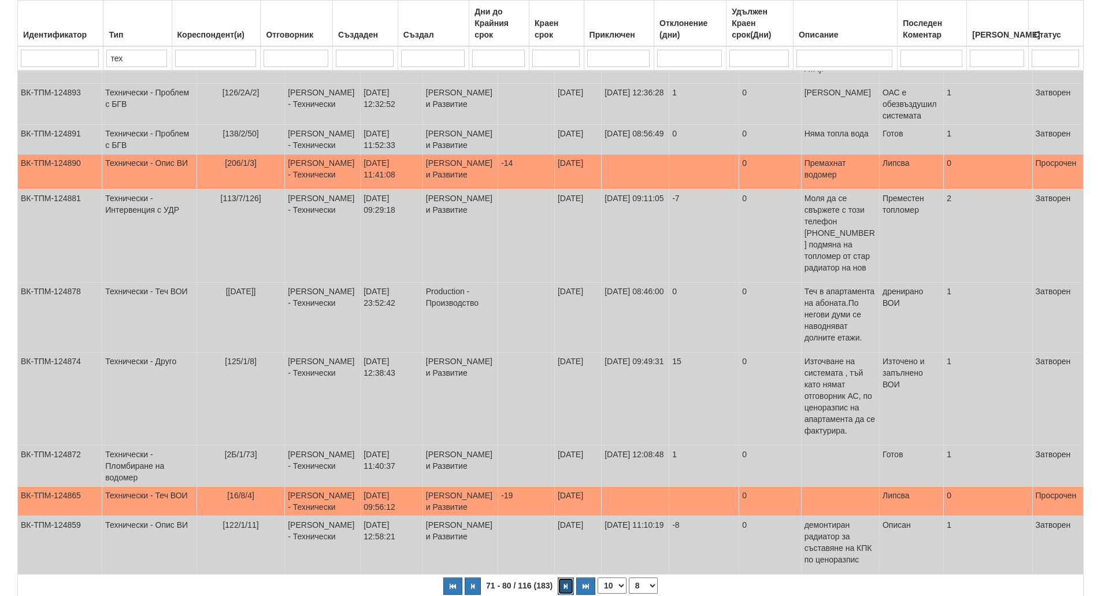
select select "9"
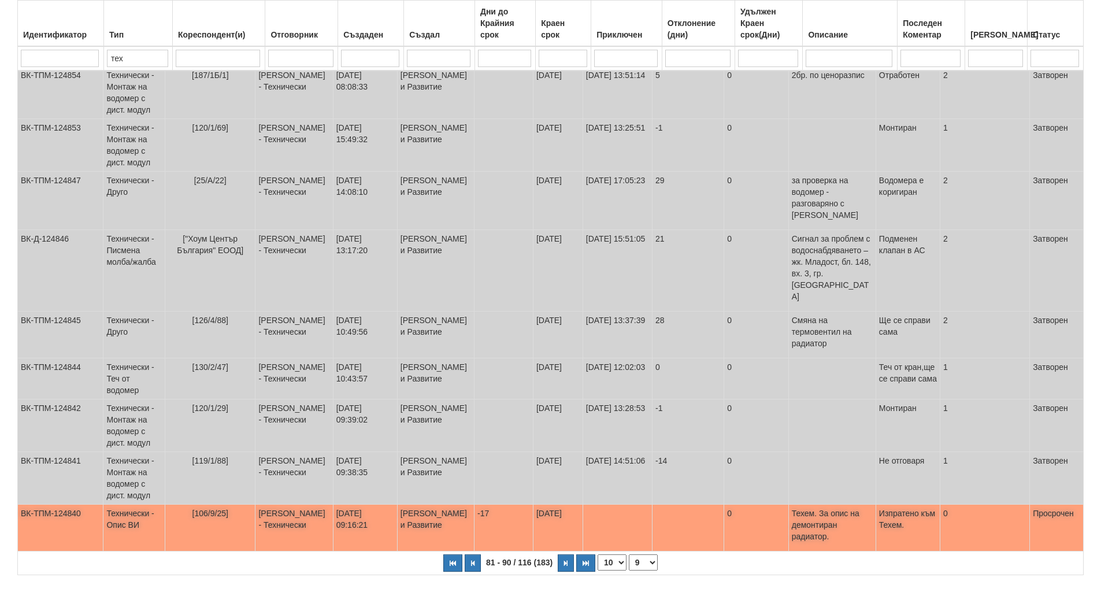
click at [304, 505] on td "[PERSON_NAME] - Технически" at bounding box center [294, 528] width 77 height 47
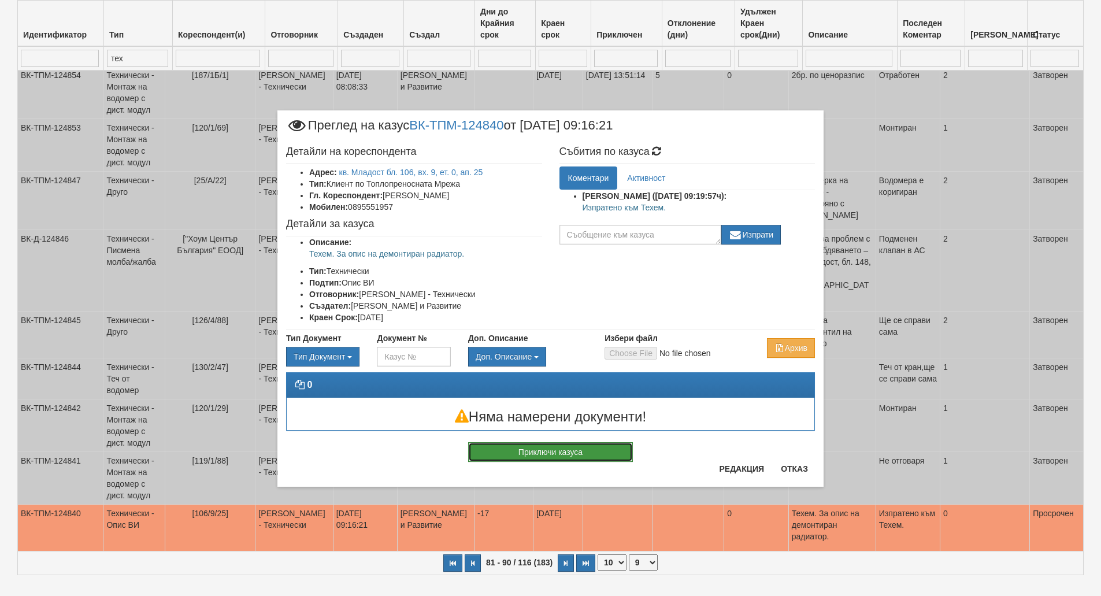
click at [581, 450] on button "Приключи казуса" at bounding box center [550, 452] width 165 height 20
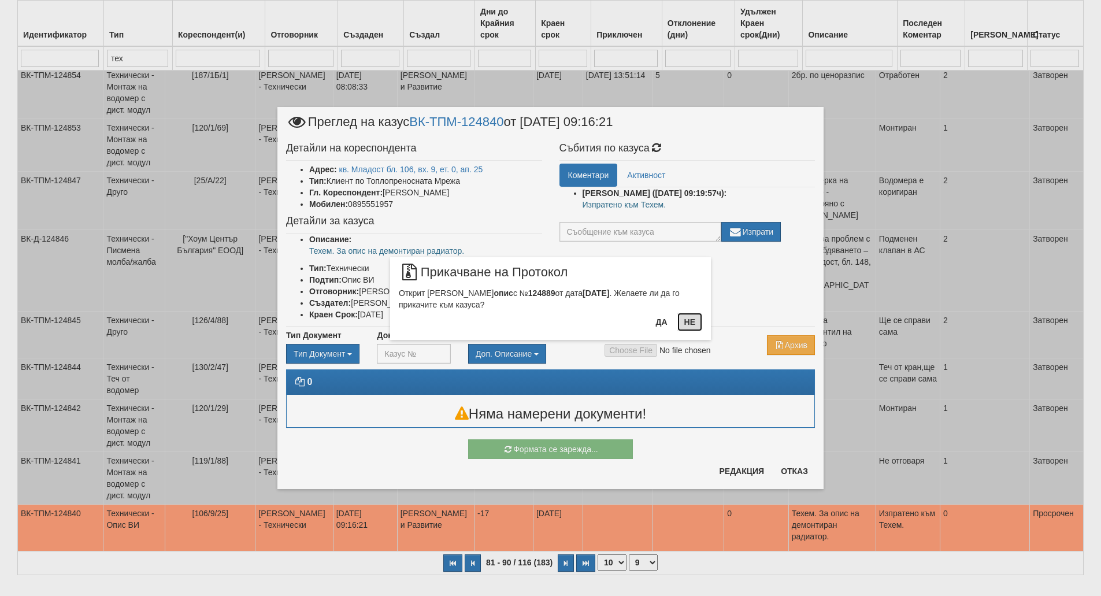
click at [697, 321] on button "Не" at bounding box center [690, 322] width 25 height 19
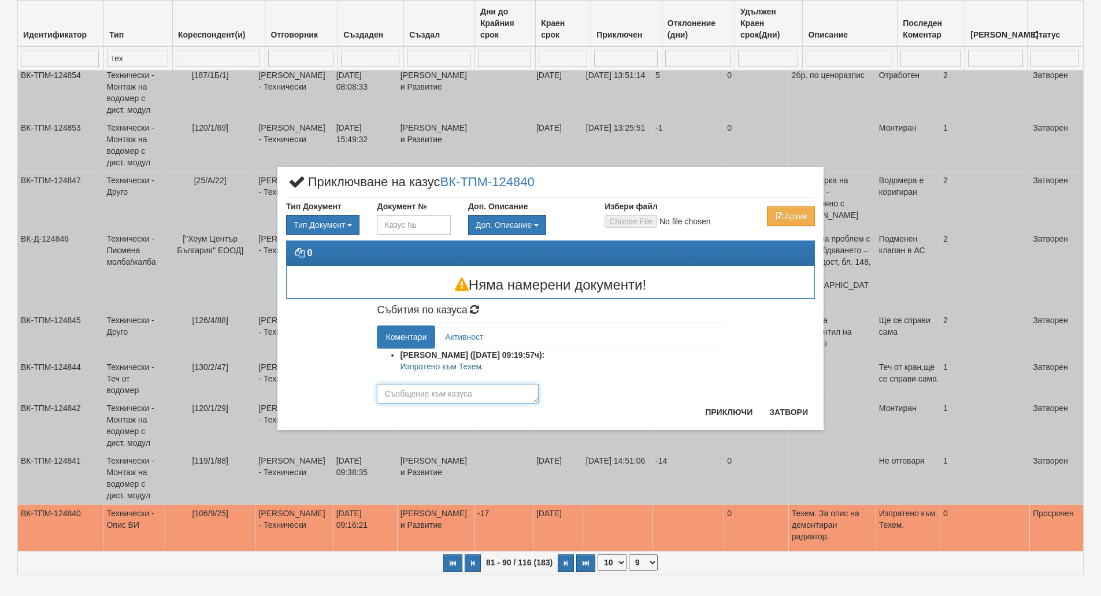
click at [450, 395] on textarea at bounding box center [458, 394] width 162 height 20
type textarea "Ще се изпълни след възлагане ТЕХЕМ."
click at [744, 406] on button "Приключи" at bounding box center [728, 412] width 61 height 19
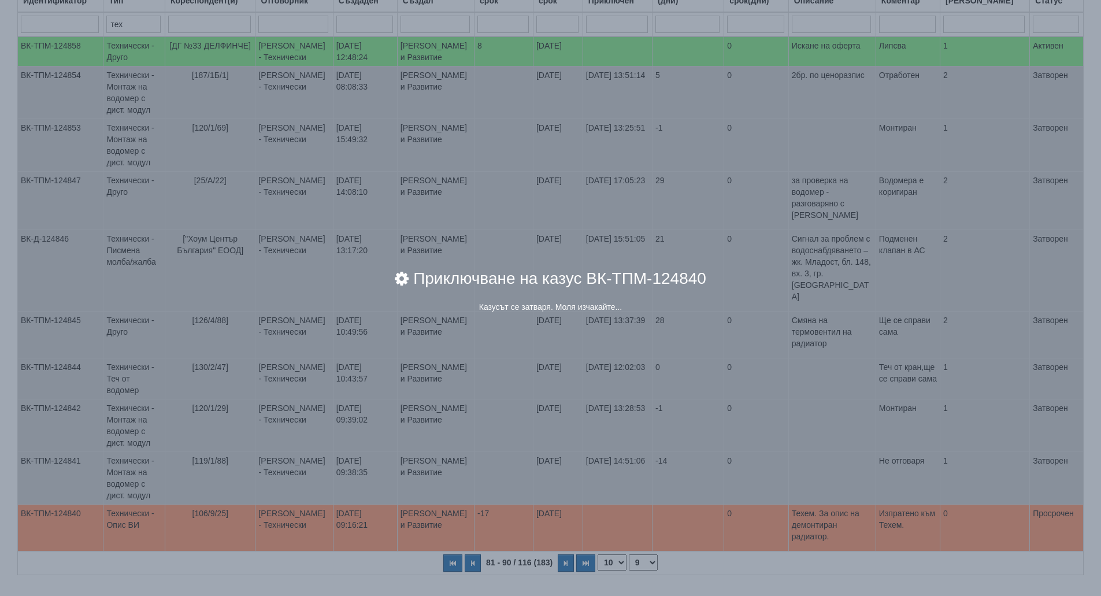
scroll to position [0, 0]
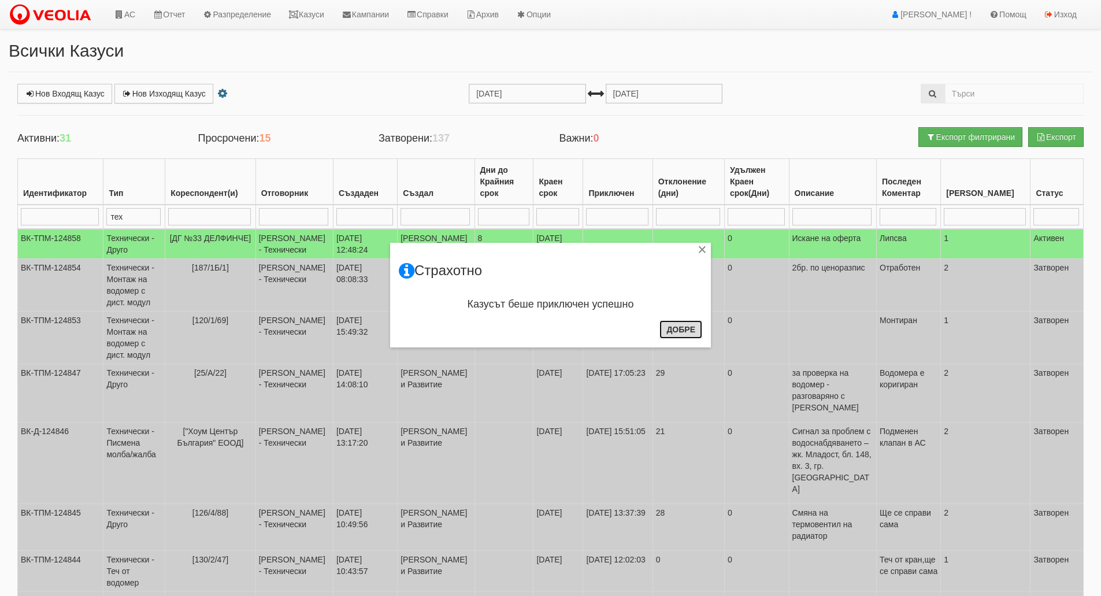
click at [668, 327] on button "Добре" at bounding box center [681, 329] width 43 height 19
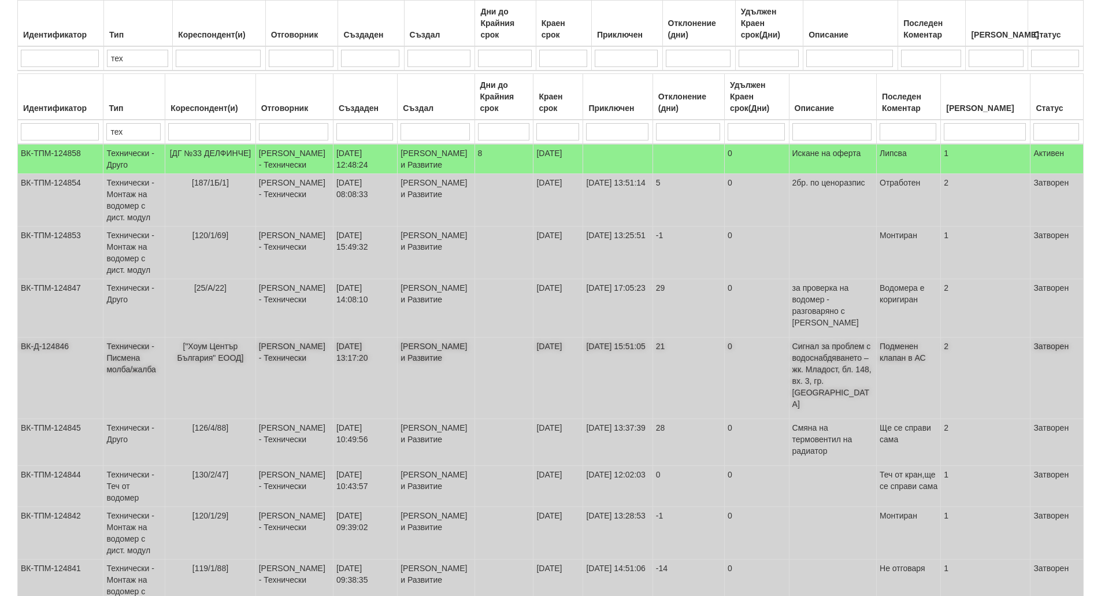
scroll to position [193, 0]
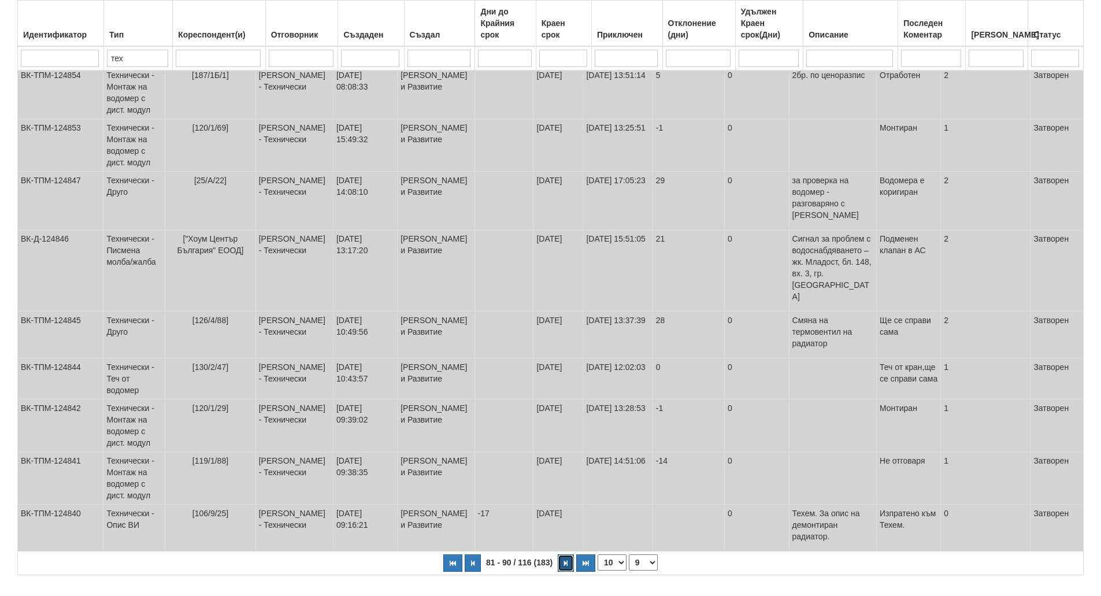
click at [565, 554] on button "button" at bounding box center [566, 562] width 16 height 17
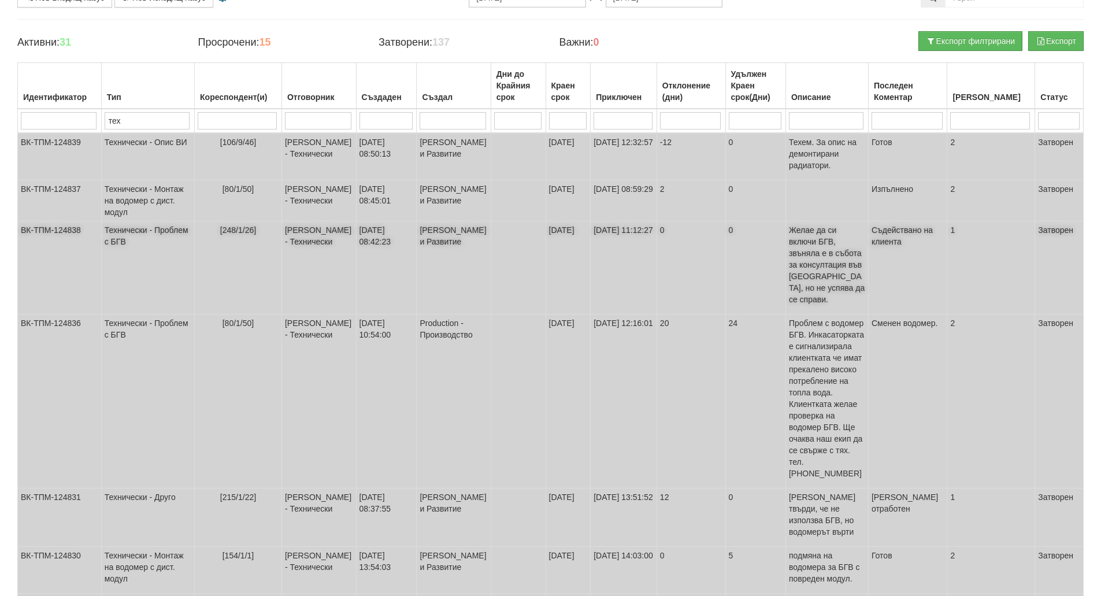
scroll to position [279, 0]
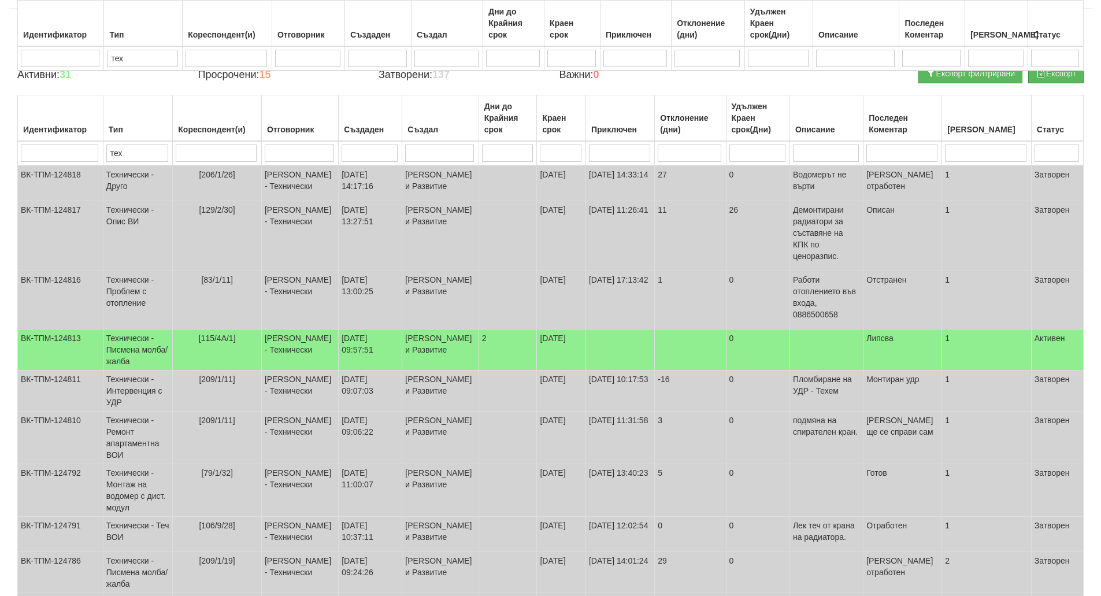
scroll to position [204, 0]
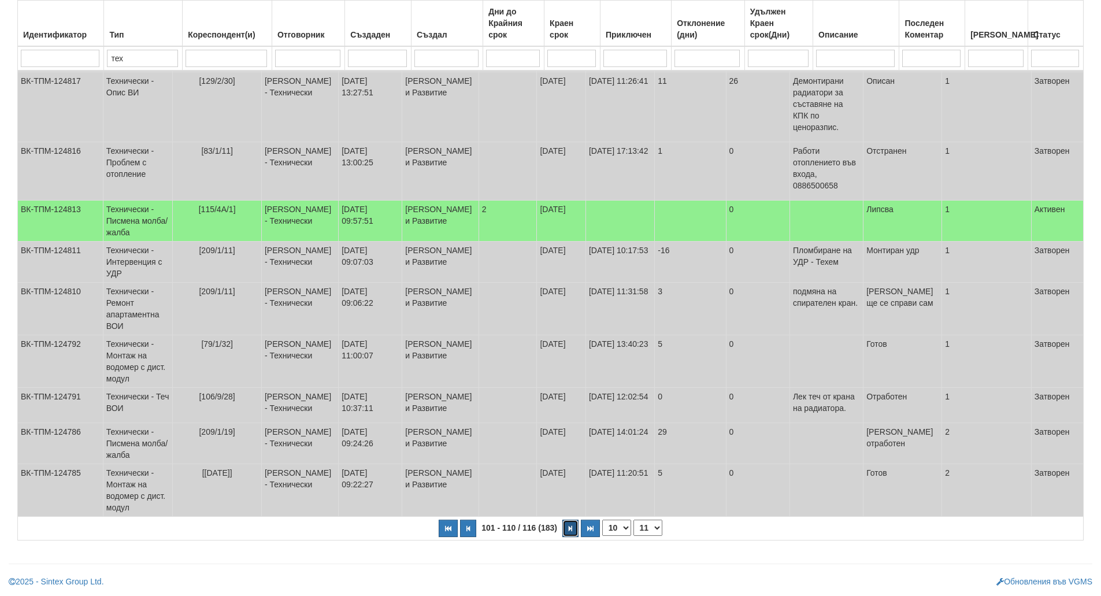
click at [563, 531] on button "button" at bounding box center [571, 528] width 16 height 17
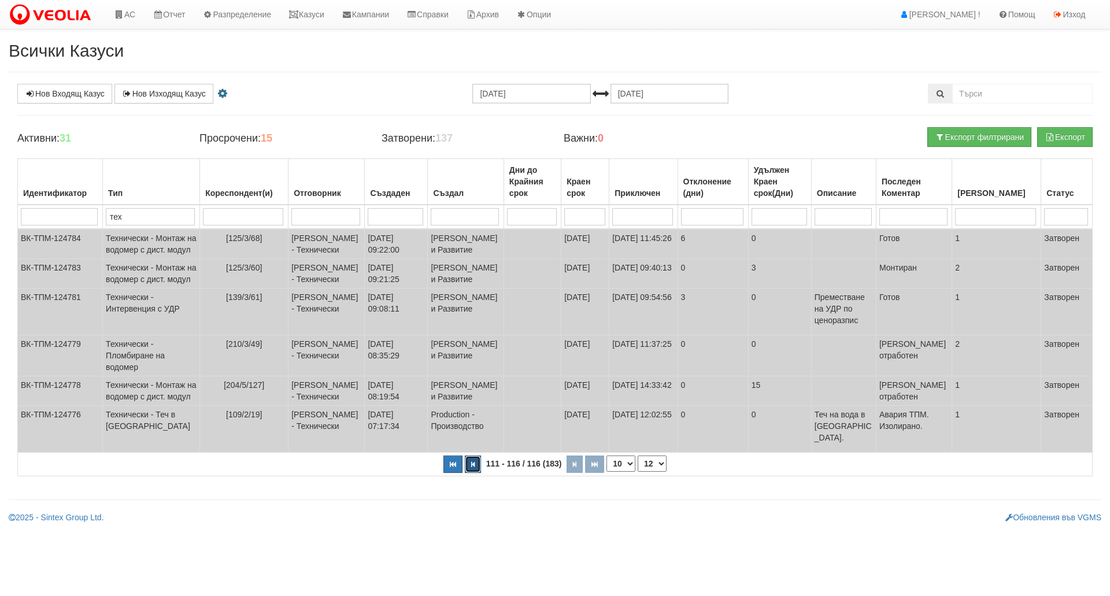
click at [469, 473] on button "button" at bounding box center [473, 464] width 16 height 17
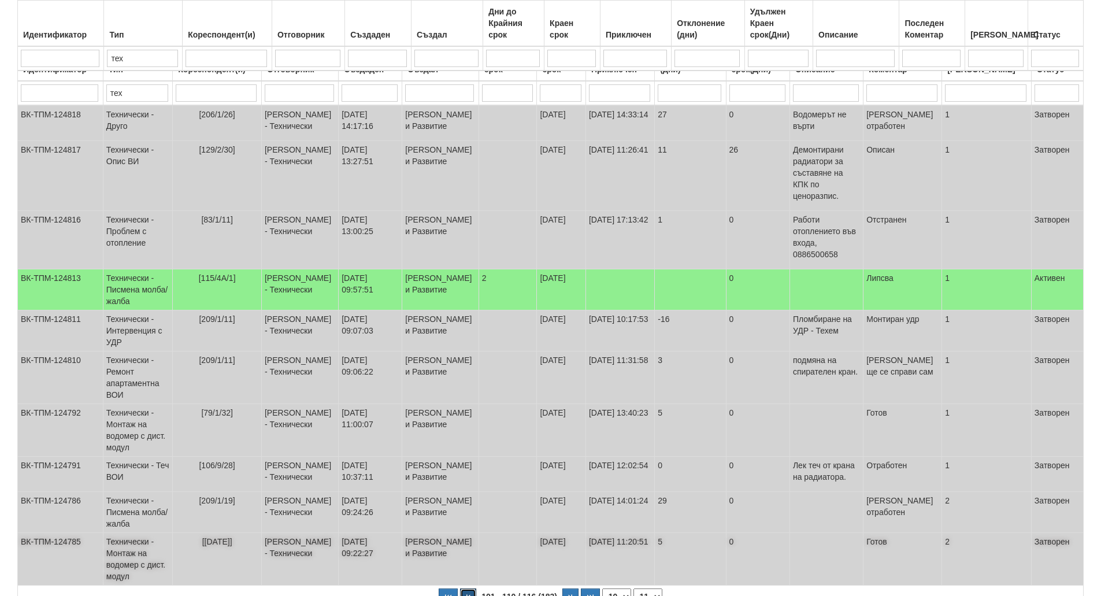
scroll to position [204, 0]
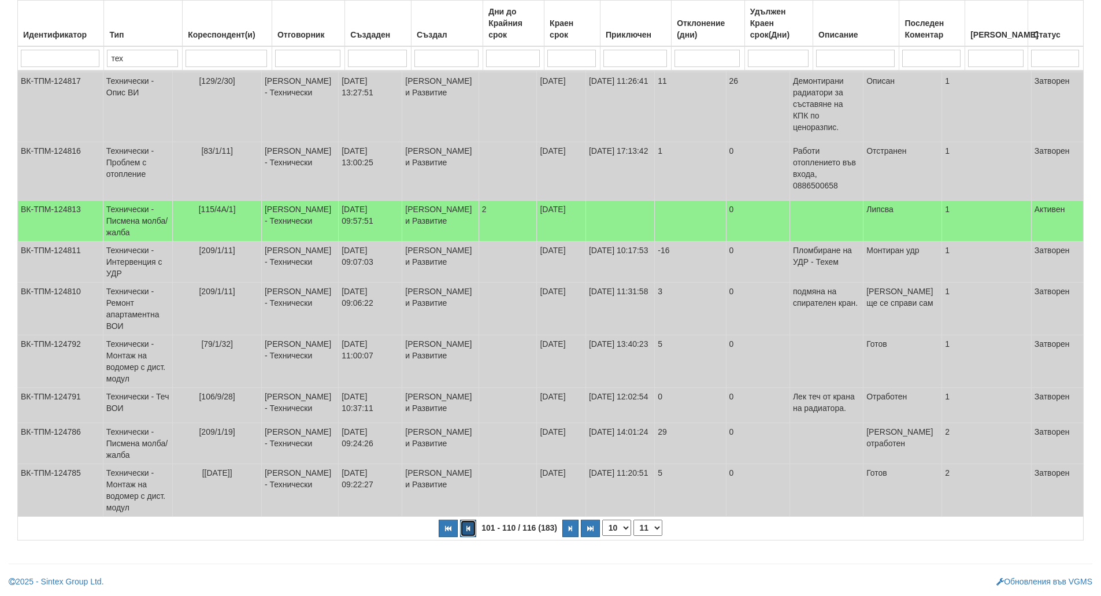
click at [468, 530] on icon "button" at bounding box center [468, 529] width 3 height 6
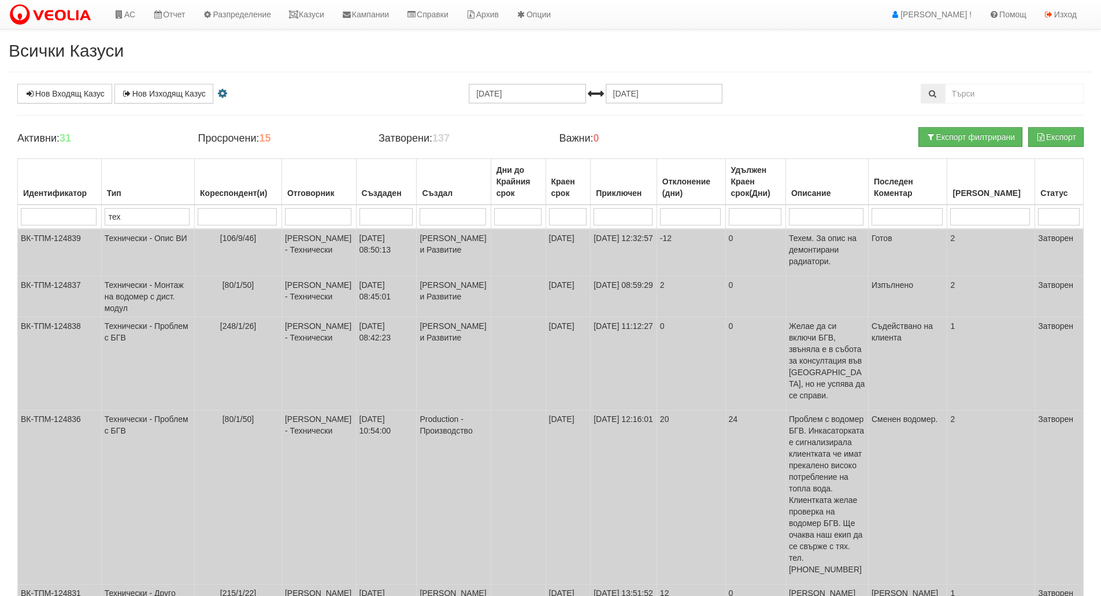
scroll to position [279, 0]
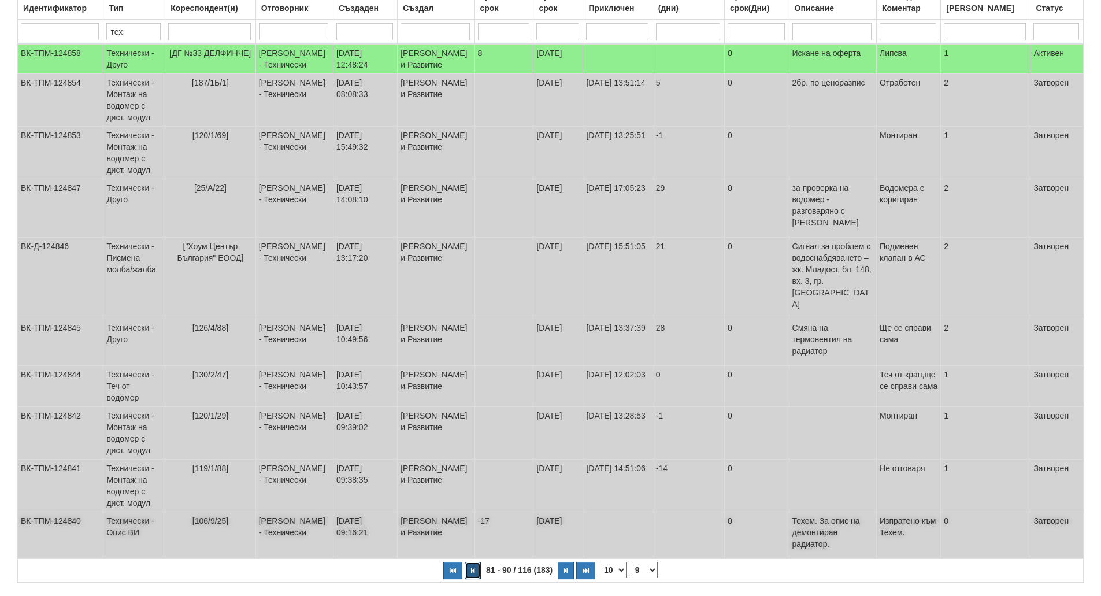
scroll to position [193, 0]
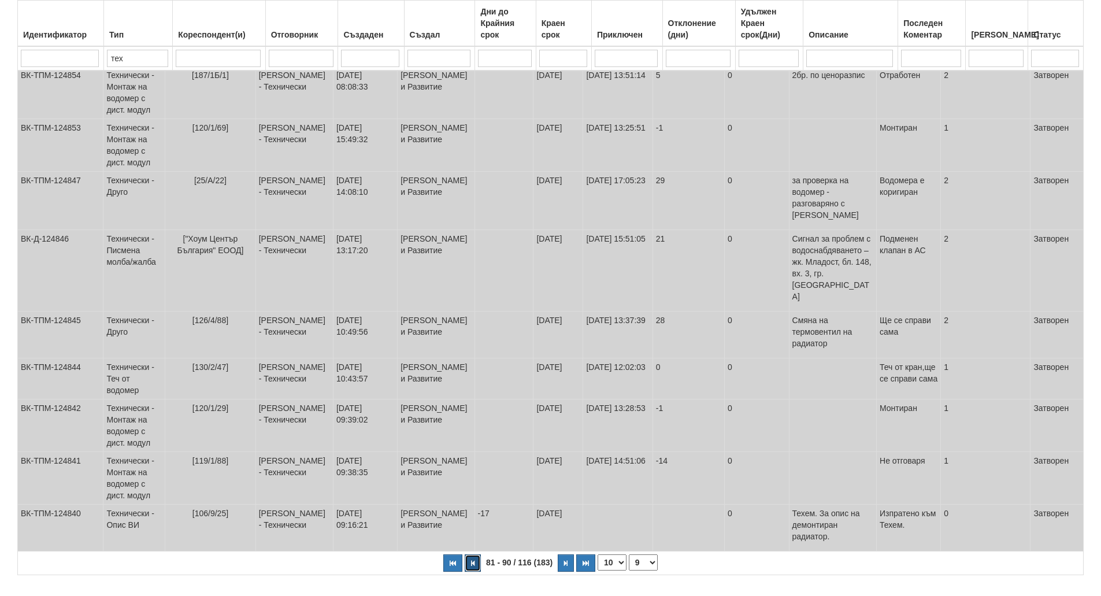
click at [472, 560] on icon "button" at bounding box center [472, 563] width 3 height 6
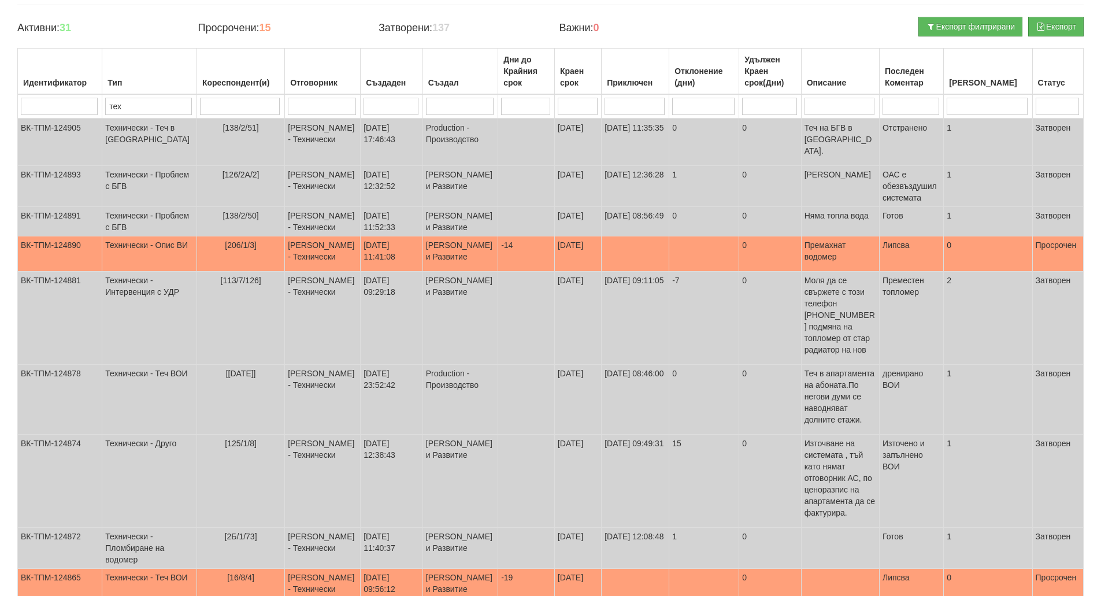
scroll to position [0, 0]
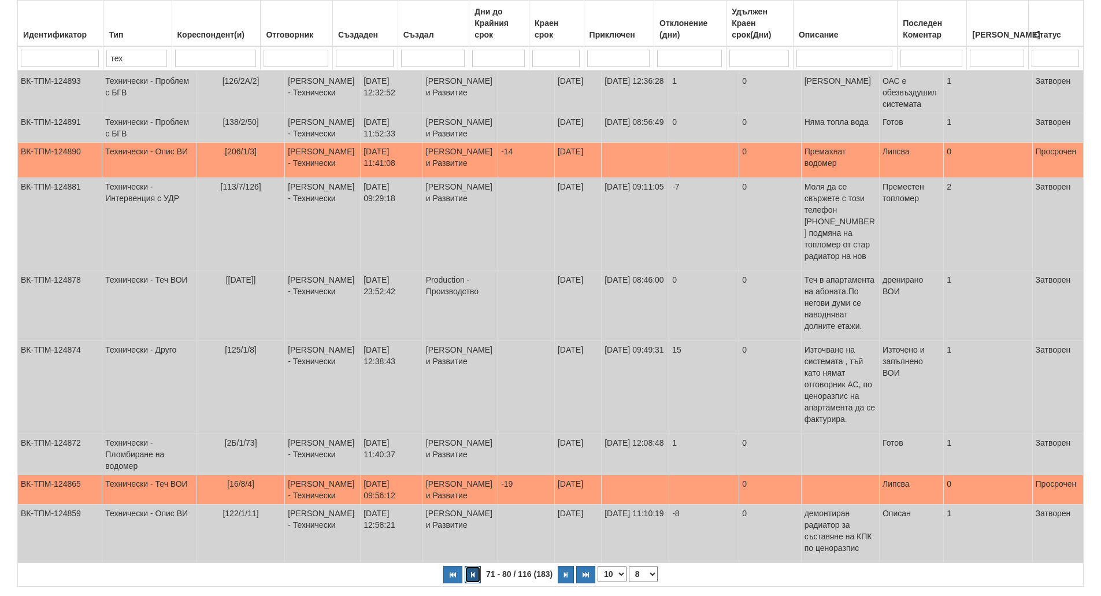
click at [476, 566] on button "button" at bounding box center [473, 574] width 16 height 17
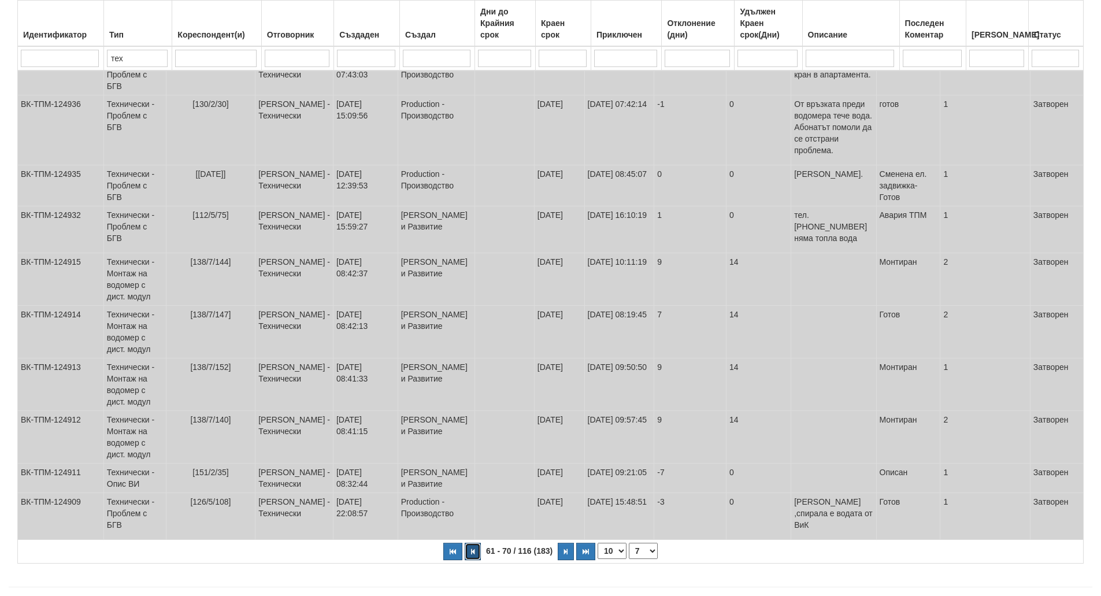
click at [474, 543] on button "button" at bounding box center [473, 551] width 16 height 17
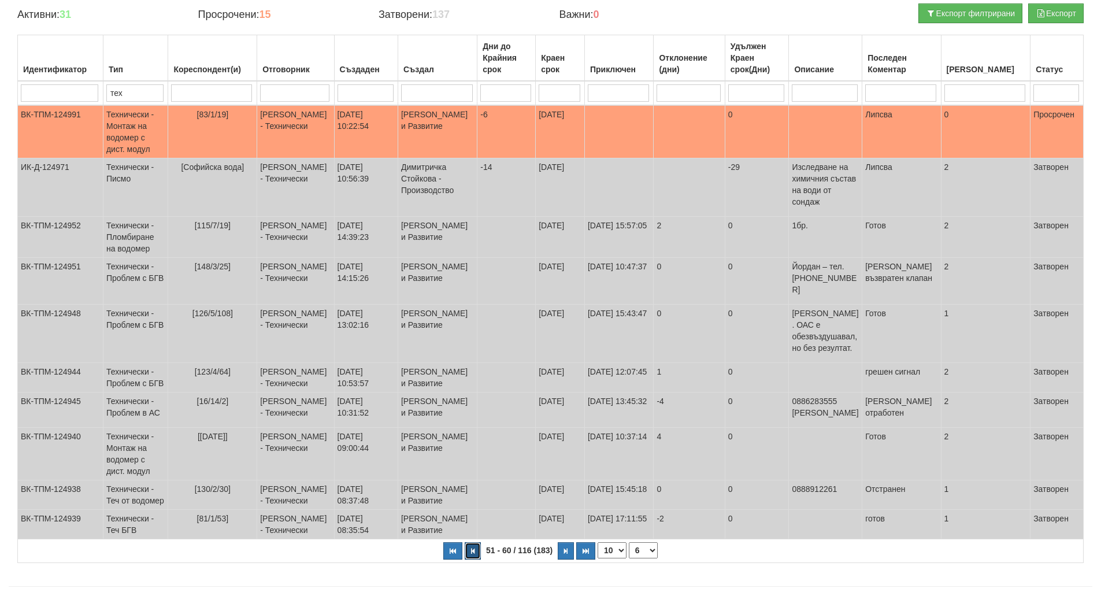
scroll to position [158, 0]
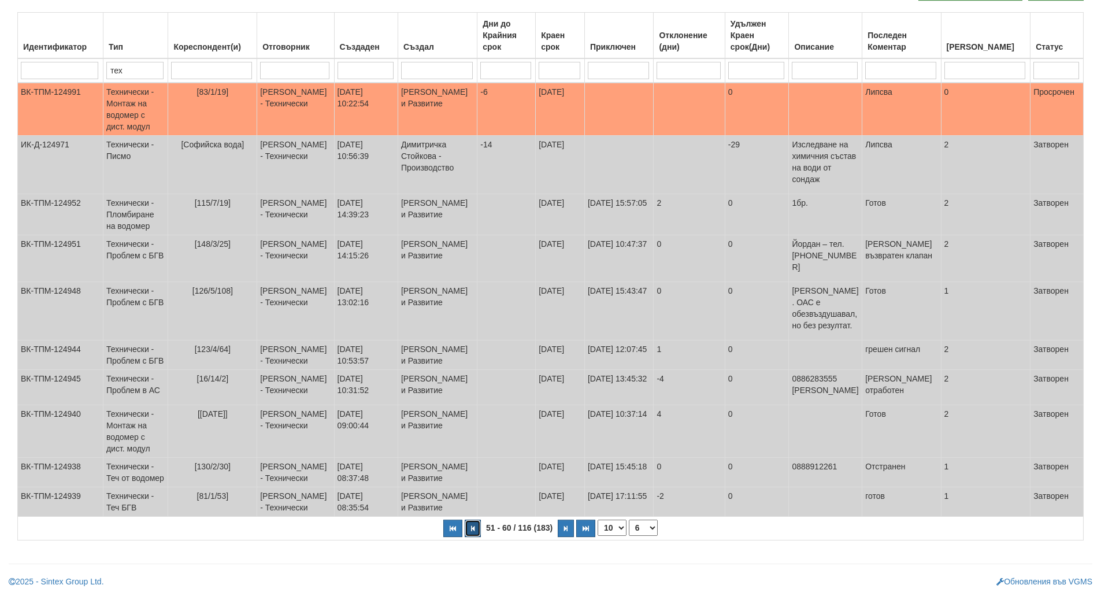
click at [469, 534] on button "button" at bounding box center [473, 528] width 16 height 17
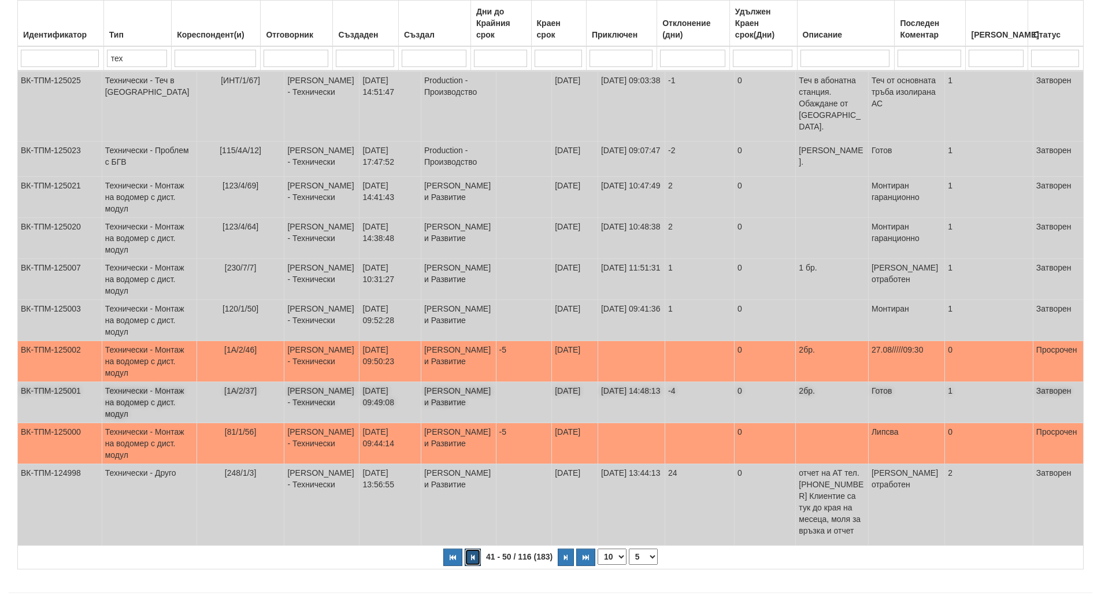
scroll to position [227, 0]
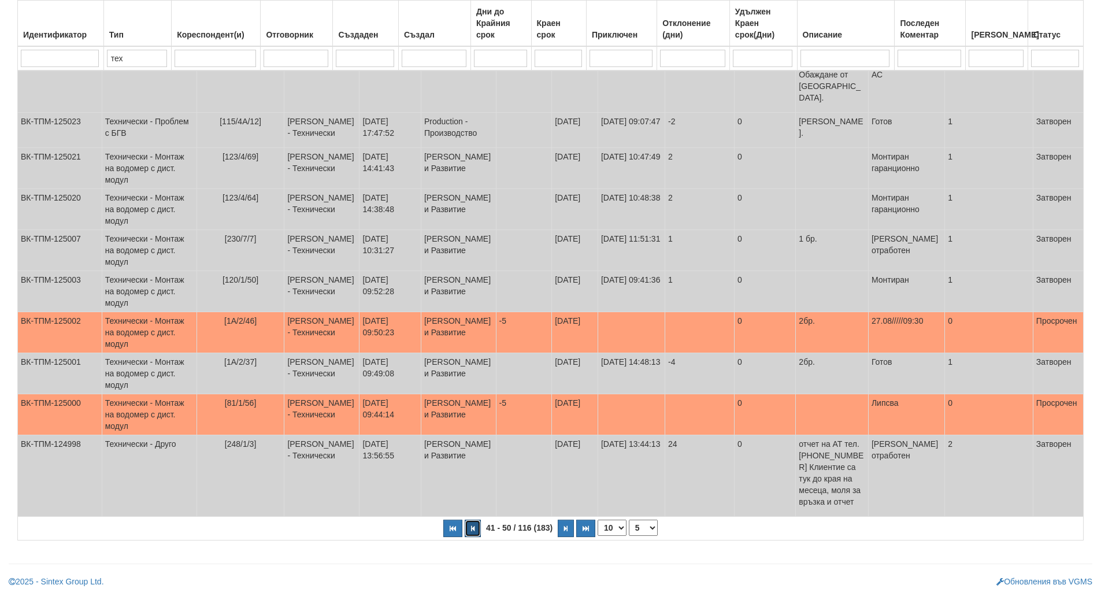
click at [472, 533] on button "button" at bounding box center [473, 528] width 16 height 17
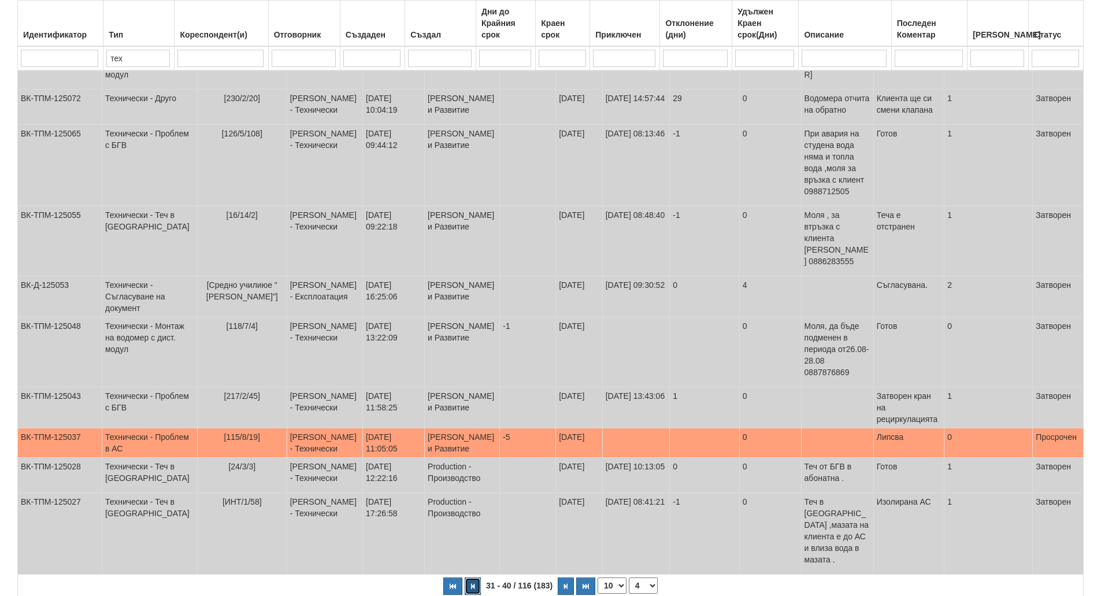
scroll to position [0, 0]
click at [472, 578] on button "button" at bounding box center [473, 586] width 16 height 17
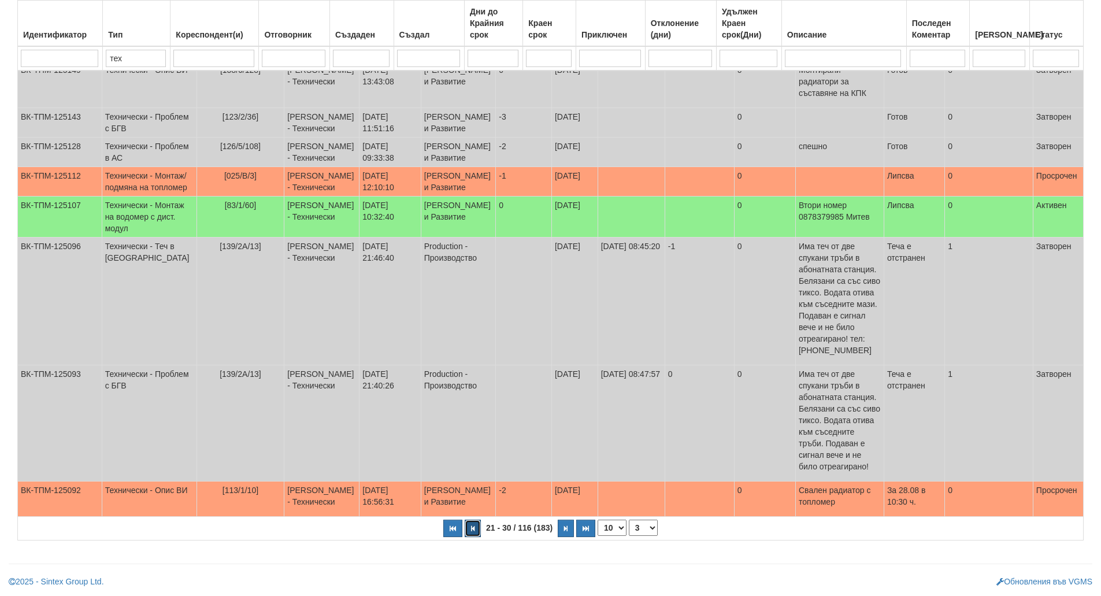
click at [473, 532] on icon "button" at bounding box center [472, 529] width 3 height 6
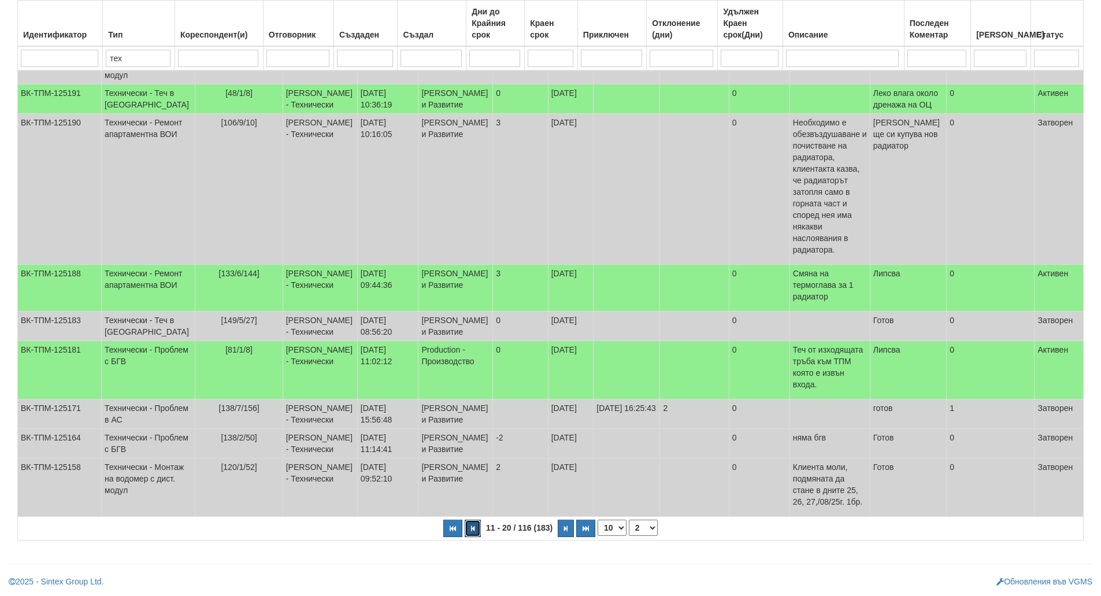
click at [476, 526] on button "button" at bounding box center [473, 528] width 16 height 17
select select "1"
